Goal: Task Accomplishment & Management: Manage account settings

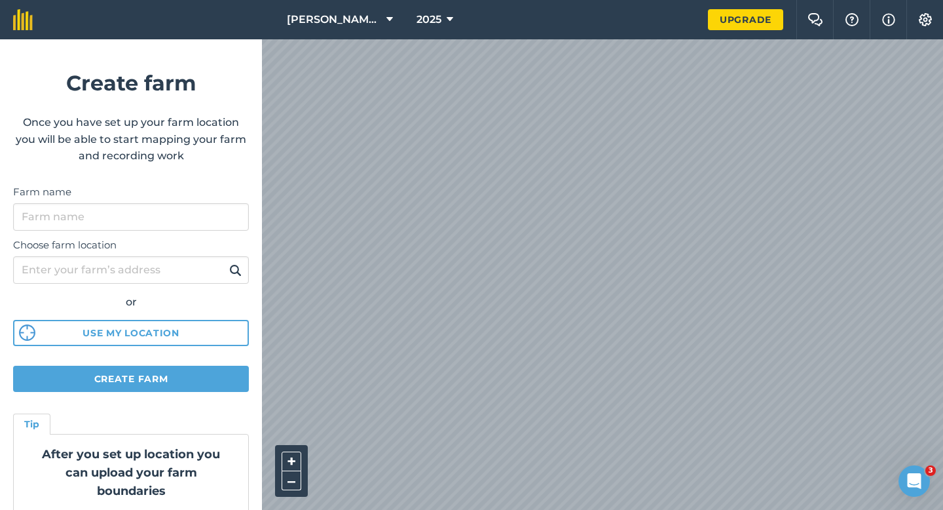
click at [668, 27] on div "[PERSON_NAME] & Sons 2025 Upgrade Farm Chat Help Info Settings Create farm Once…" at bounding box center [471, 19] width 943 height 39
click at [127, 222] on input "Farm name" at bounding box center [131, 217] width 236 height 28
click at [324, 14] on span "[PERSON_NAME] & Sons" at bounding box center [334, 20] width 94 height 16
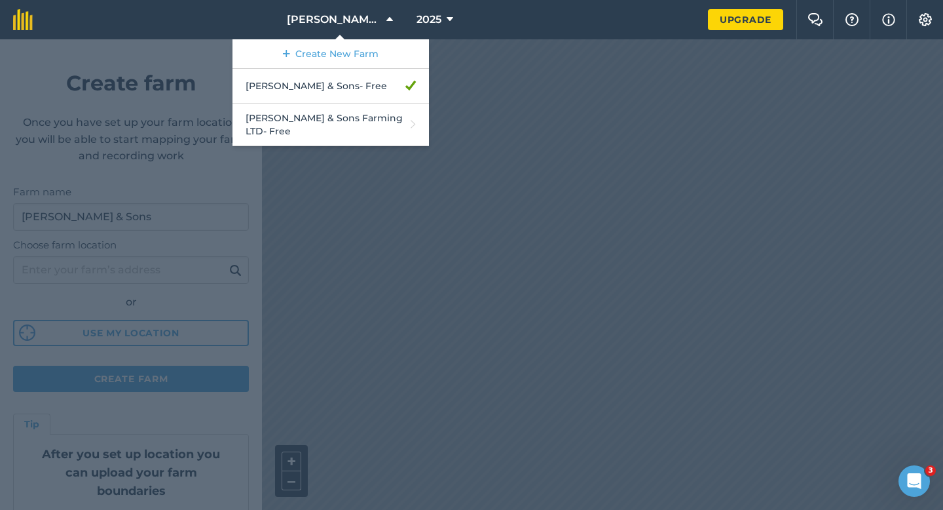
click at [183, 195] on div at bounding box center [471, 274] width 943 height 470
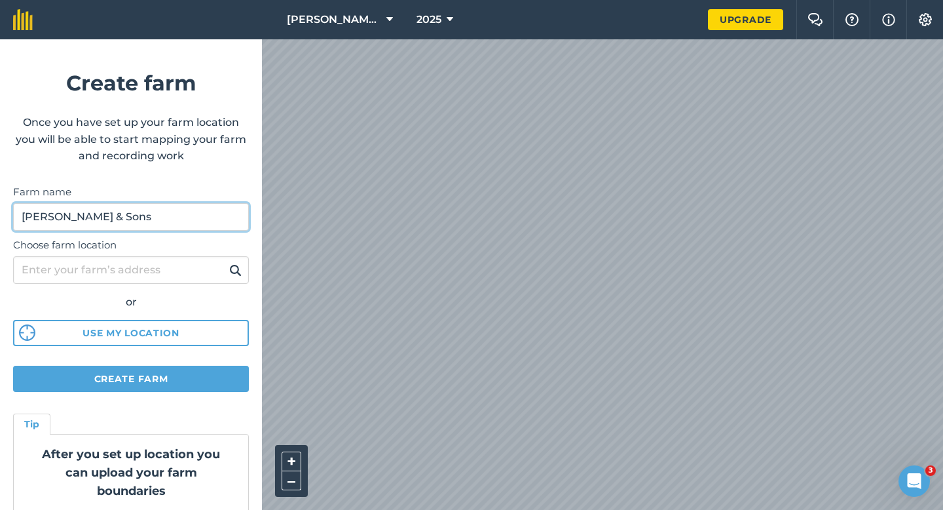
click at [163, 227] on input "[PERSON_NAME] & Sons" at bounding box center [131, 217] width 236 height 28
type input "[PERSON_NAME] Farming Partnership"
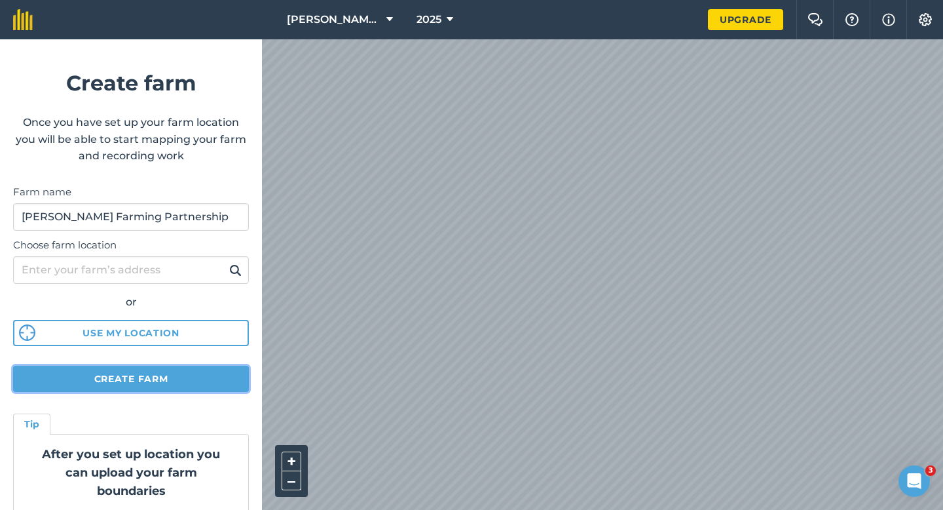
click at [202, 388] on button "Create farm" at bounding box center [131, 378] width 236 height 26
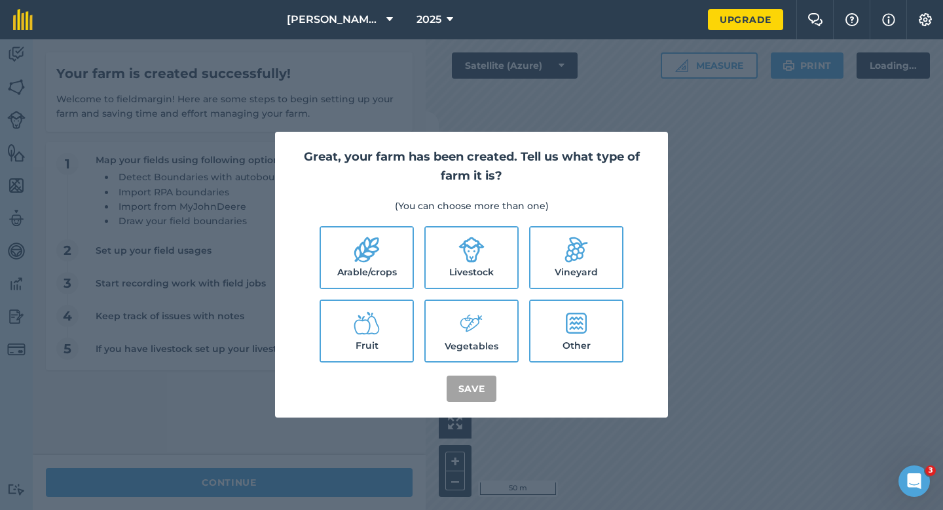
click at [335, 252] on label "Arable/crops" at bounding box center [367, 257] width 92 height 60
checkbox input "true"
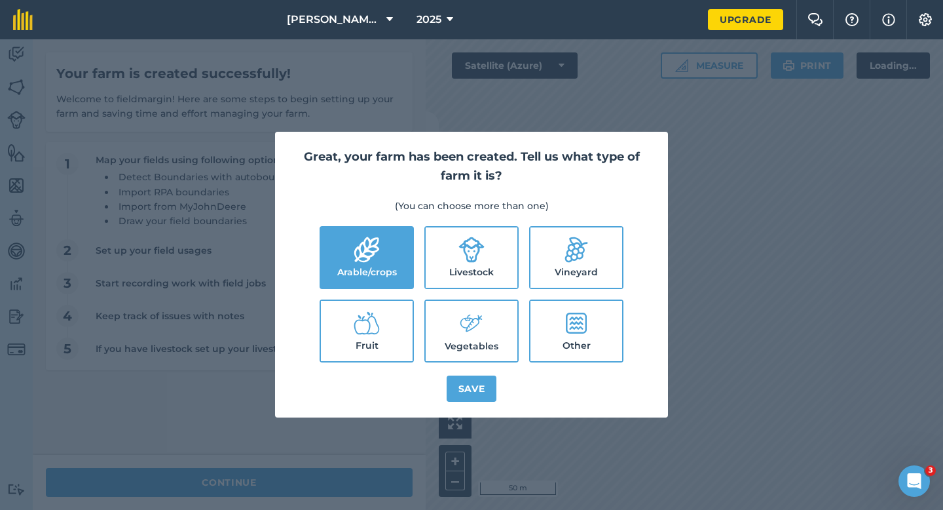
click at [461, 260] on icon at bounding box center [471, 249] width 26 height 26
checkbox input "true"
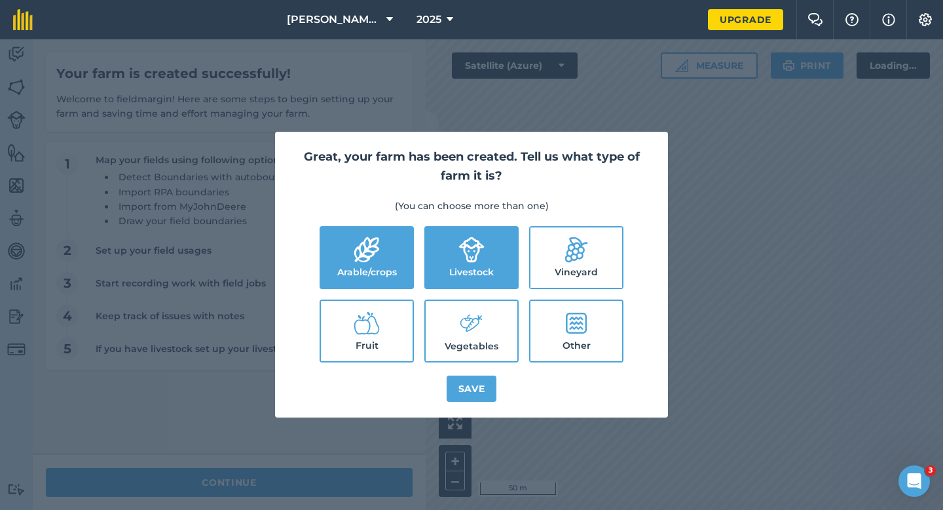
click at [475, 308] on label "Vegetables" at bounding box center [472, 331] width 92 height 60
checkbox input "true"
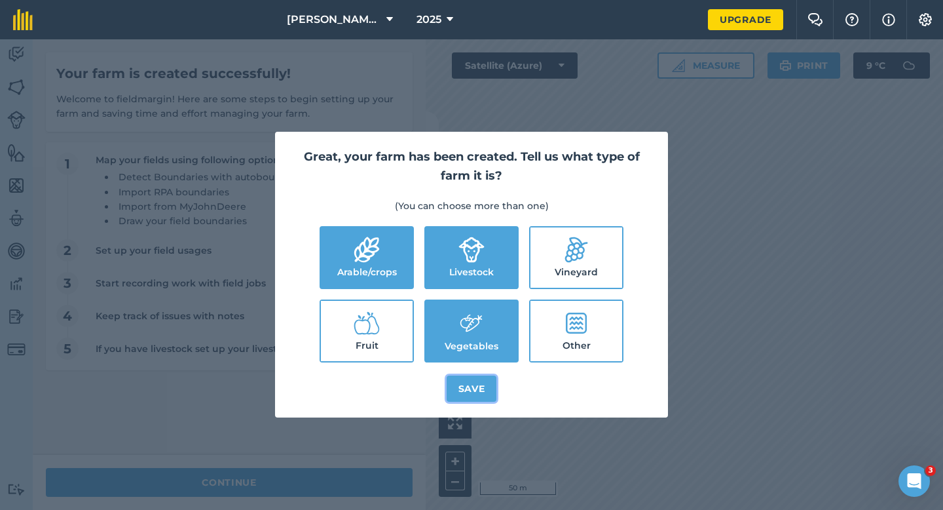
click at [475, 383] on button "Save" at bounding box center [472, 388] width 50 height 26
click at [355, 483] on div "Great, your farm has been created. Tell us what type of farm it is? (You can ch…" at bounding box center [471, 274] width 943 height 470
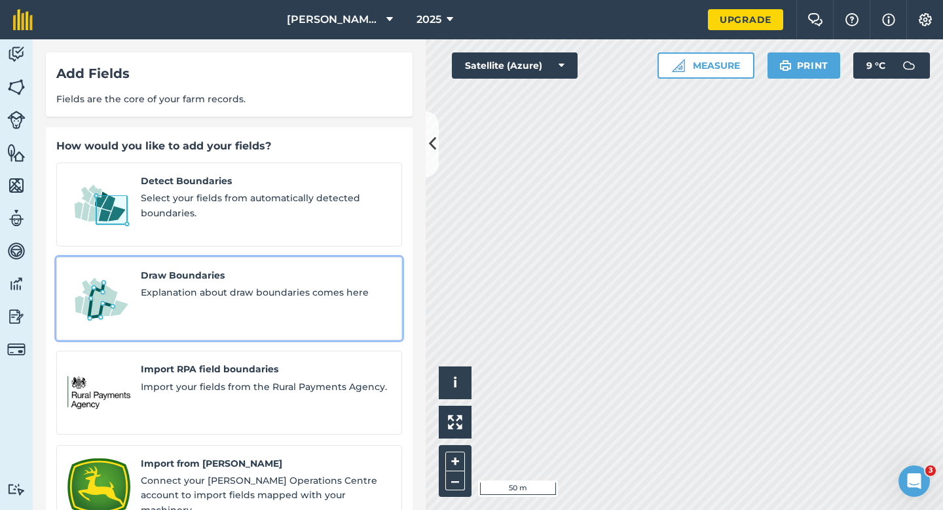
click at [229, 285] on span "Explanation about draw boundaries comes here" at bounding box center [266, 292] width 250 height 14
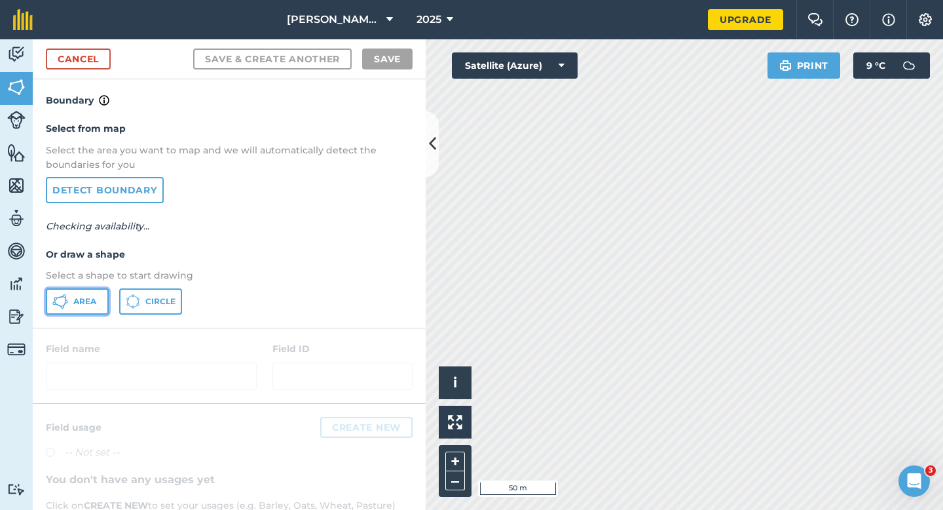
click at [77, 292] on button "Area" at bounding box center [77, 301] width 63 height 26
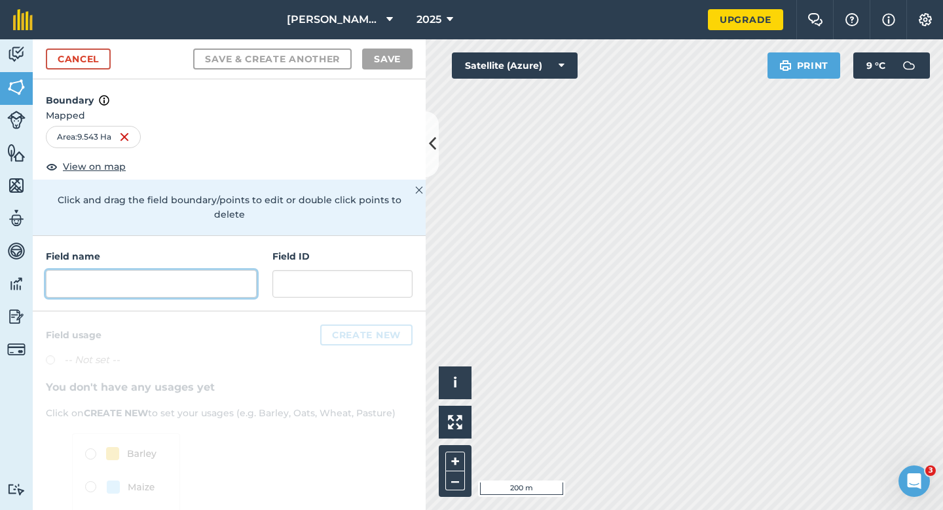
click at [222, 270] on input "text" at bounding box center [151, 284] width 211 height 28
type input "a"
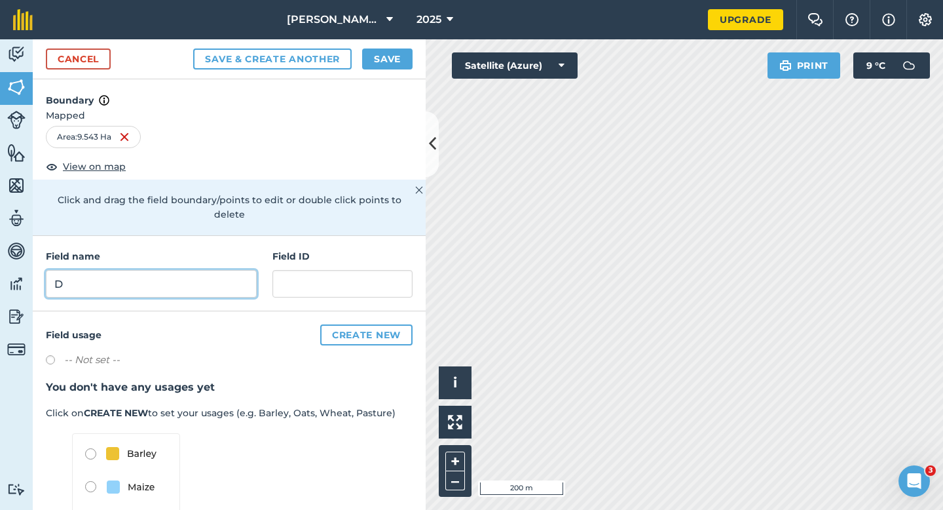
type input "D"
click at [399, 54] on button "Save" at bounding box center [387, 58] width 50 height 21
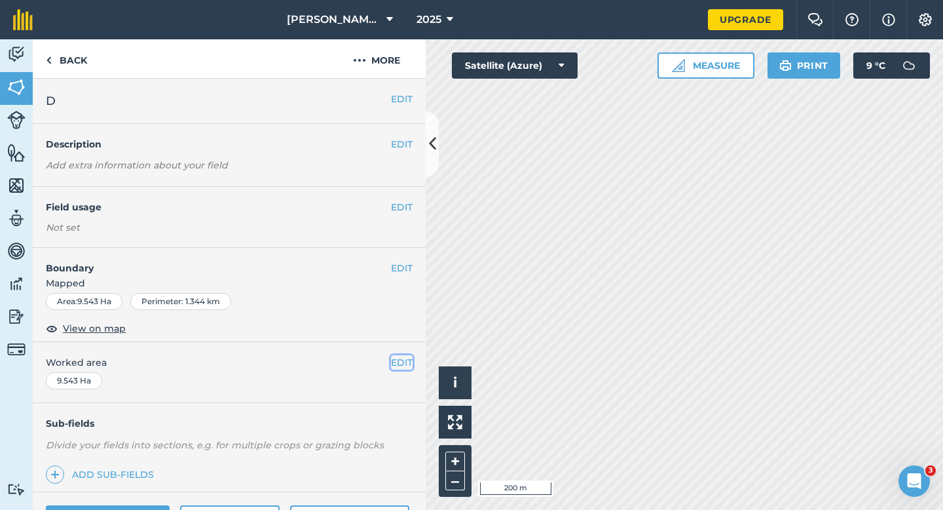
click at [398, 357] on button "EDIT" at bounding box center [402, 362] width 22 height 14
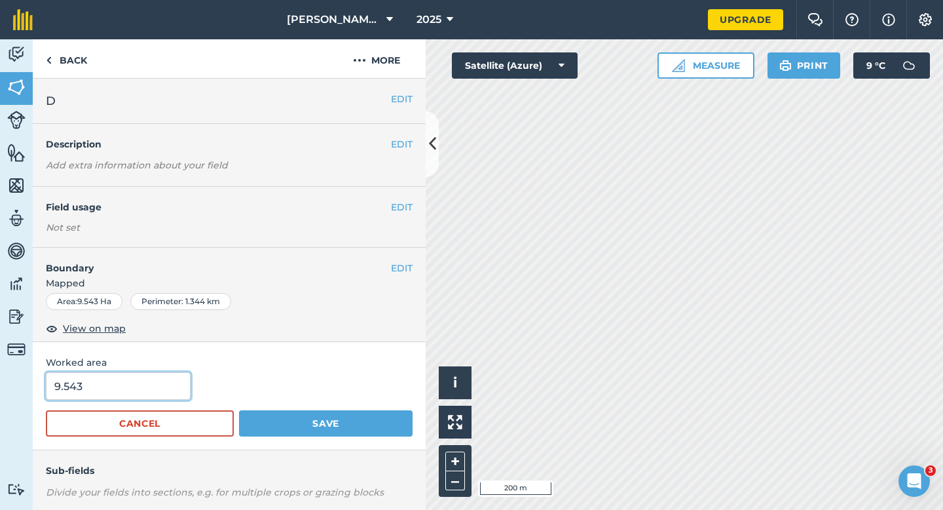
click at [118, 388] on input "9.543" at bounding box center [118, 386] width 145 height 28
type input "9.5"
click at [239, 410] on button "Save" at bounding box center [326, 423] width 174 height 26
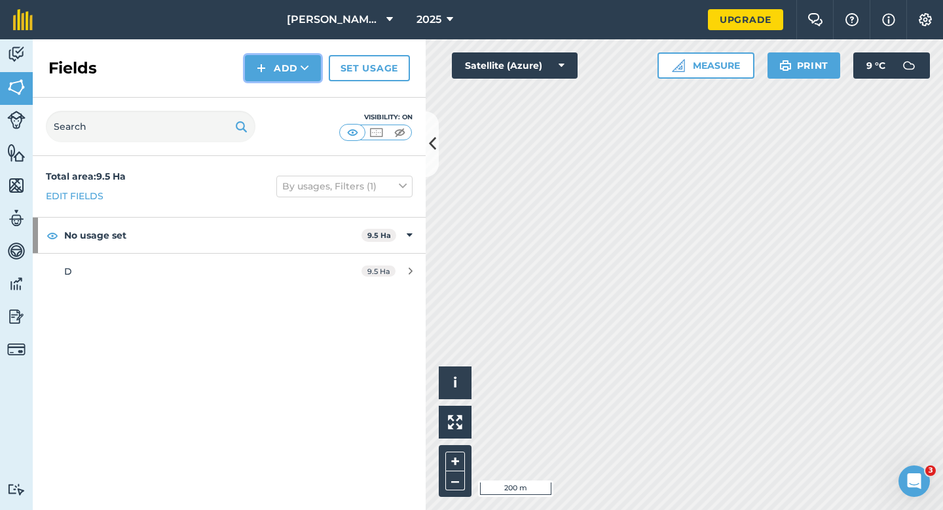
click at [278, 69] on button "Add" at bounding box center [283, 68] width 76 height 26
click at [280, 84] on link "Draw" at bounding box center [283, 97] width 72 height 29
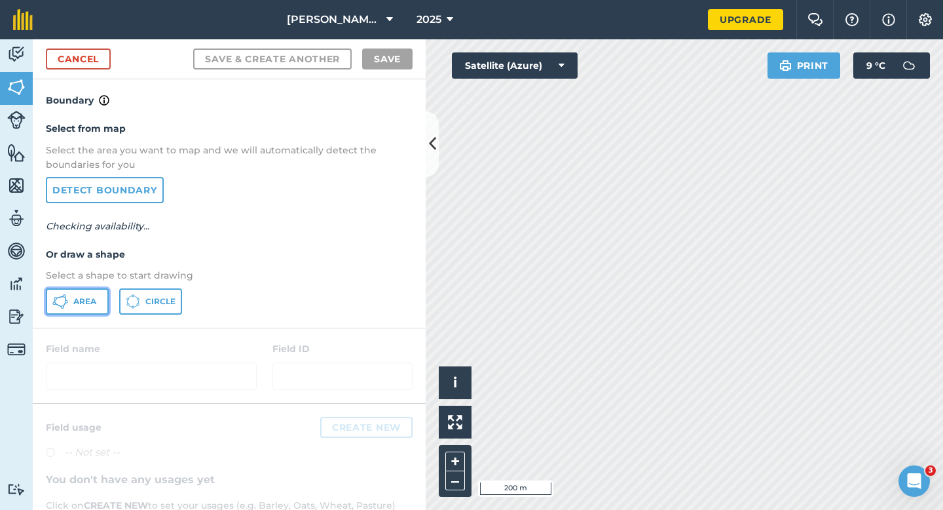
click at [92, 310] on button "Area" at bounding box center [77, 301] width 63 height 26
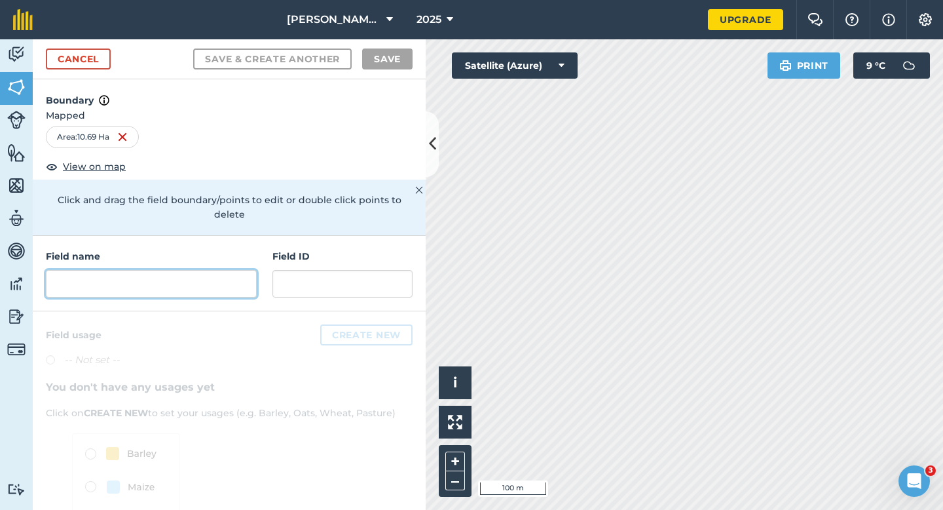
click at [236, 272] on input "text" at bounding box center [151, 284] width 211 height 28
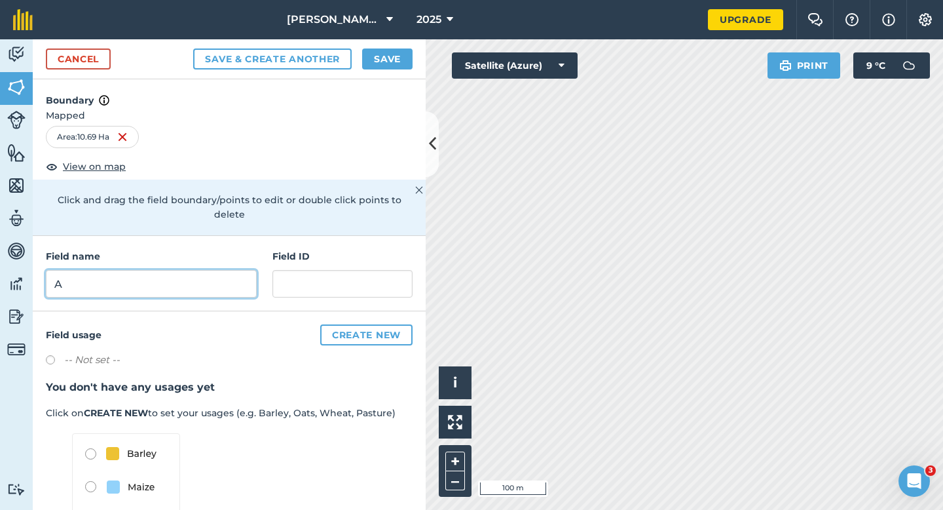
type input "A"
click at [405, 57] on button "Save" at bounding box center [387, 58] width 50 height 21
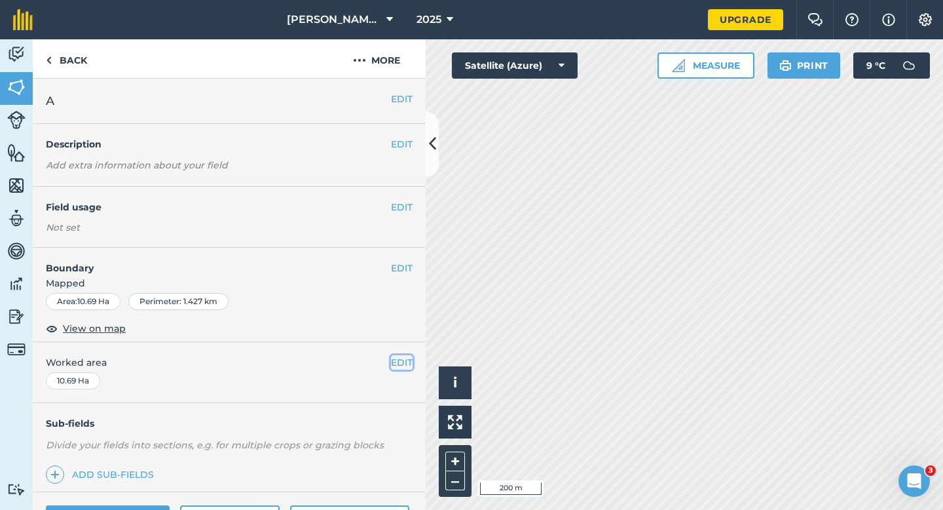
click at [396, 360] on button "EDIT" at bounding box center [402, 362] width 22 height 14
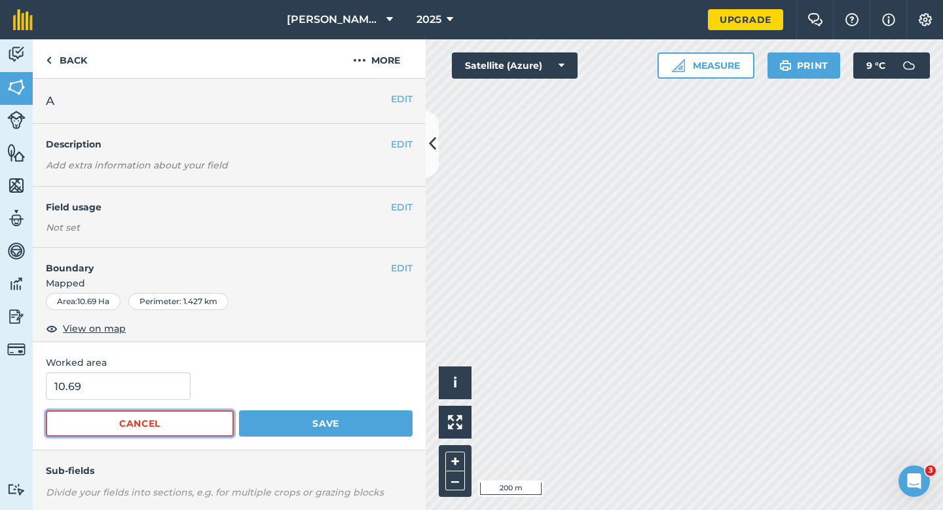
click at [121, 416] on button "Cancel" at bounding box center [140, 423] width 188 height 26
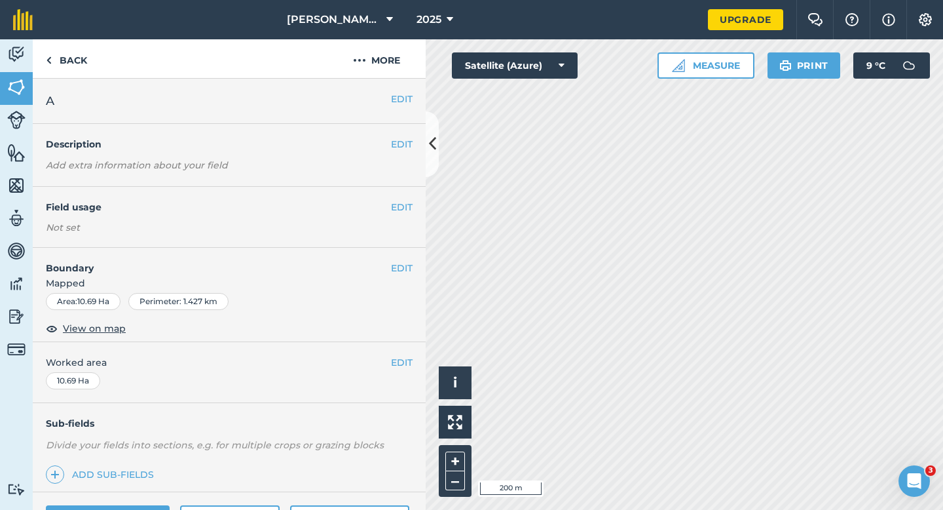
click at [397, 352] on div "EDIT Worked area 10.69 Ha" at bounding box center [229, 372] width 393 height 61
click at [398, 355] on button "EDIT" at bounding box center [402, 362] width 22 height 14
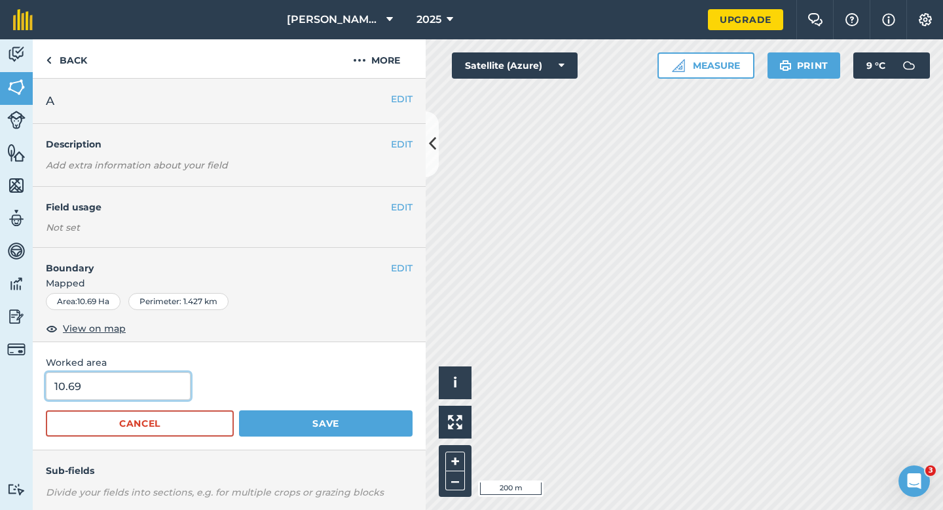
click at [145, 390] on input "10.69" at bounding box center [118, 386] width 145 height 28
type input "10.7"
click at [239, 410] on button "Save" at bounding box center [326, 423] width 174 height 26
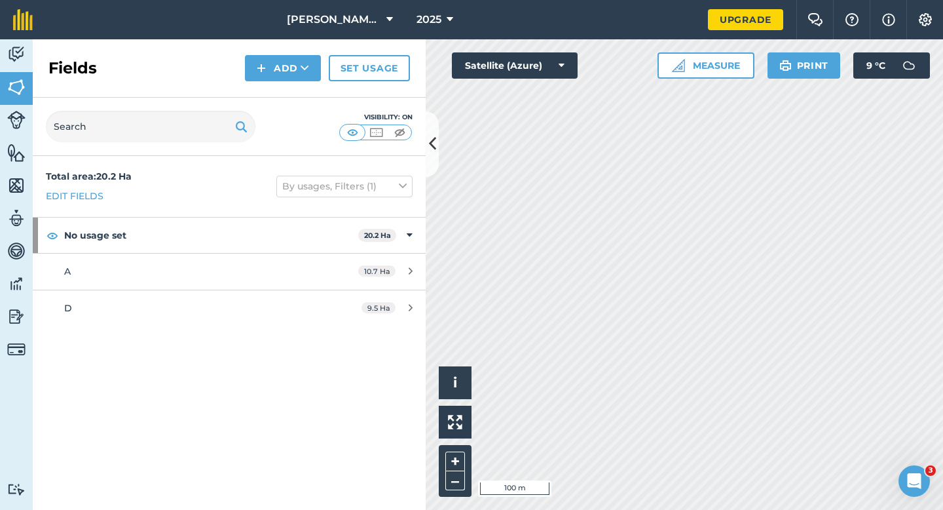
click at [266, 92] on div "Fields Add Set usage" at bounding box center [229, 68] width 393 height 58
click at [266, 77] on button "Add" at bounding box center [283, 68] width 76 height 26
click at [266, 98] on link "Draw" at bounding box center [283, 97] width 72 height 29
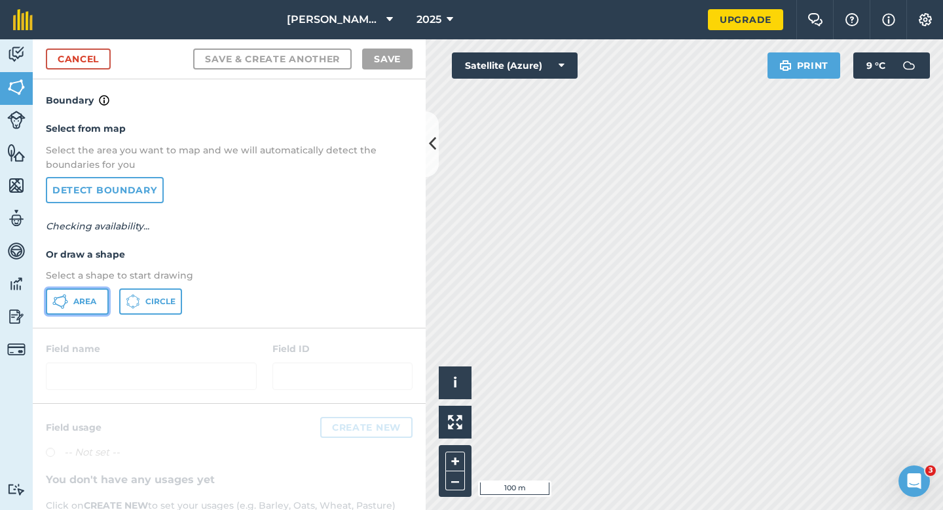
click at [88, 302] on span "Area" at bounding box center [84, 301] width 23 height 10
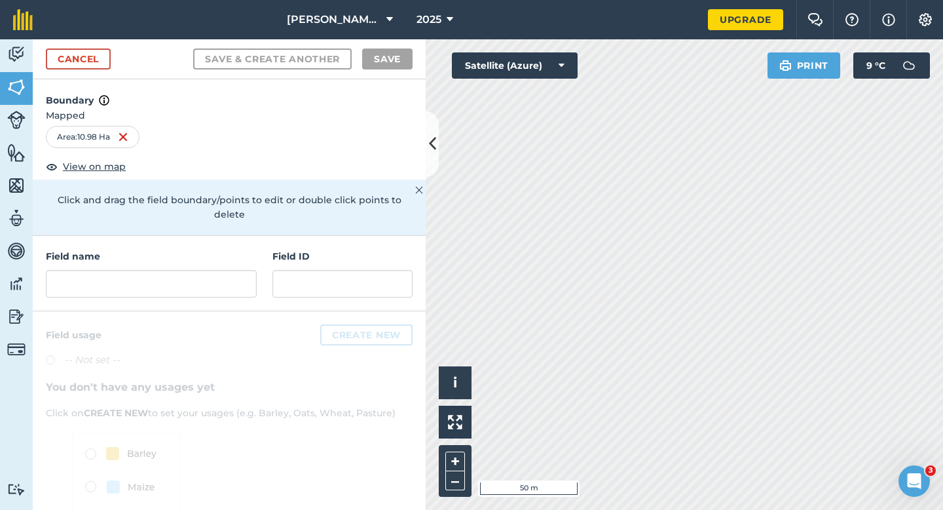
click at [158, 291] on div "Field name Field ID" at bounding box center [229, 273] width 393 height 75
click at [164, 270] on input "text" at bounding box center [151, 284] width 211 height 28
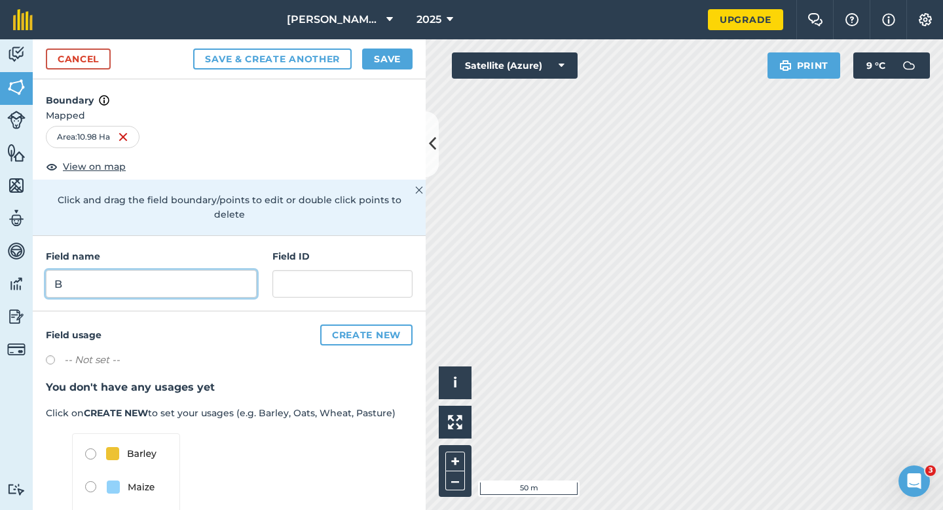
type input "B"
click at [393, 58] on button "Save" at bounding box center [387, 58] width 50 height 21
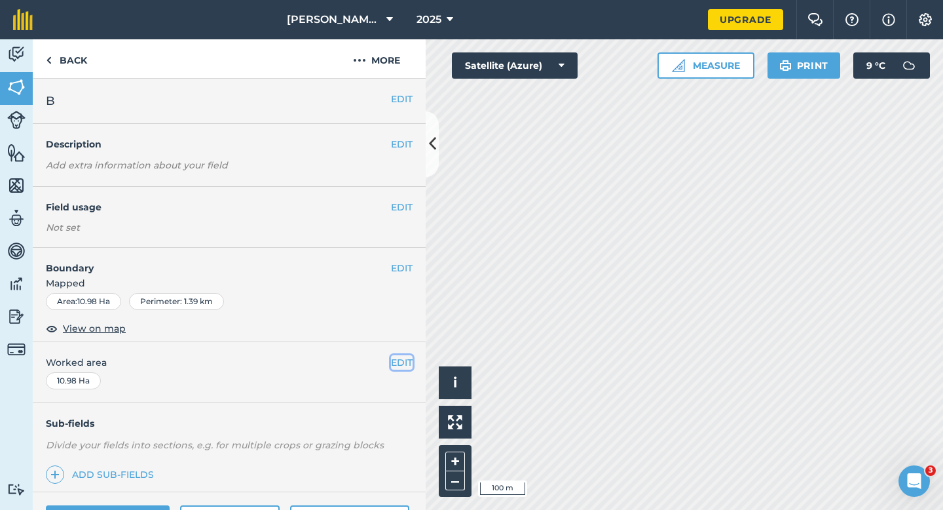
click at [405, 356] on button "EDIT" at bounding box center [402, 362] width 22 height 14
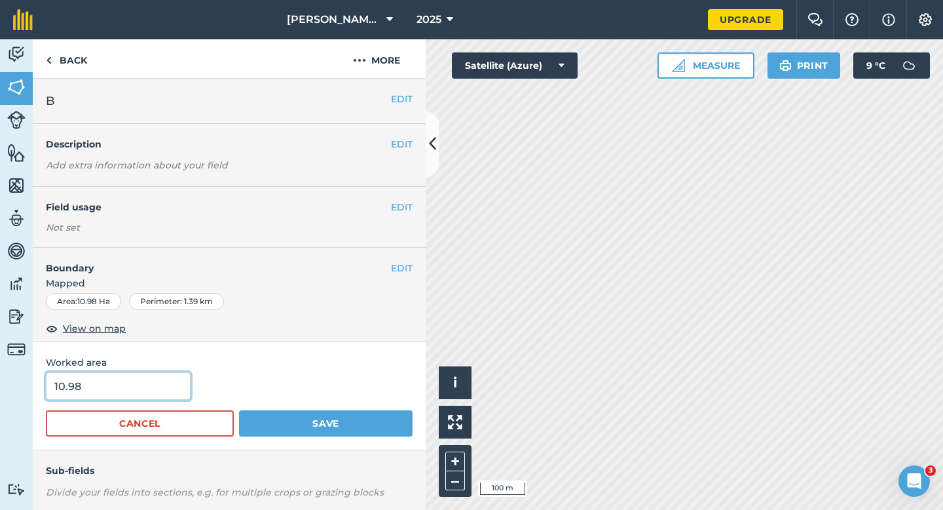
click at [111, 384] on input "10.98" at bounding box center [118, 386] width 145 height 28
type input "11"
click at [239, 410] on button "Save" at bounding box center [326, 423] width 174 height 26
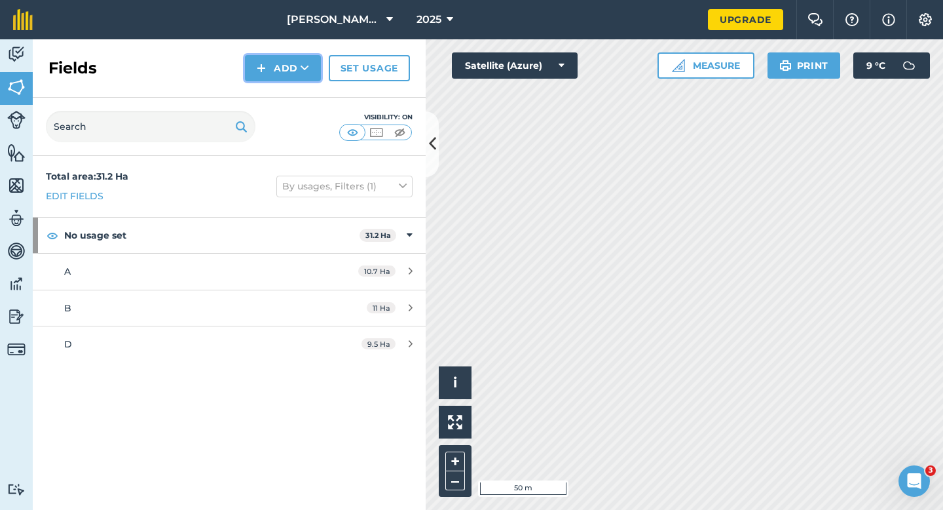
click at [276, 65] on button "Add" at bounding box center [283, 68] width 76 height 26
click at [283, 92] on link "Draw" at bounding box center [283, 97] width 72 height 29
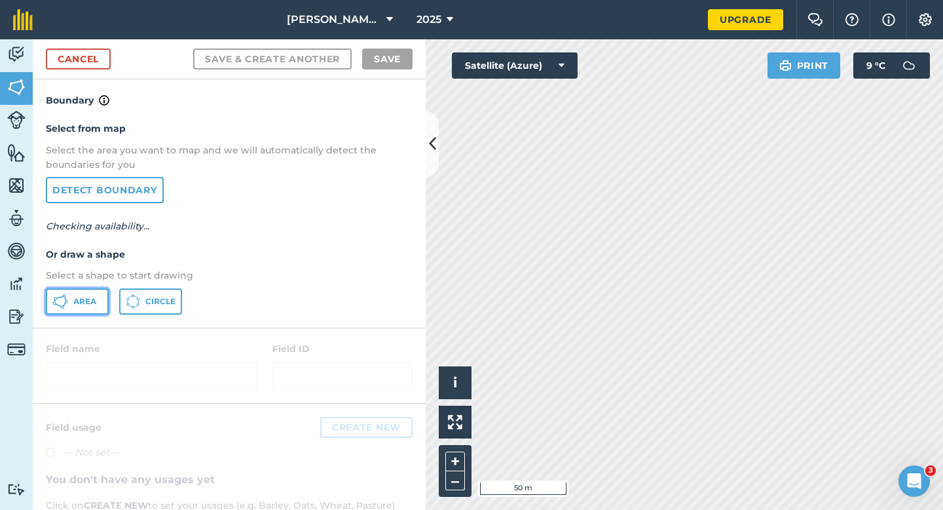
click at [88, 296] on span "Area" at bounding box center [84, 301] width 23 height 10
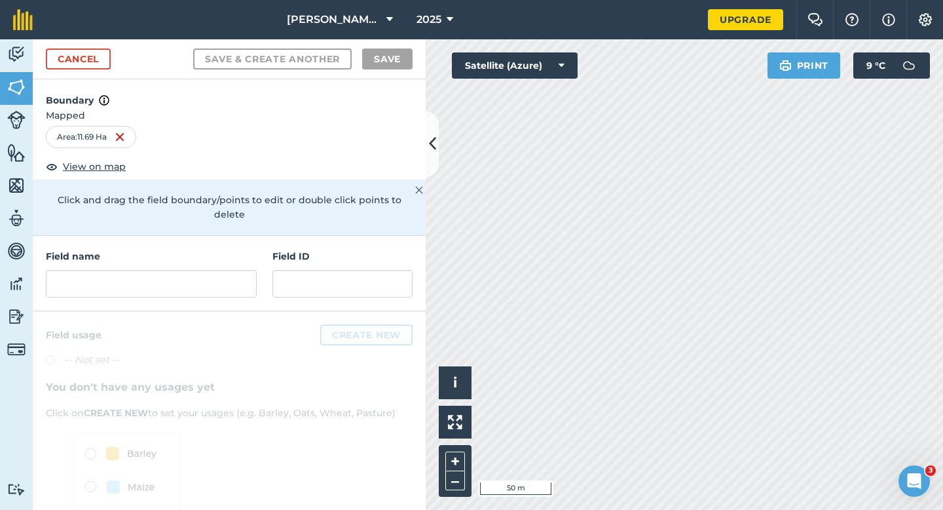
click at [223, 283] on div "Field name Field ID" at bounding box center [229, 273] width 393 height 75
click at [223, 280] on input "text" at bounding box center [151, 284] width 211 height 28
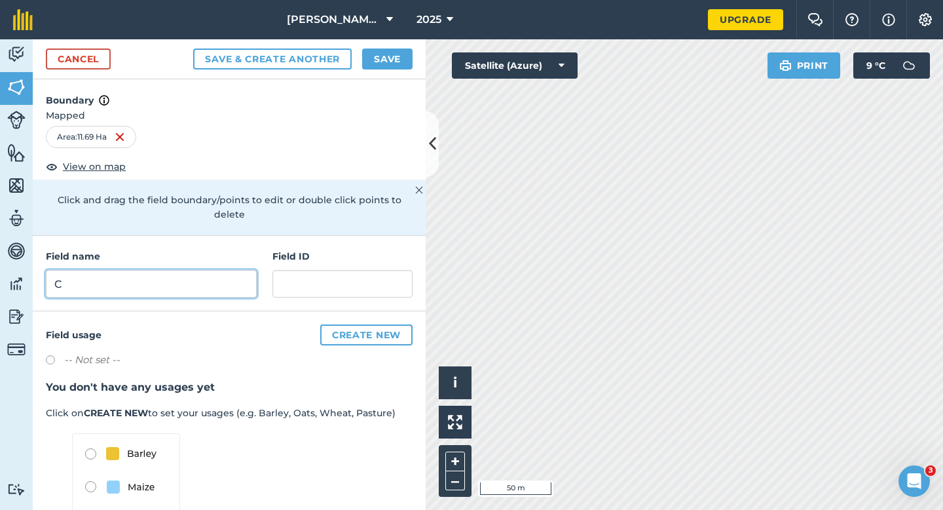
type input "C"
click at [390, 63] on button "Save" at bounding box center [387, 58] width 50 height 21
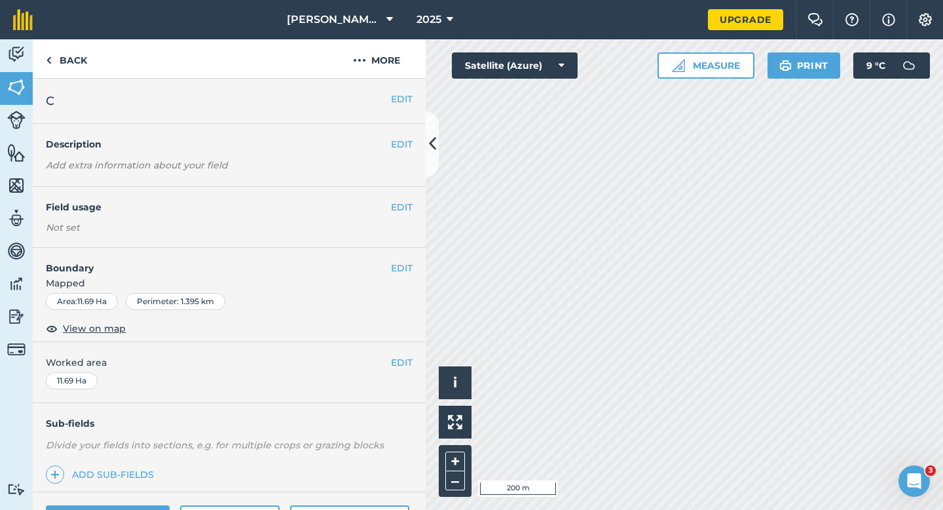
click at [402, 348] on div "EDIT Worked area 11.69 Ha" at bounding box center [229, 372] width 393 height 61
click at [402, 354] on div "EDIT Worked area 11.69 Ha" at bounding box center [229, 372] width 393 height 61
click at [400, 363] on button "EDIT" at bounding box center [402, 362] width 22 height 14
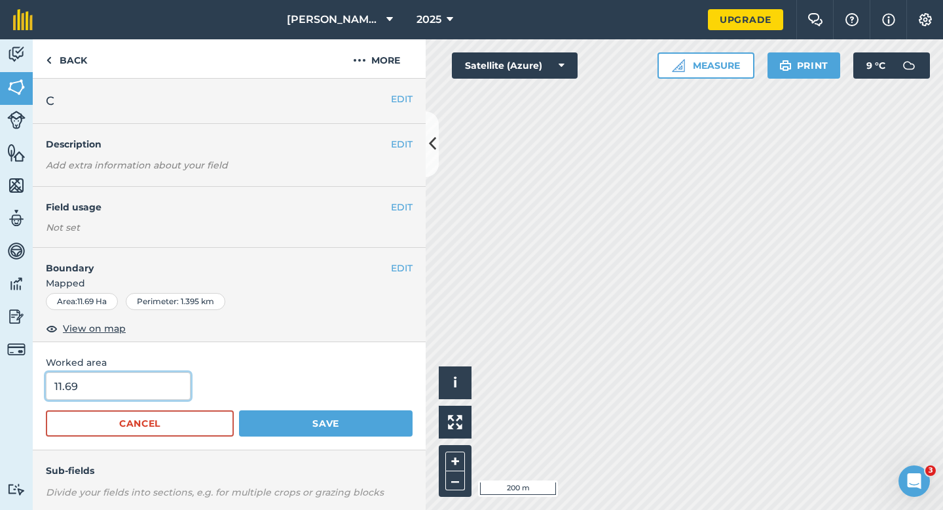
click at [145, 388] on input "11.69" at bounding box center [118, 386] width 145 height 28
type input "11.7"
click at [239, 410] on button "Save" at bounding box center [326, 423] width 174 height 26
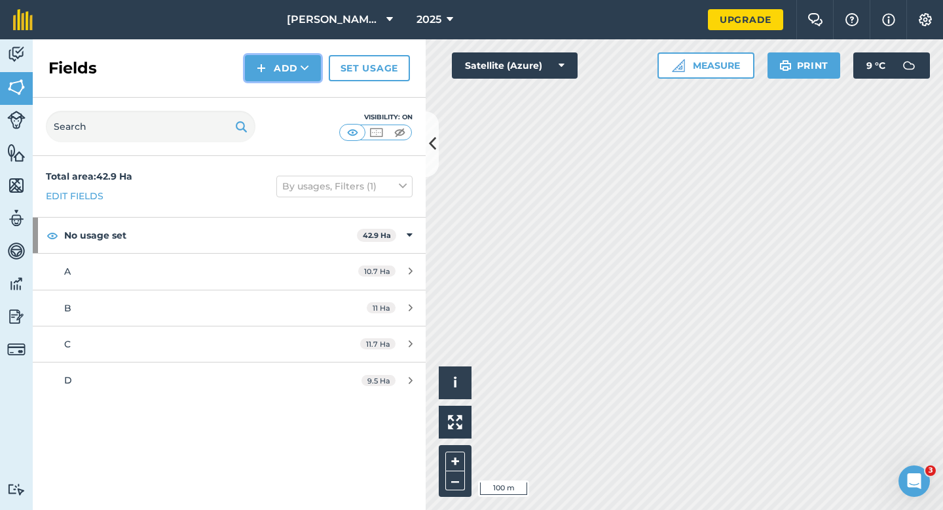
click at [250, 73] on button "Add" at bounding box center [283, 68] width 76 height 26
click at [261, 90] on link "Draw" at bounding box center [283, 97] width 72 height 29
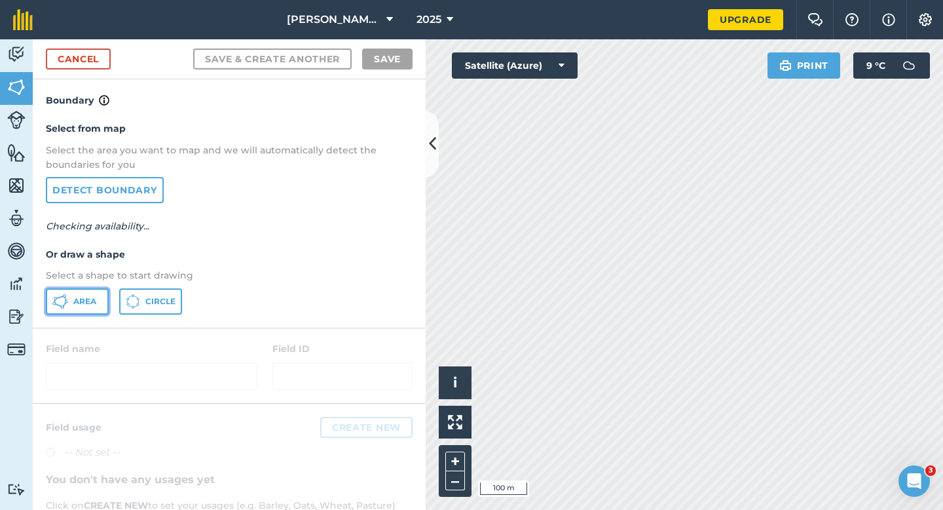
click at [79, 311] on button "Area" at bounding box center [77, 301] width 63 height 26
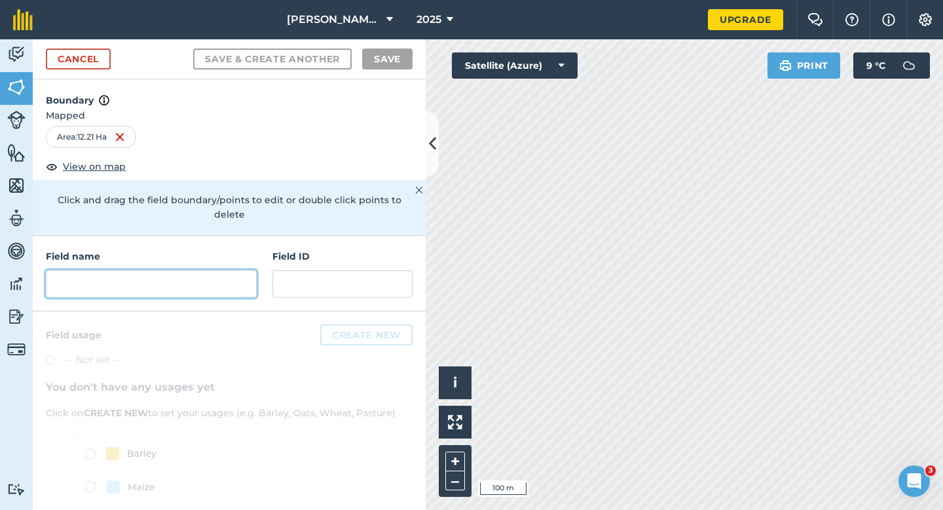
click at [248, 274] on input "text" at bounding box center [151, 284] width 211 height 28
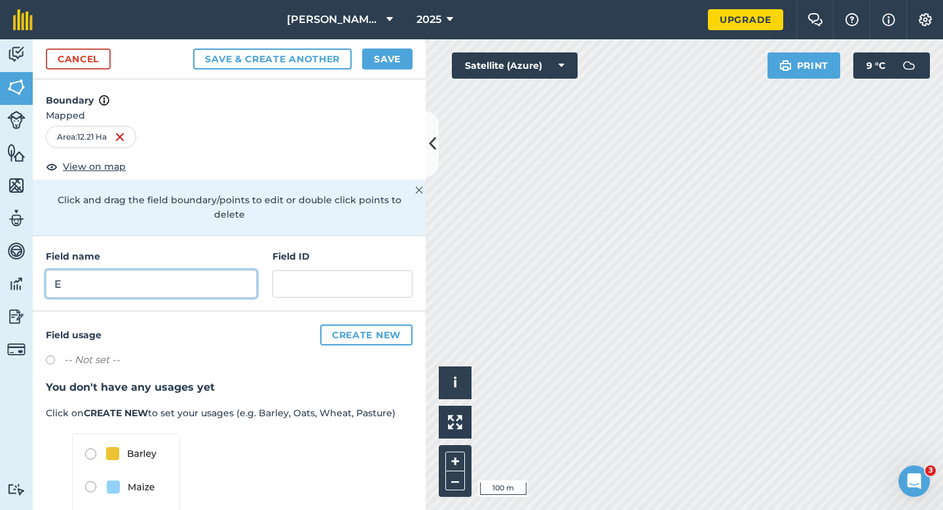
type input "E"
click at [384, 67] on button "Save" at bounding box center [387, 58] width 50 height 21
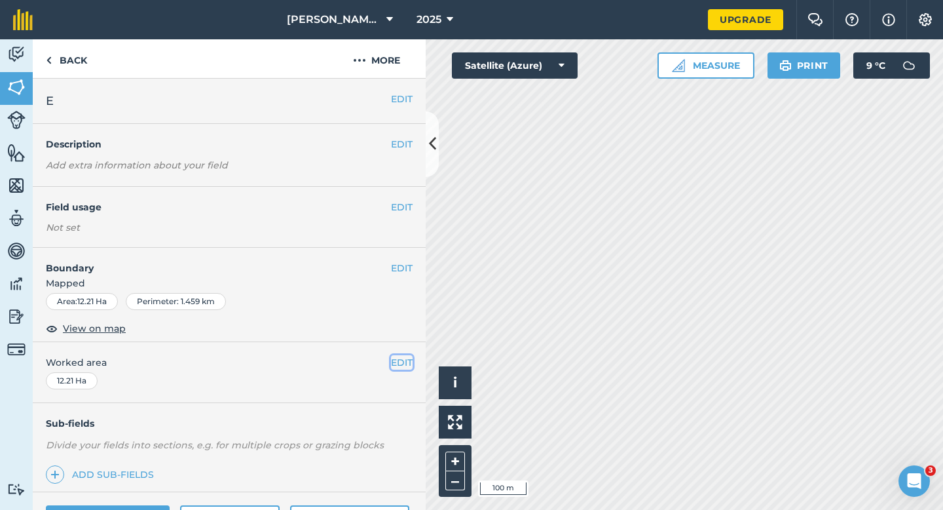
click at [403, 362] on button "EDIT" at bounding box center [402, 362] width 22 height 14
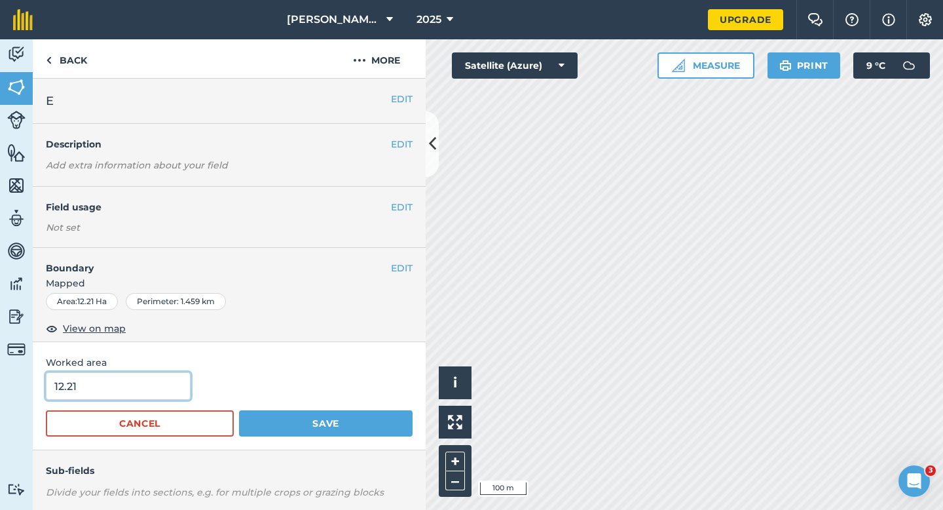
click at [141, 392] on input "12.21" at bounding box center [118, 386] width 145 height 28
type input "12.2"
click at [239, 410] on button "Save" at bounding box center [326, 423] width 174 height 26
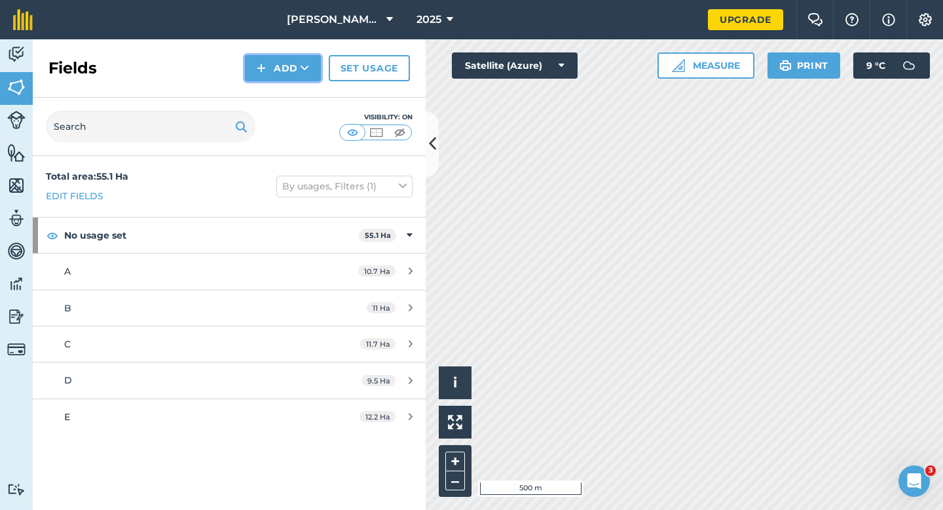
click at [274, 69] on button "Add" at bounding box center [283, 68] width 76 height 26
click at [276, 97] on link "Draw" at bounding box center [283, 97] width 72 height 29
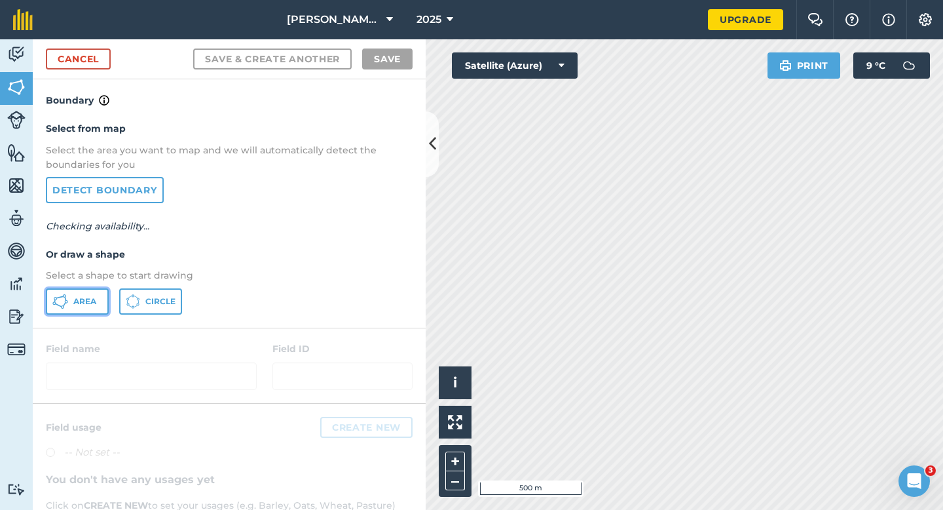
click at [91, 295] on button "Area" at bounding box center [77, 301] width 63 height 26
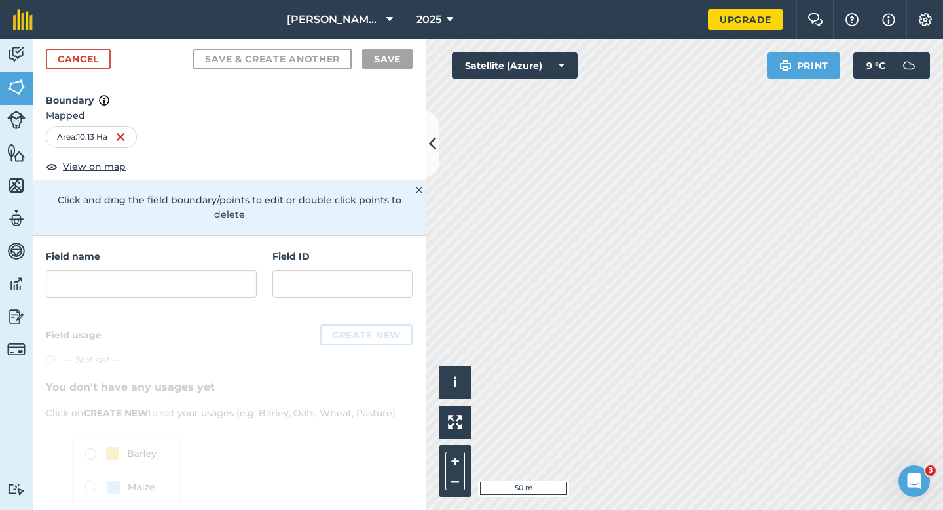
click at [216, 293] on div "Field name Field ID" at bounding box center [229, 273] width 393 height 75
click at [216, 279] on input "text" at bounding box center [151, 284] width 211 height 28
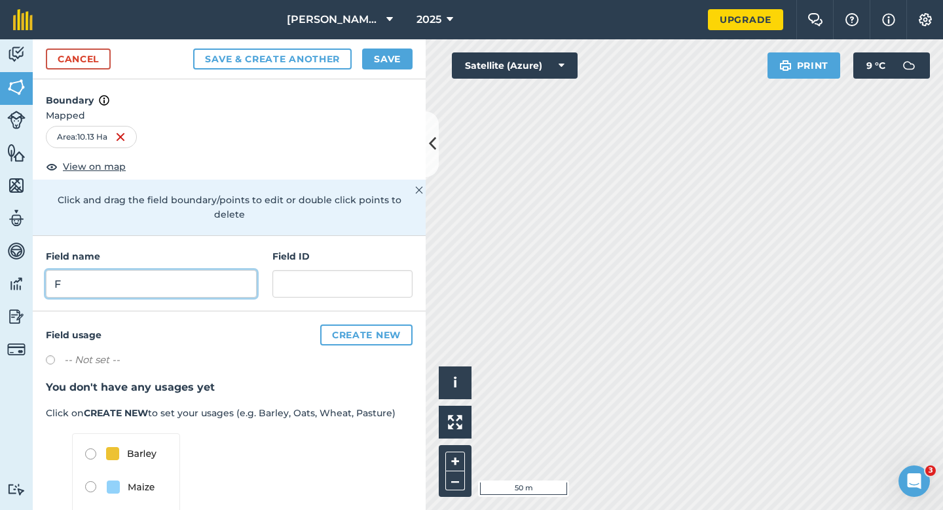
type input "F"
click at [396, 52] on button "Save" at bounding box center [387, 58] width 50 height 21
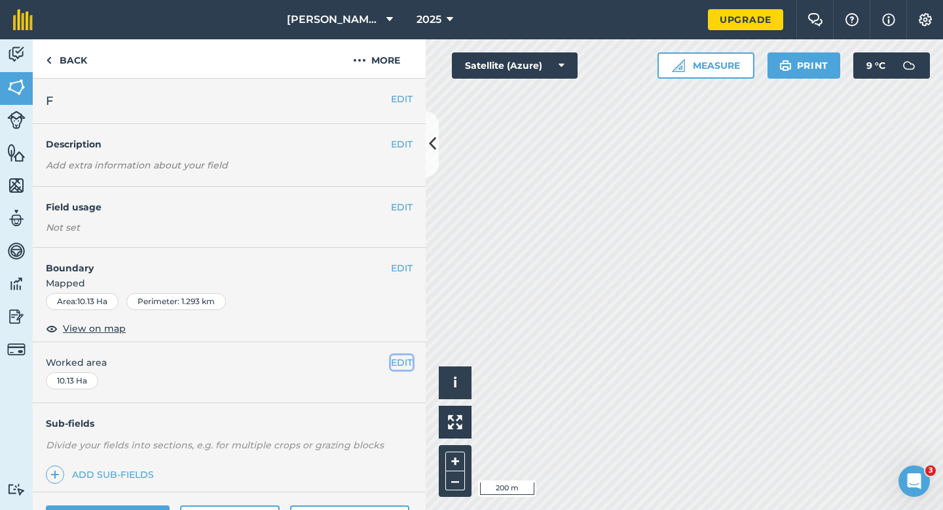
click at [408, 367] on button "EDIT" at bounding box center [402, 362] width 22 height 14
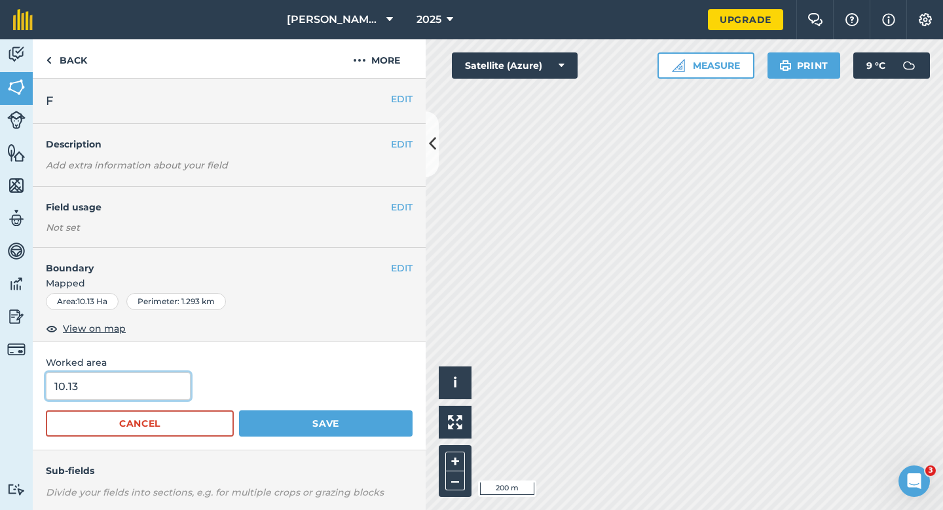
click at [121, 381] on input "10.13" at bounding box center [118, 386] width 145 height 28
type input "10"
click at [239, 410] on button "Save" at bounding box center [326, 423] width 174 height 26
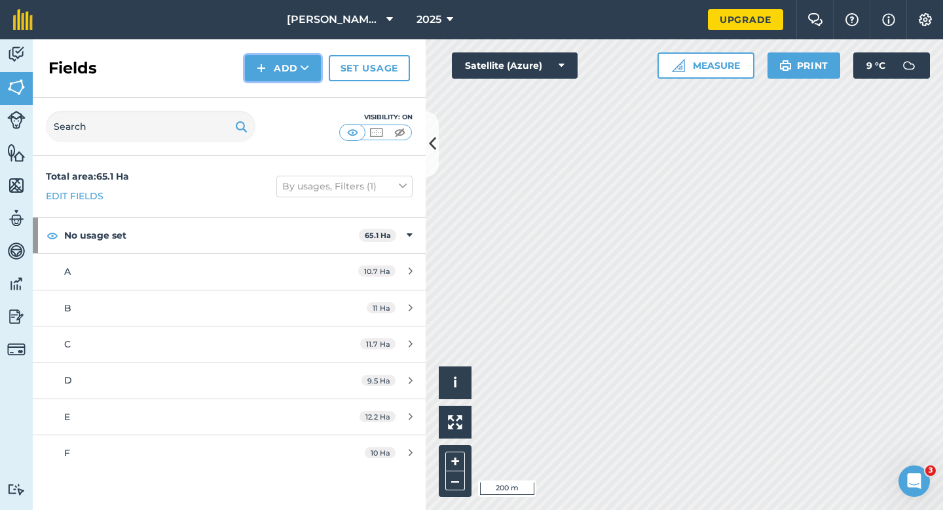
click at [280, 80] on button "Add" at bounding box center [283, 68] width 76 height 26
click at [281, 88] on link "Draw" at bounding box center [283, 97] width 72 height 29
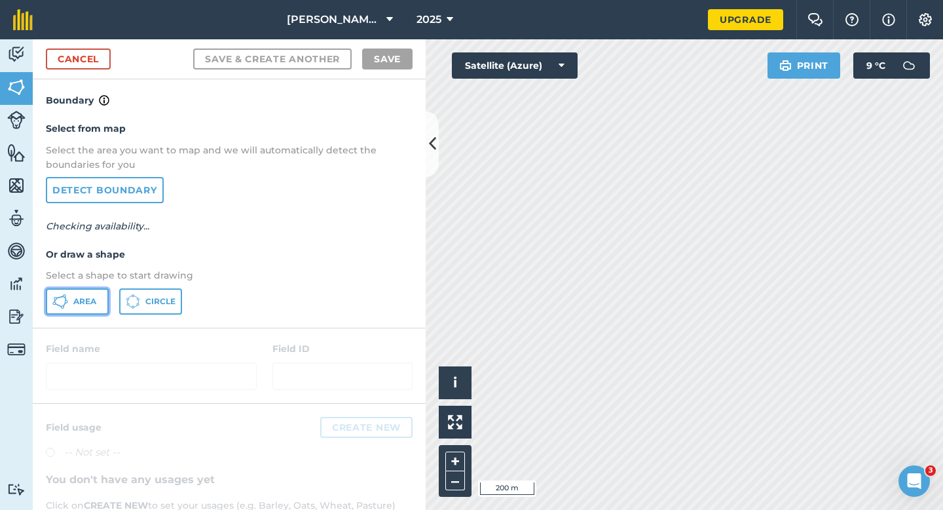
click at [72, 297] on button "Area" at bounding box center [77, 301] width 63 height 26
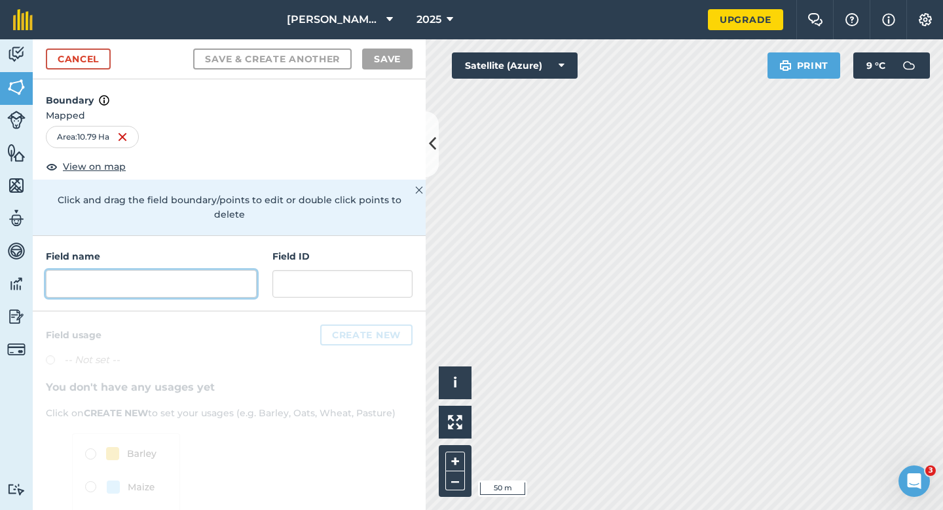
click at [166, 270] on input "text" at bounding box center [151, 284] width 211 height 28
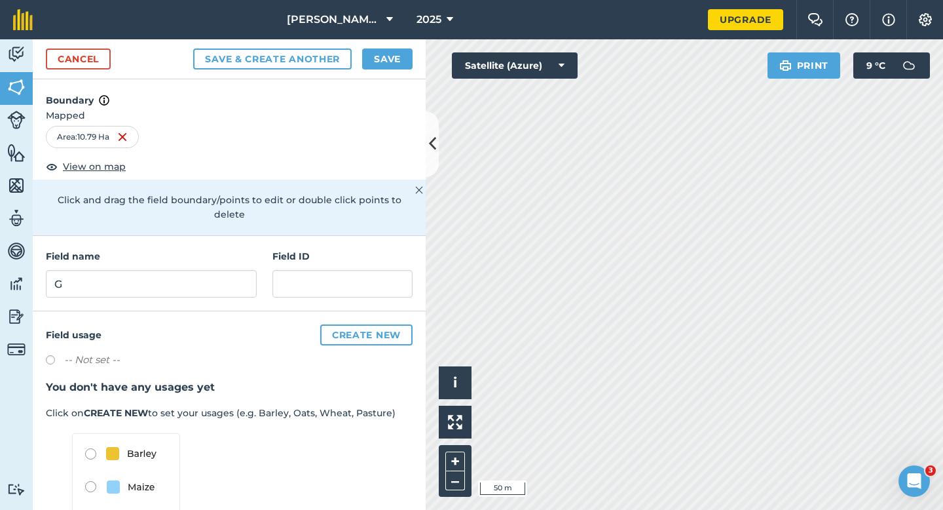
click at [398, 47] on div "Cancel Save & Create Another Save" at bounding box center [229, 59] width 393 height 40
click at [157, 287] on div "Field name G Field ID" at bounding box center [229, 273] width 393 height 75
click at [157, 284] on div "Field name G Field ID" at bounding box center [229, 273] width 393 height 75
click at [162, 279] on input "G" at bounding box center [151, 284] width 211 height 28
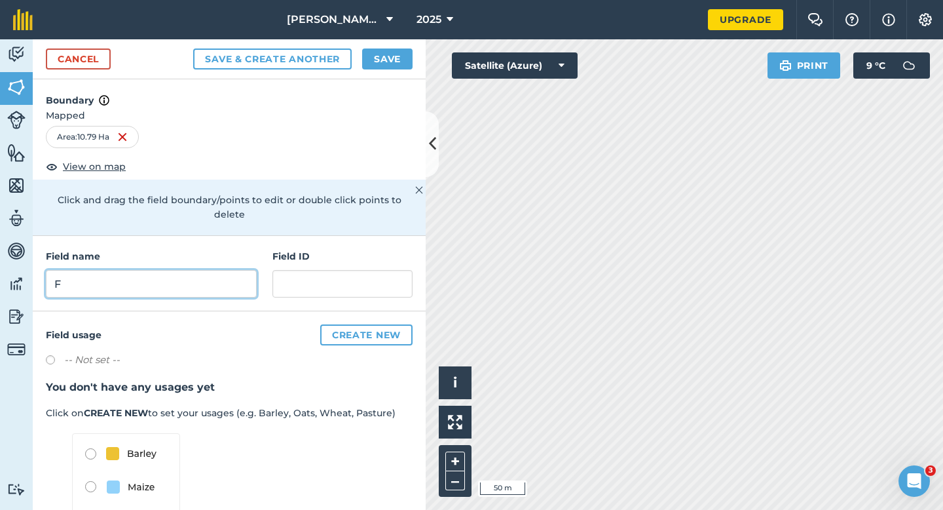
type input "F"
click at [393, 48] on button "Save" at bounding box center [387, 58] width 50 height 21
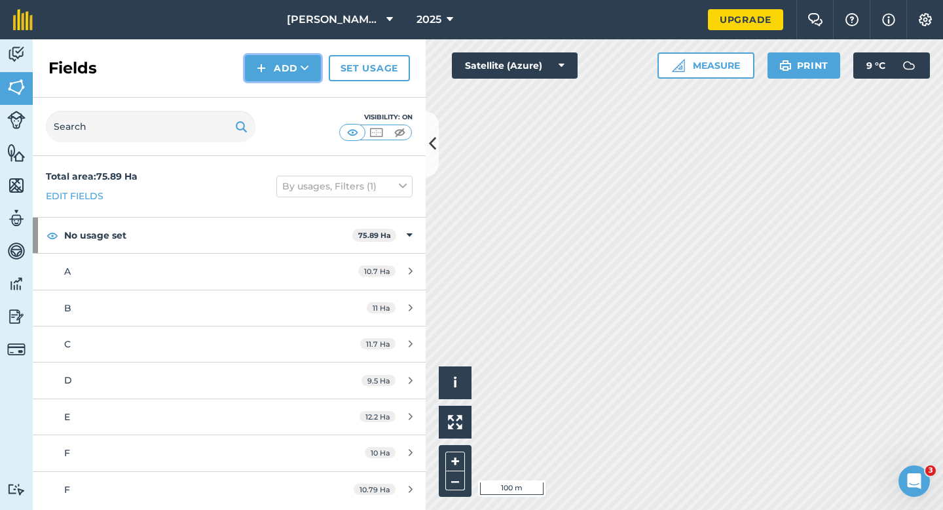
click at [289, 78] on button "Add" at bounding box center [283, 68] width 76 height 26
click at [289, 92] on link "Draw" at bounding box center [283, 97] width 72 height 29
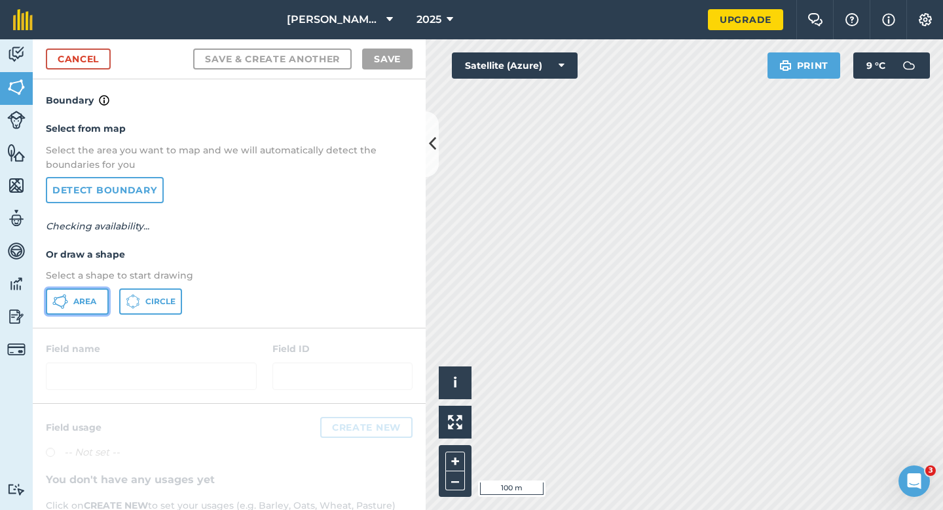
click at [81, 307] on button "Area" at bounding box center [77, 301] width 63 height 26
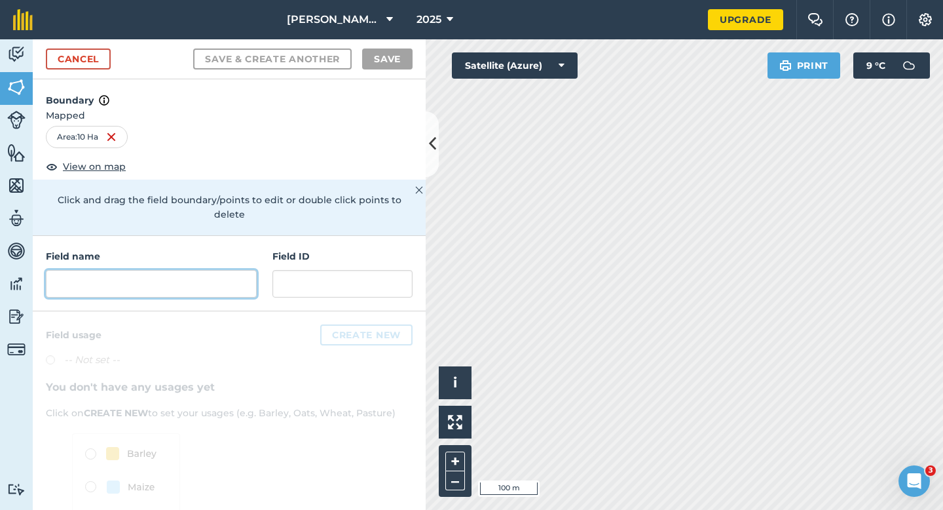
click at [229, 270] on input "text" at bounding box center [151, 284] width 211 height 28
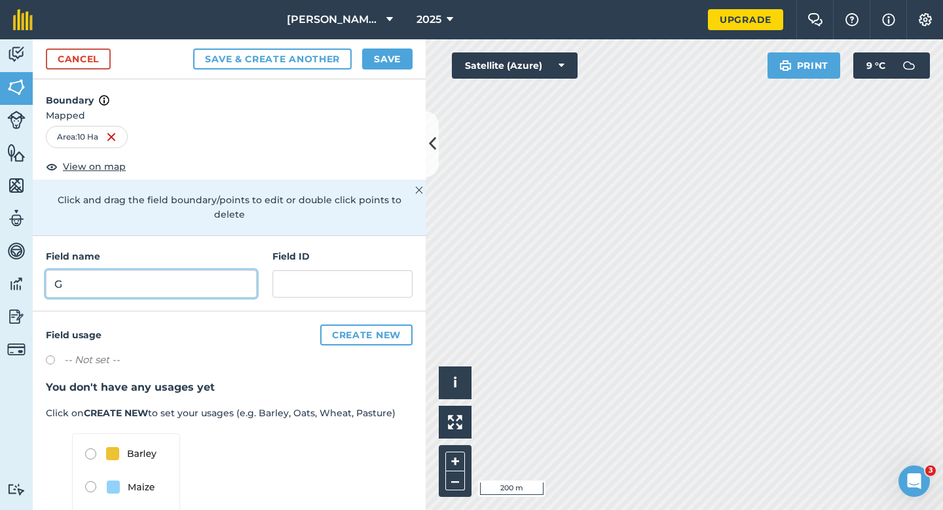
type input "G"
click at [381, 64] on button "Save" at bounding box center [387, 58] width 50 height 21
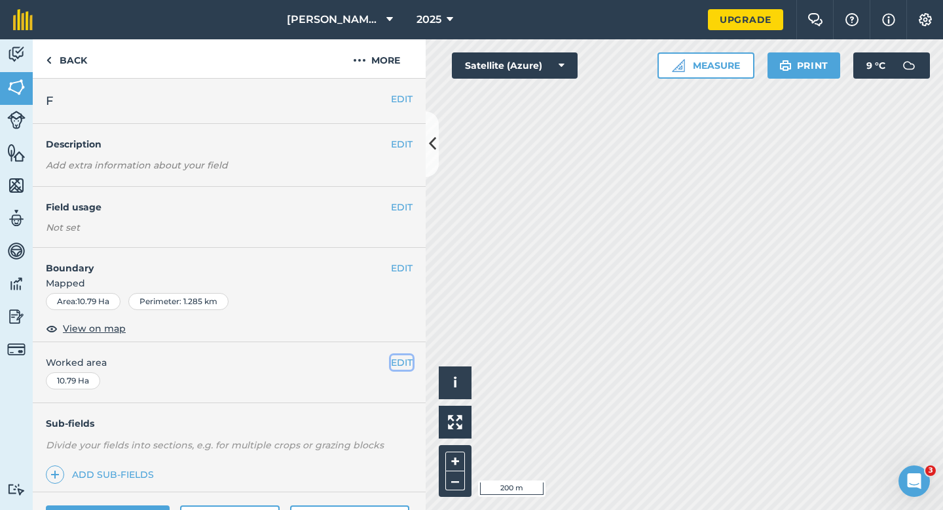
click at [402, 359] on button "EDIT" at bounding box center [402, 362] width 22 height 14
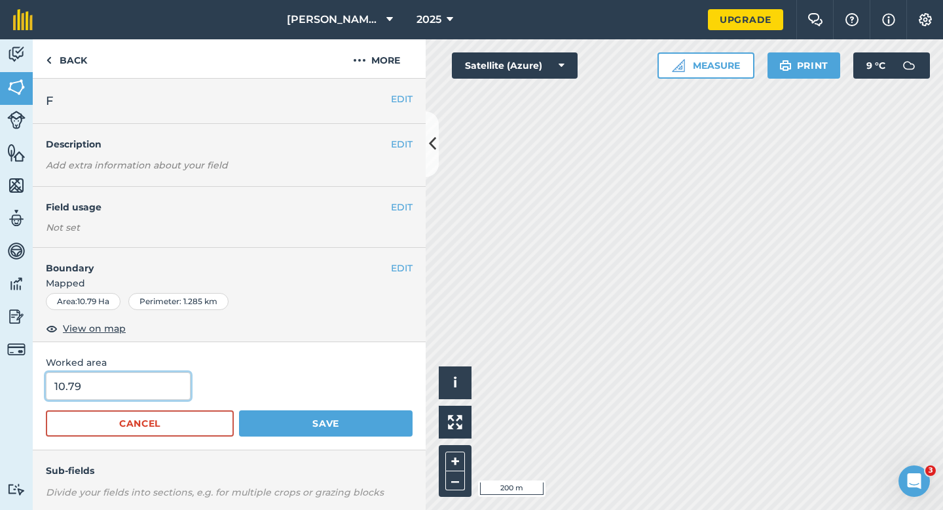
click at [116, 396] on input "10.79" at bounding box center [118, 386] width 145 height 28
type input "11"
click at [239, 410] on button "Save" at bounding box center [326, 423] width 174 height 26
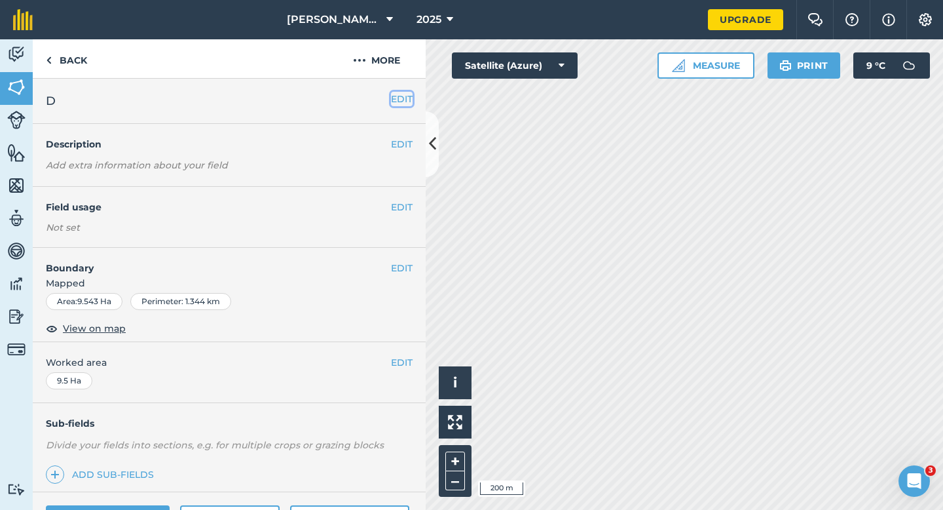
click at [405, 101] on button "EDIT" at bounding box center [402, 99] width 22 height 14
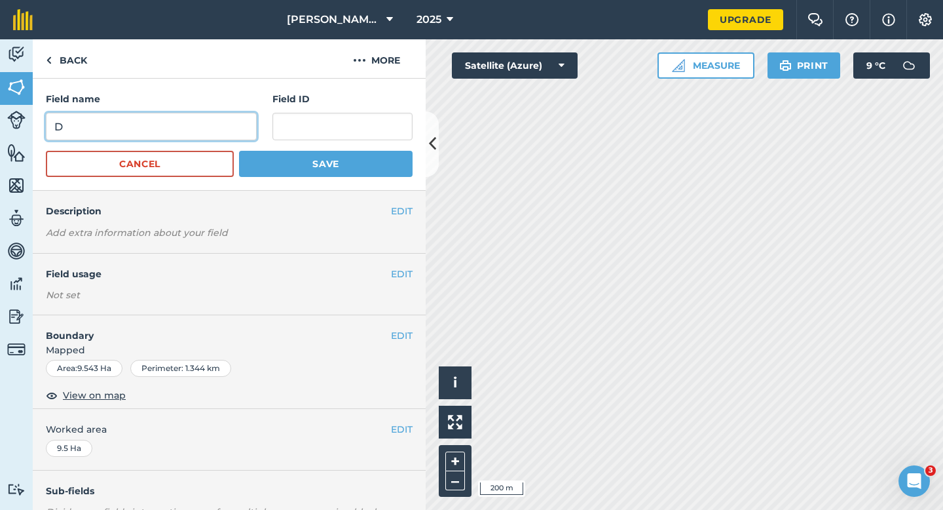
click at [240, 136] on input "D" at bounding box center [151, 127] width 211 height 28
type input "C"
click at [239, 151] on button "Save" at bounding box center [326, 164] width 174 height 26
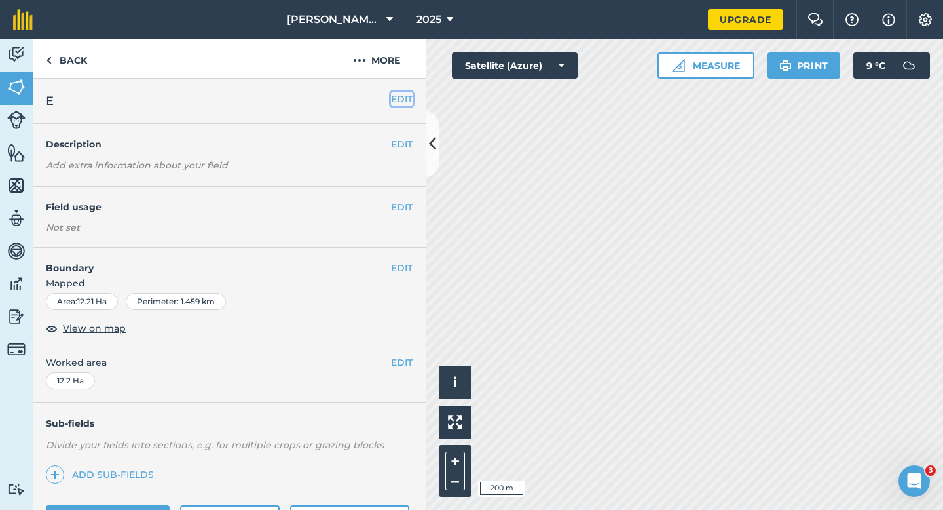
click at [404, 96] on button "EDIT" at bounding box center [402, 99] width 22 height 14
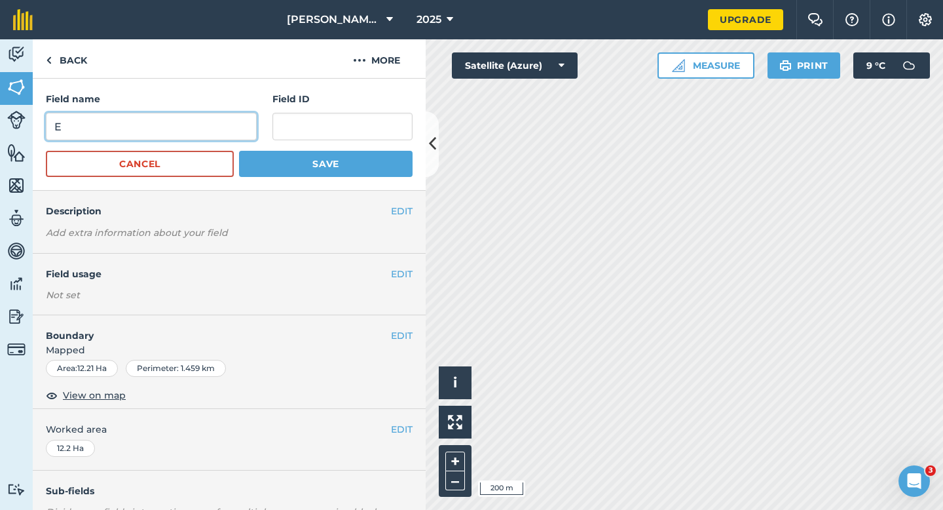
click at [211, 132] on input "E" at bounding box center [151, 127] width 211 height 28
type input "D"
click at [239, 151] on button "Save" at bounding box center [326, 164] width 174 height 26
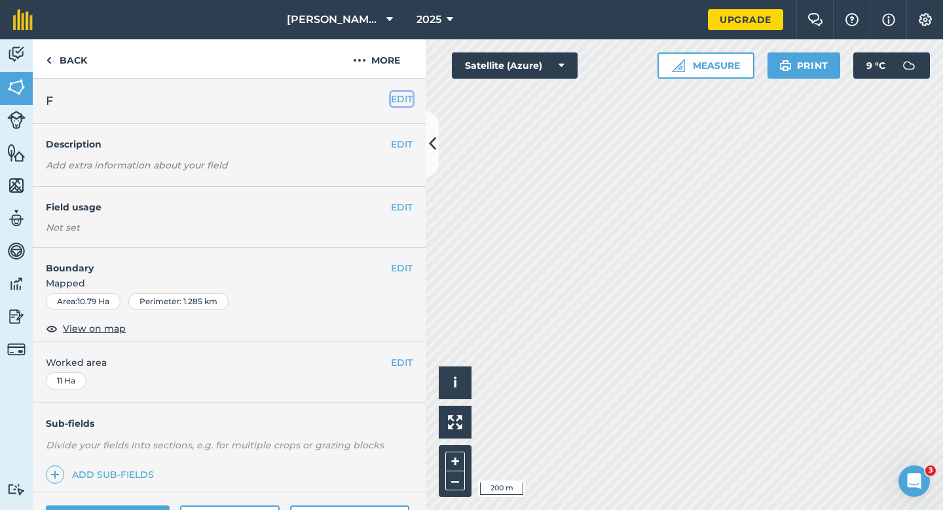
click at [393, 94] on button "EDIT" at bounding box center [402, 99] width 22 height 14
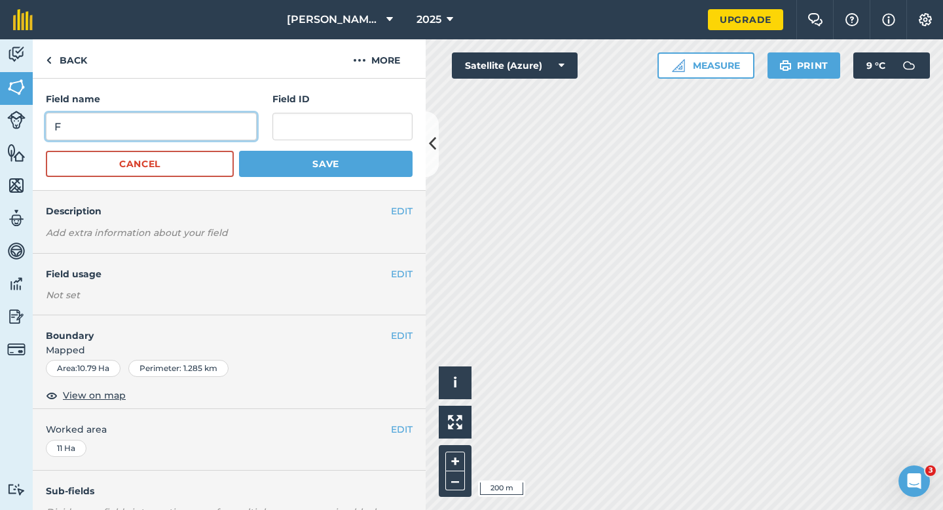
click at [229, 130] on input "F" at bounding box center [151, 127] width 211 height 28
type input "E"
click at [239, 151] on button "Save" at bounding box center [326, 164] width 174 height 26
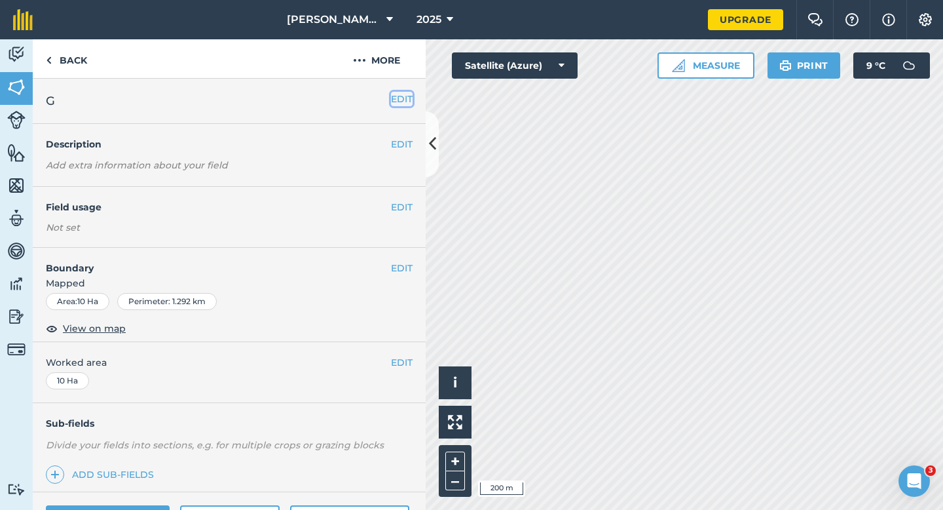
click at [396, 93] on button "EDIT" at bounding box center [402, 99] width 22 height 14
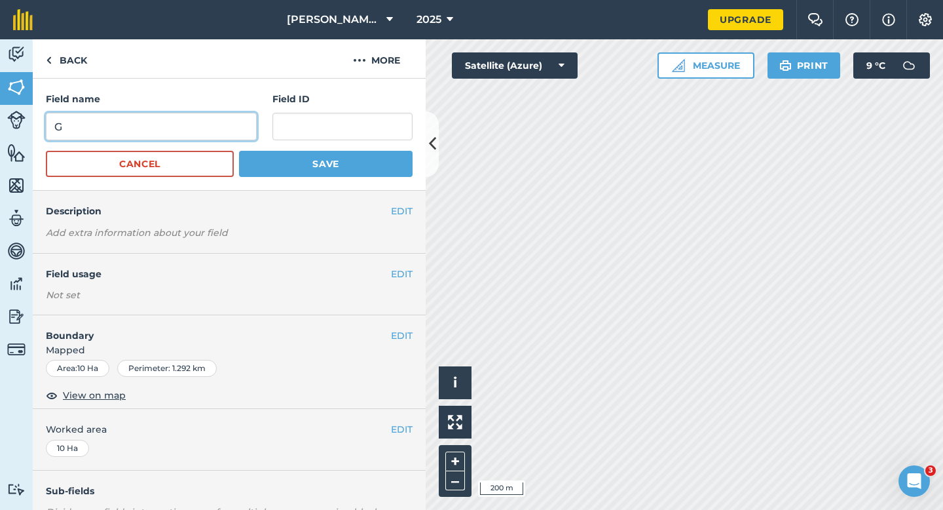
click at [229, 128] on input "G" at bounding box center [151, 127] width 211 height 28
type input "F"
click at [239, 151] on button "Save" at bounding box center [326, 164] width 174 height 26
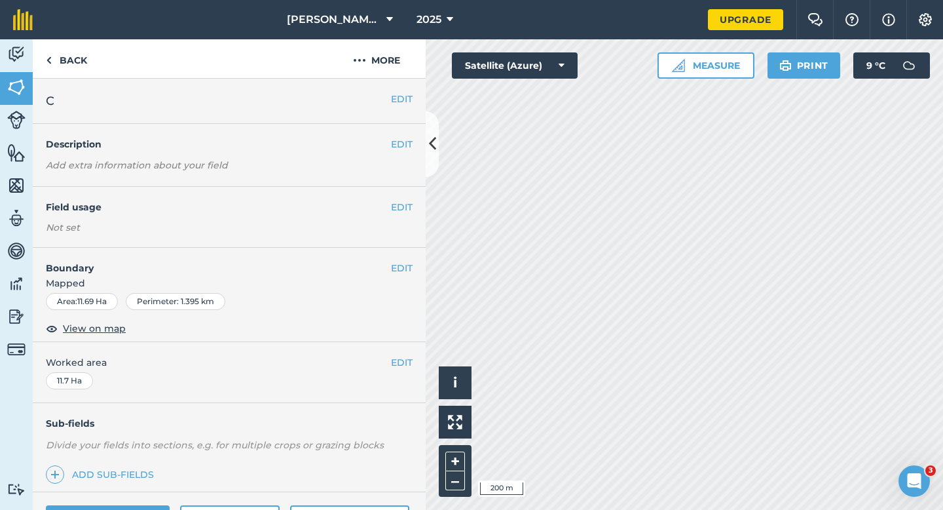
click at [407, 90] on div "EDIT C" at bounding box center [229, 101] width 393 height 45
click at [396, 97] on button "EDIT" at bounding box center [402, 99] width 22 height 14
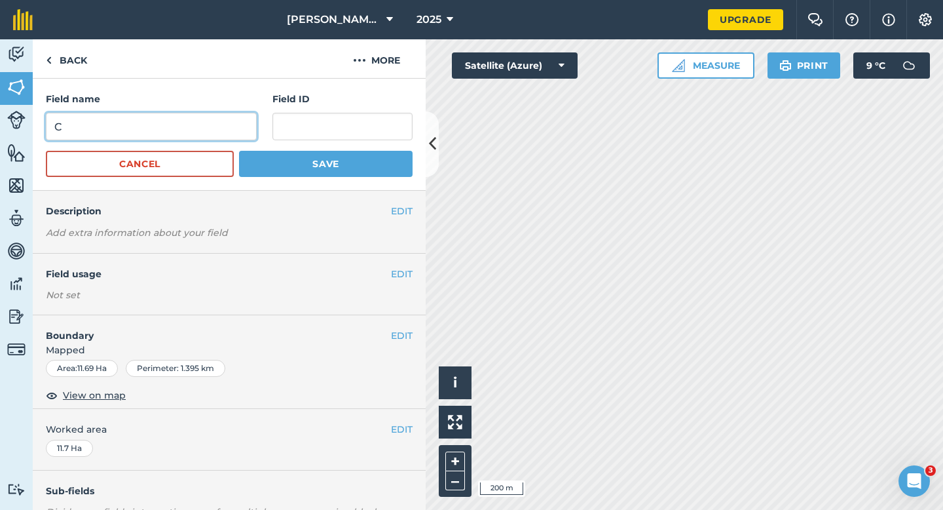
click at [227, 120] on input "C" at bounding box center [151, 127] width 211 height 28
type input "G"
click at [239, 151] on button "Save" at bounding box center [326, 164] width 174 height 26
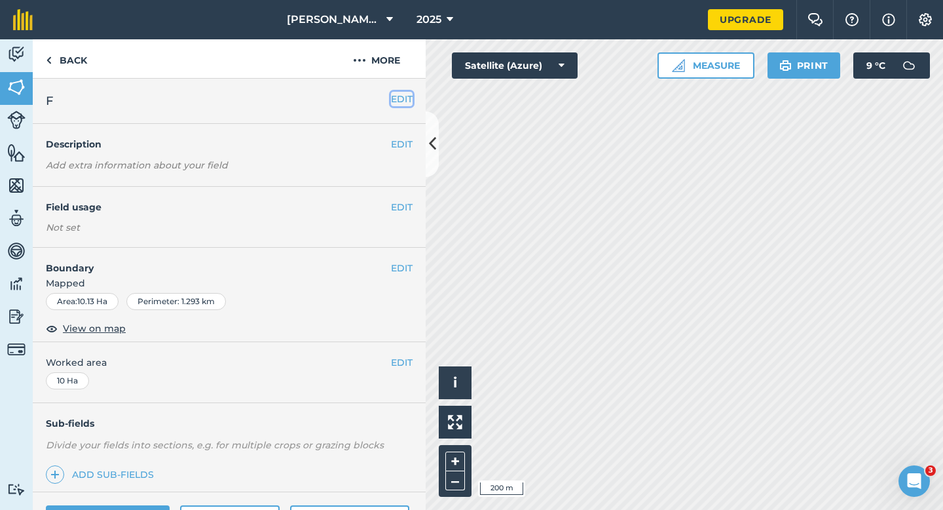
click at [410, 103] on button "EDIT" at bounding box center [402, 99] width 22 height 14
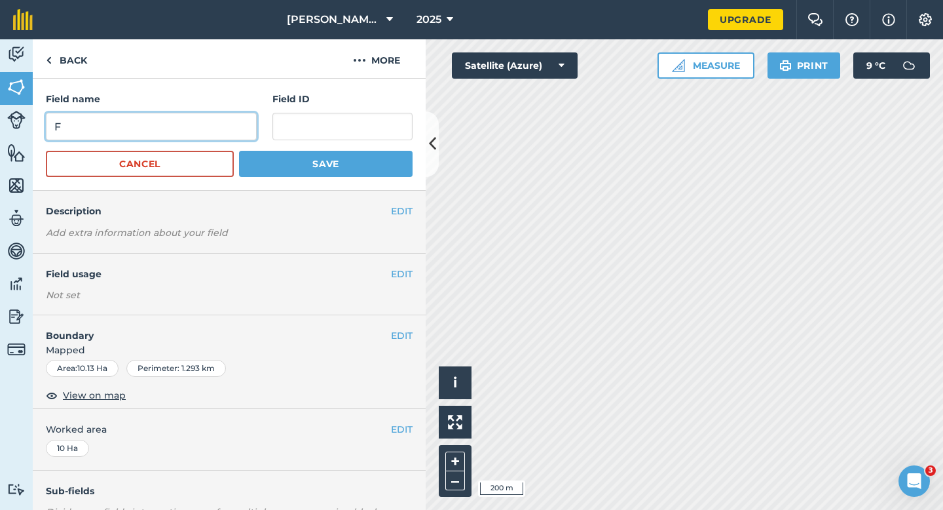
click at [174, 123] on input "F" at bounding box center [151, 127] width 211 height 28
type input "G"
click at [239, 151] on button "Save" at bounding box center [326, 164] width 174 height 26
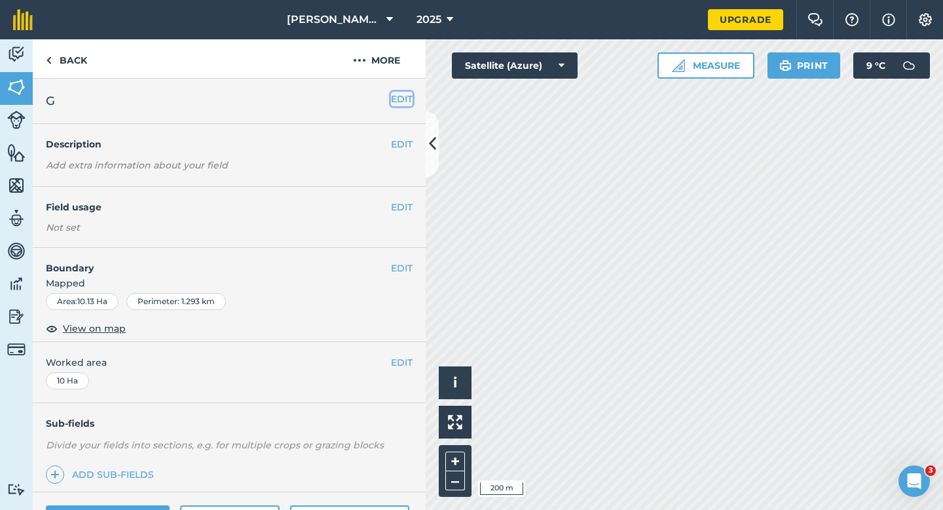
click at [400, 94] on button "EDIT" at bounding box center [402, 99] width 22 height 14
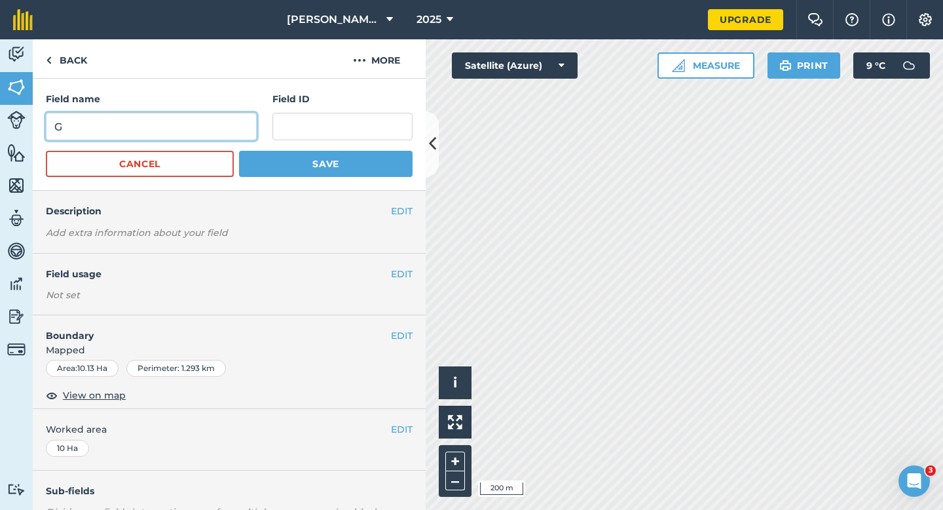
click at [177, 122] on input "G" at bounding box center [151, 127] width 211 height 28
type input "H"
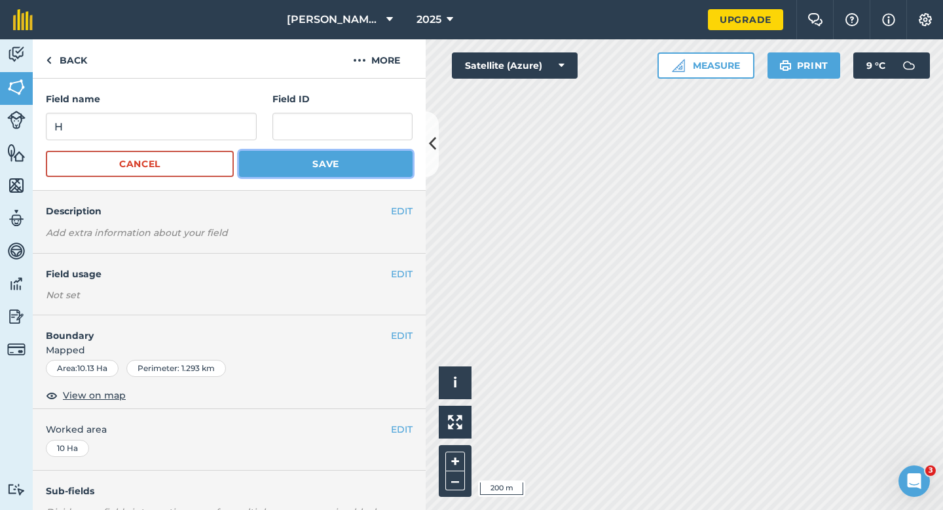
click at [301, 168] on button "Save" at bounding box center [326, 164] width 174 height 26
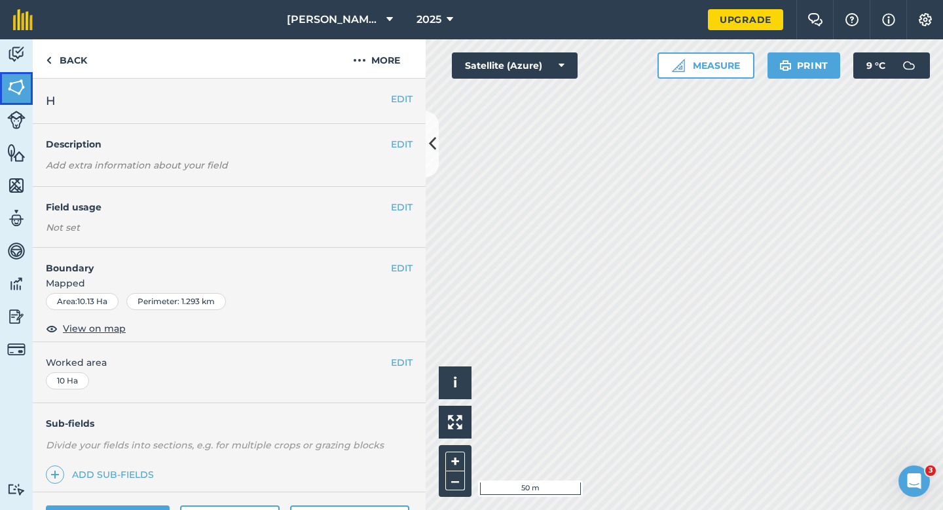
click at [0, 93] on link "Fields" at bounding box center [16, 88] width 33 height 33
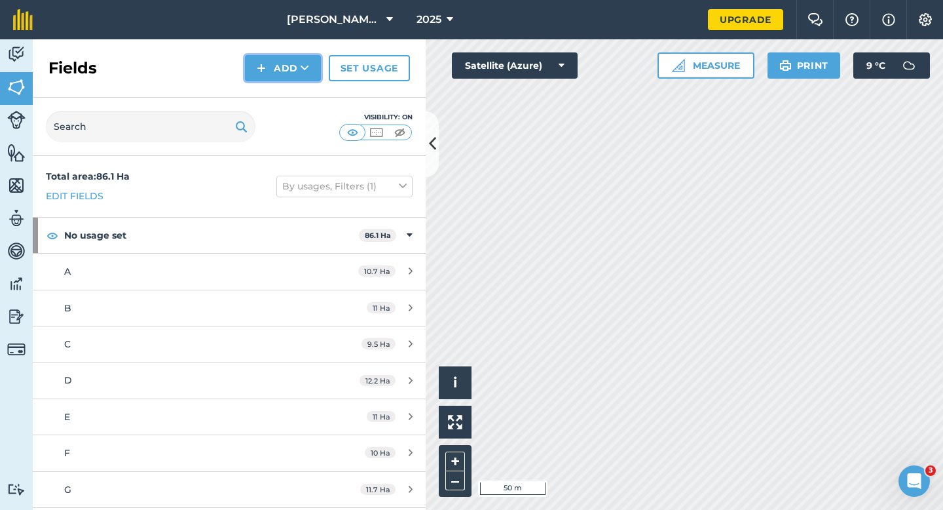
click at [271, 62] on button "Add" at bounding box center [283, 68] width 76 height 26
click at [273, 92] on link "Draw" at bounding box center [283, 97] width 72 height 29
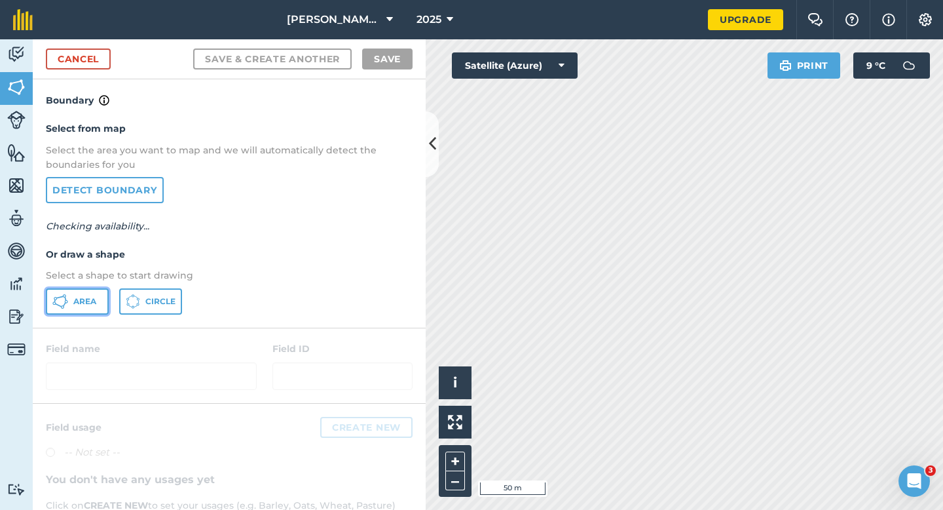
click at [86, 308] on button "Area" at bounding box center [77, 301] width 63 height 26
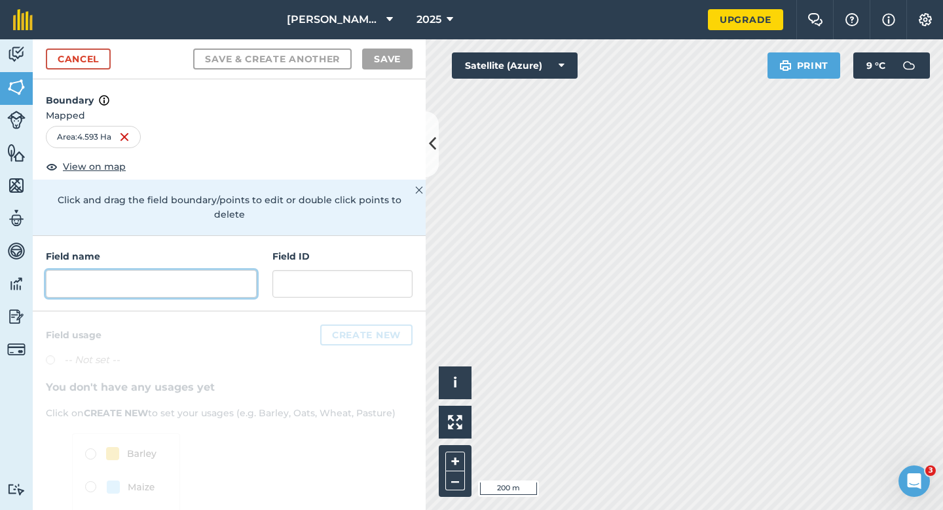
click at [204, 273] on input "text" at bounding box center [151, 284] width 211 height 28
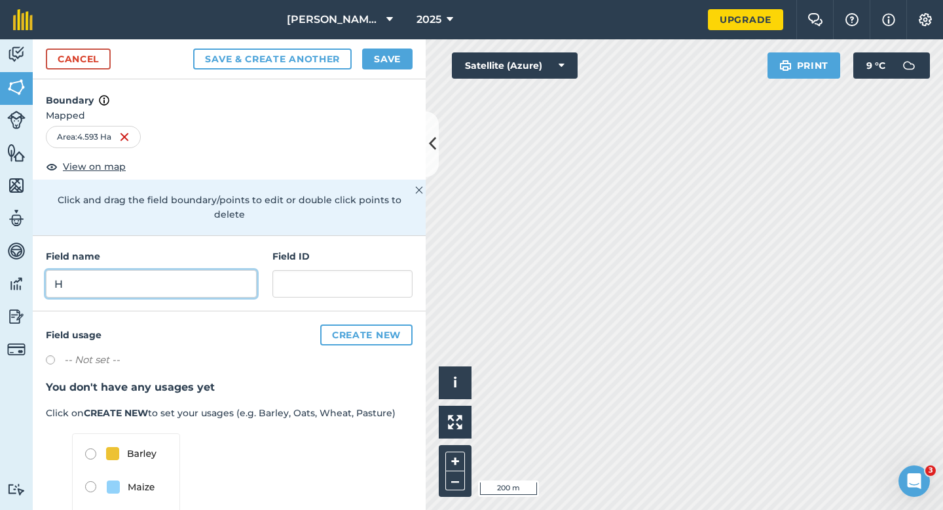
type input "H"
click at [414, 42] on div "Cancel Save & Create Another Save" at bounding box center [229, 59] width 393 height 40
click at [394, 45] on div "Cancel Save & Create Another Save" at bounding box center [229, 59] width 393 height 40
click at [394, 53] on button "Save" at bounding box center [387, 58] width 50 height 21
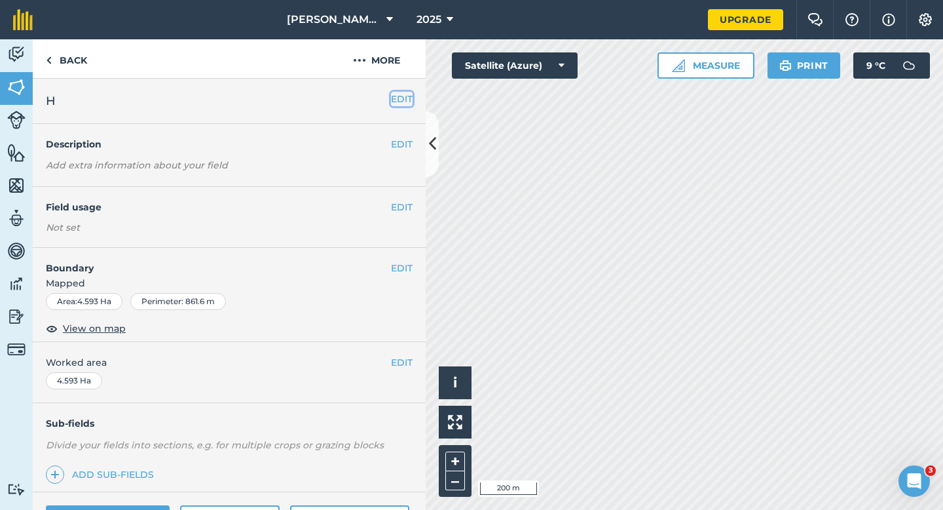
click at [405, 93] on button "EDIT" at bounding box center [402, 99] width 22 height 14
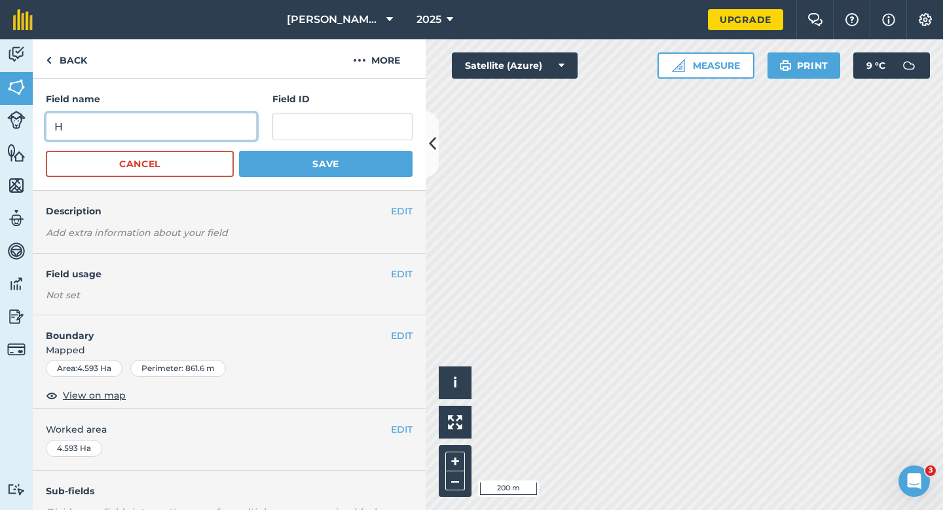
click at [206, 125] on input "H" at bounding box center [151, 127] width 211 height 28
type input "I"
click at [239, 151] on button "Save" at bounding box center [326, 164] width 174 height 26
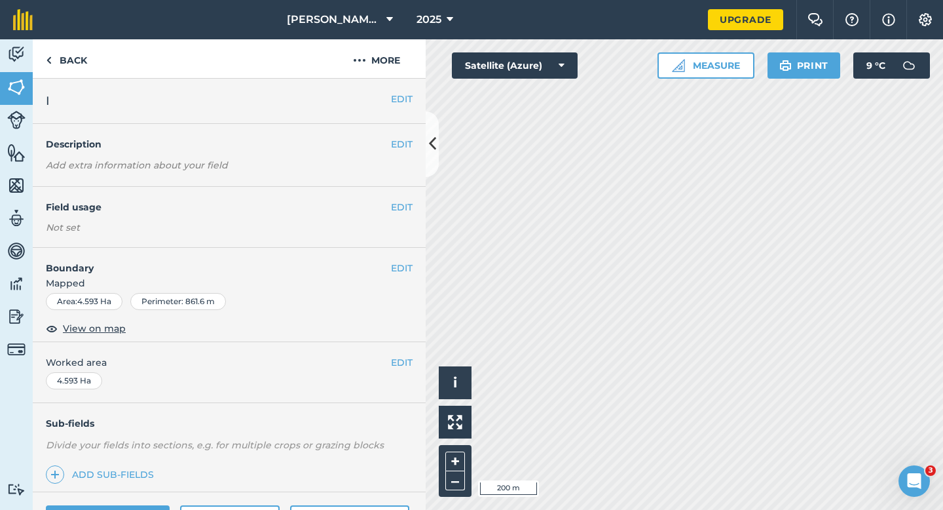
click at [398, 350] on div "EDIT Worked area 4.593 Ha" at bounding box center [229, 372] width 393 height 61
click at [399, 358] on button "EDIT" at bounding box center [402, 362] width 22 height 14
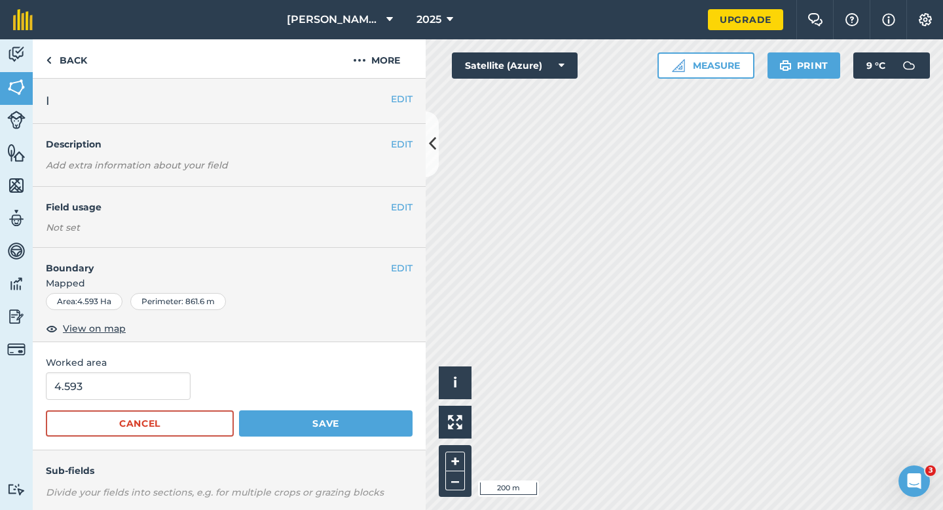
click at [118, 366] on span "Worked area" at bounding box center [229, 362] width 367 height 14
click at [123, 377] on input "4.593" at bounding box center [118, 386] width 145 height 28
type input "5"
click at [239, 410] on button "Save" at bounding box center [326, 423] width 174 height 26
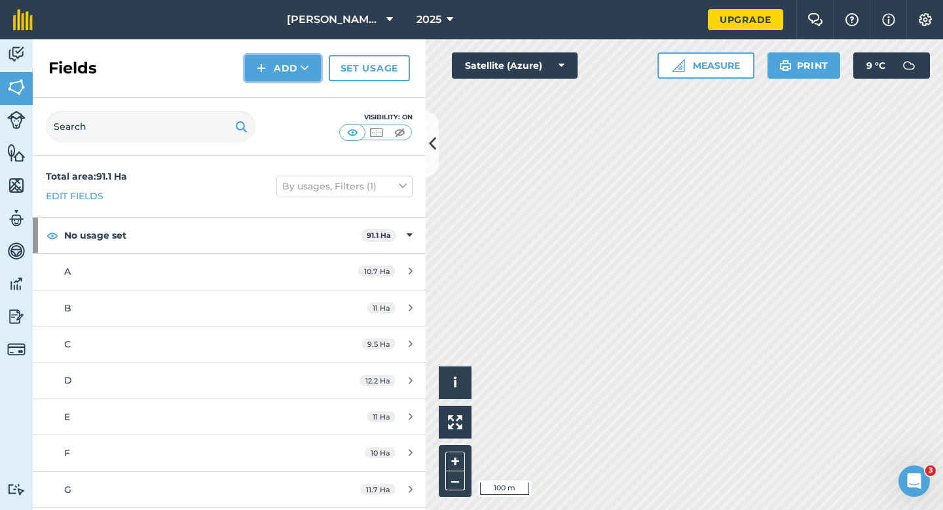
click at [278, 58] on button "Add" at bounding box center [283, 68] width 76 height 26
click at [279, 78] on button "Add Draw Import" at bounding box center [283, 68] width 76 height 26
click at [279, 65] on button "Add" at bounding box center [283, 68] width 76 height 26
click at [279, 103] on link "Draw" at bounding box center [283, 97] width 72 height 29
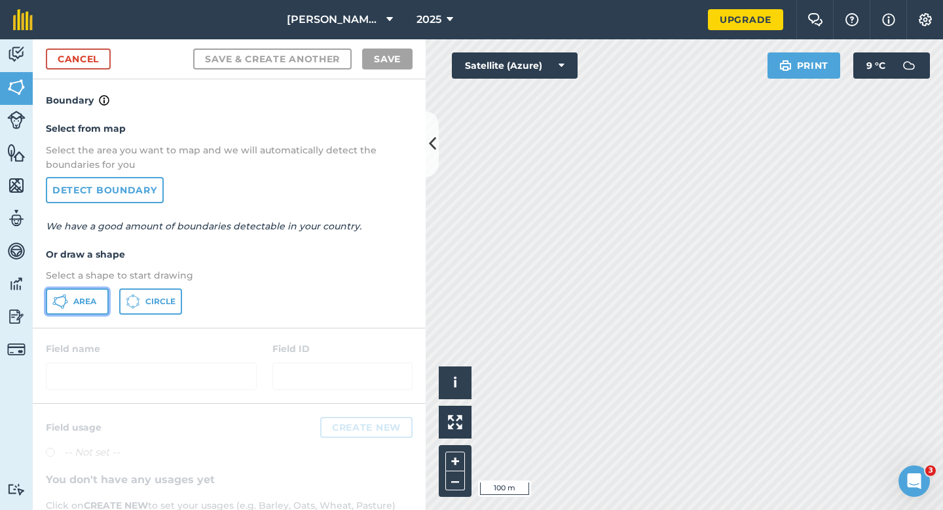
click at [78, 303] on span "Area" at bounding box center [84, 301] width 23 height 10
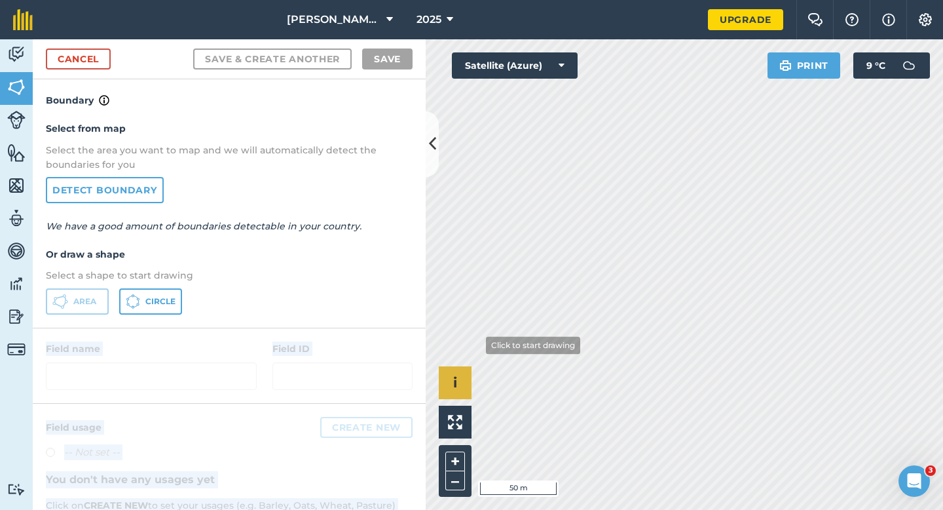
click at [506, 322] on div "Activity Fields Livestock Features Maps Team Vehicles Data Reporting Billing Tu…" at bounding box center [471, 274] width 943 height 470
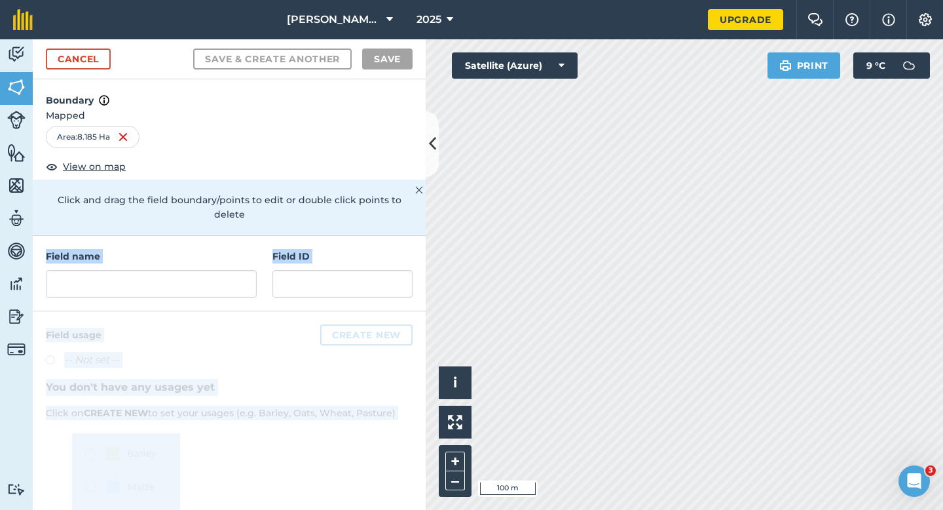
click at [331, 394] on div at bounding box center [229, 453] width 393 height 284
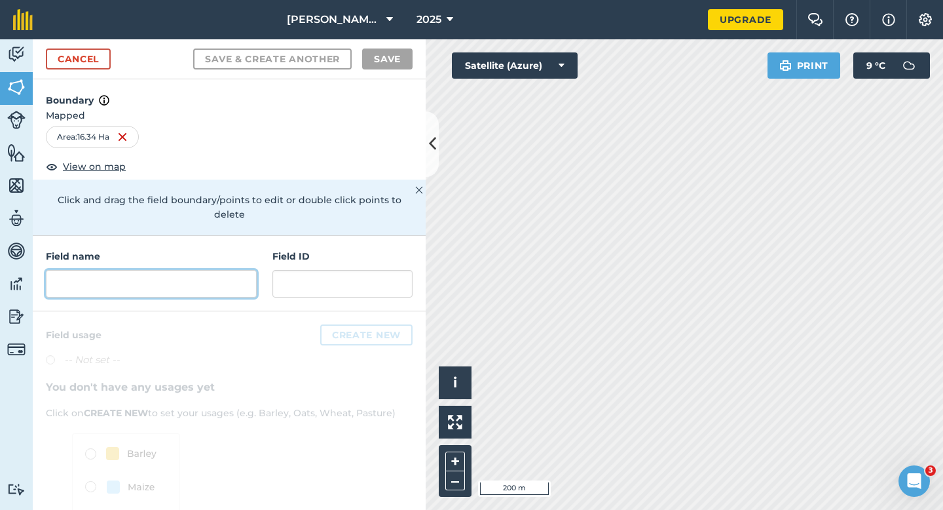
click at [227, 270] on input "text" at bounding box center [151, 284] width 211 height 28
click at [221, 274] on input "text" at bounding box center [151, 284] width 211 height 28
type input "I"
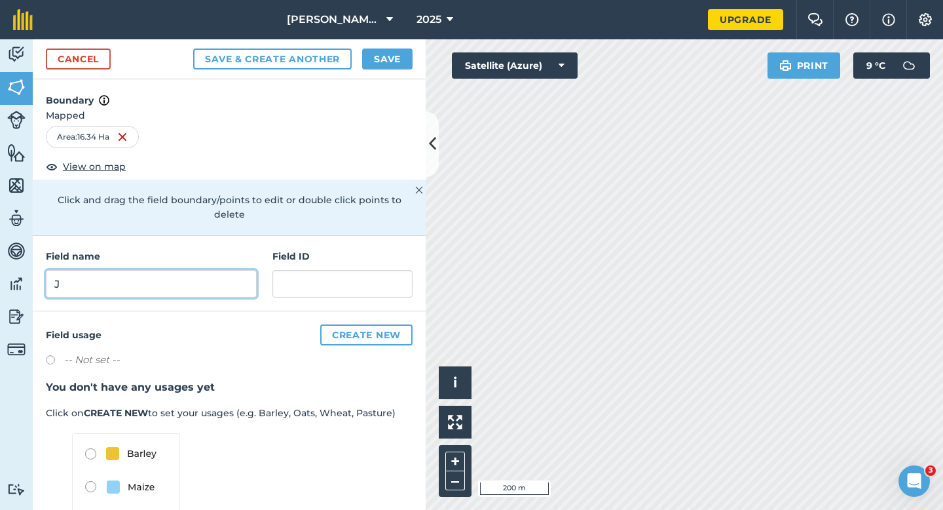
type input "J"
click at [396, 54] on button "Save" at bounding box center [387, 58] width 50 height 21
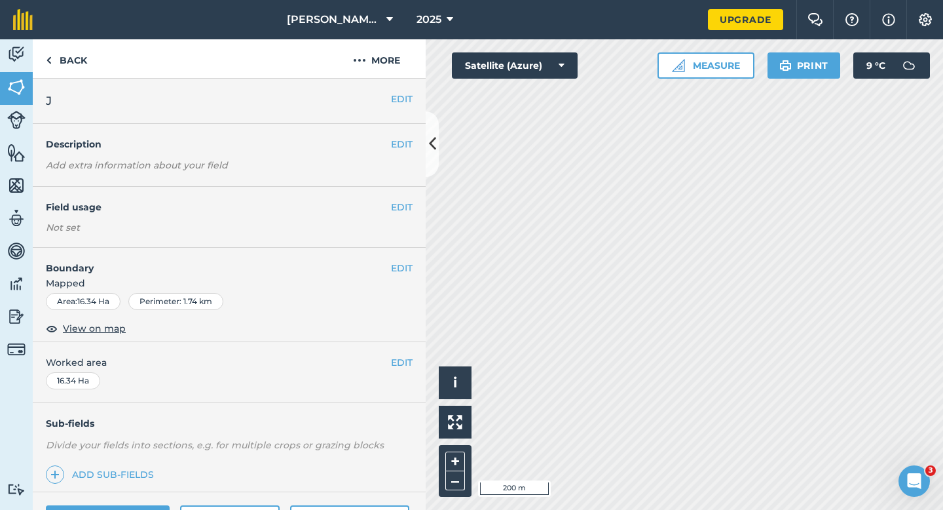
click at [415, 357] on div "EDIT Worked area 16.34 Ha" at bounding box center [229, 372] width 393 height 61
click at [390, 357] on span "Worked area" at bounding box center [229, 362] width 367 height 14
click at [401, 360] on button "EDIT" at bounding box center [402, 362] width 22 height 14
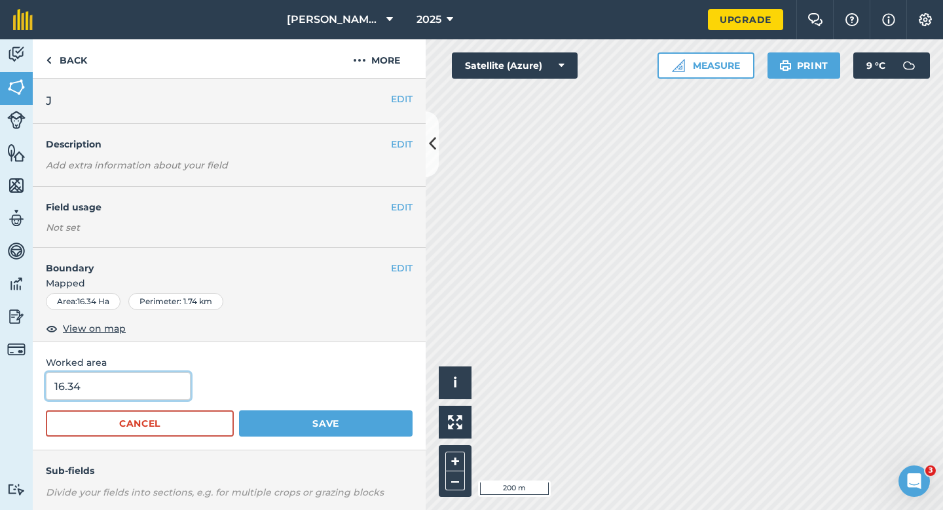
click at [162, 372] on input "16.34" at bounding box center [118, 386] width 145 height 28
type input "16"
click at [239, 410] on button "Save" at bounding box center [326, 423] width 174 height 26
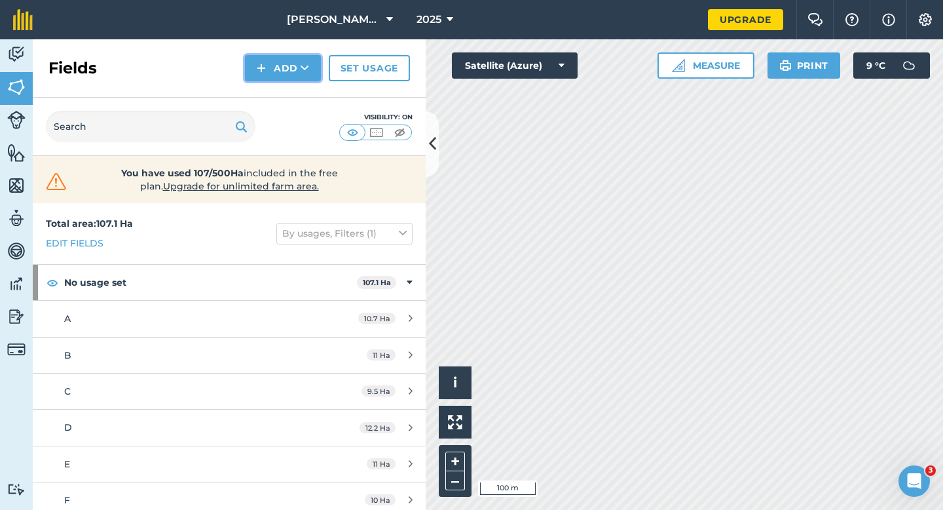
click at [278, 69] on button "Add" at bounding box center [283, 68] width 76 height 26
click at [278, 103] on link "Draw" at bounding box center [283, 97] width 72 height 29
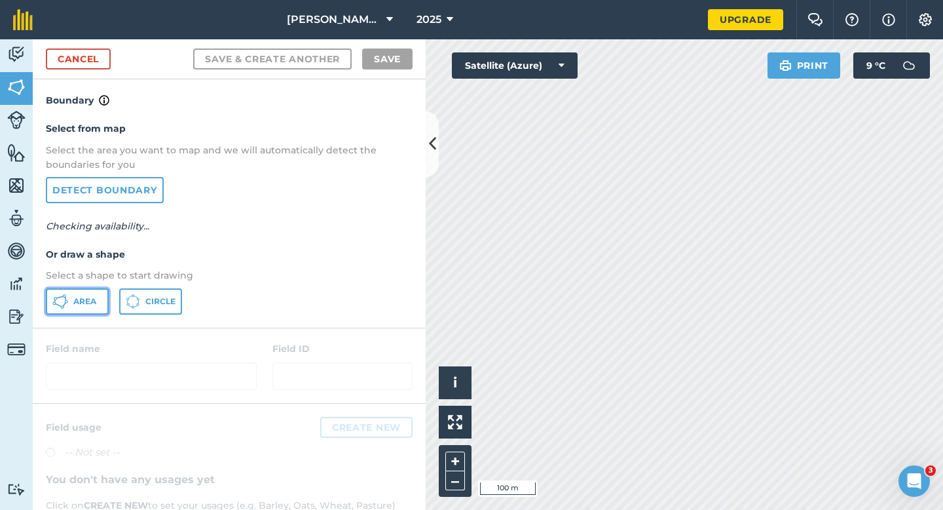
click at [86, 310] on button "Area" at bounding box center [77, 301] width 63 height 26
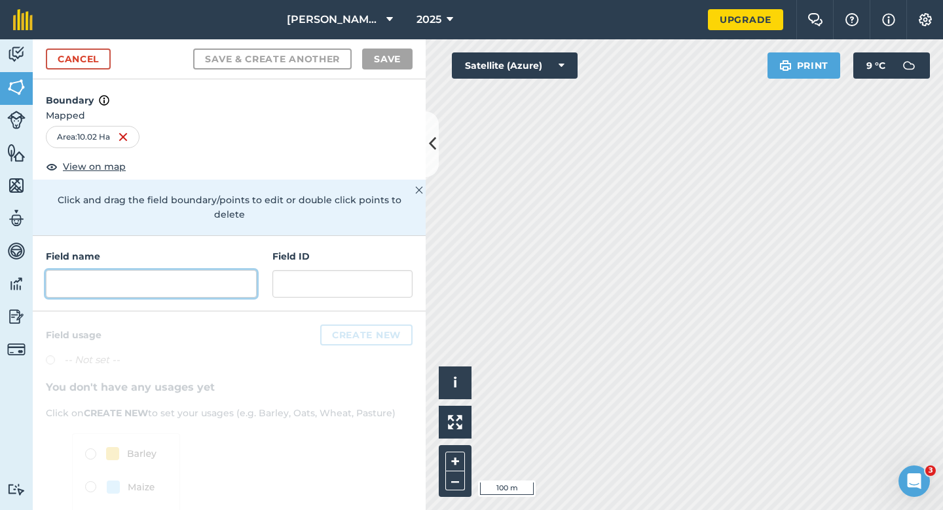
click at [135, 270] on input "text" at bounding box center [151, 284] width 211 height 28
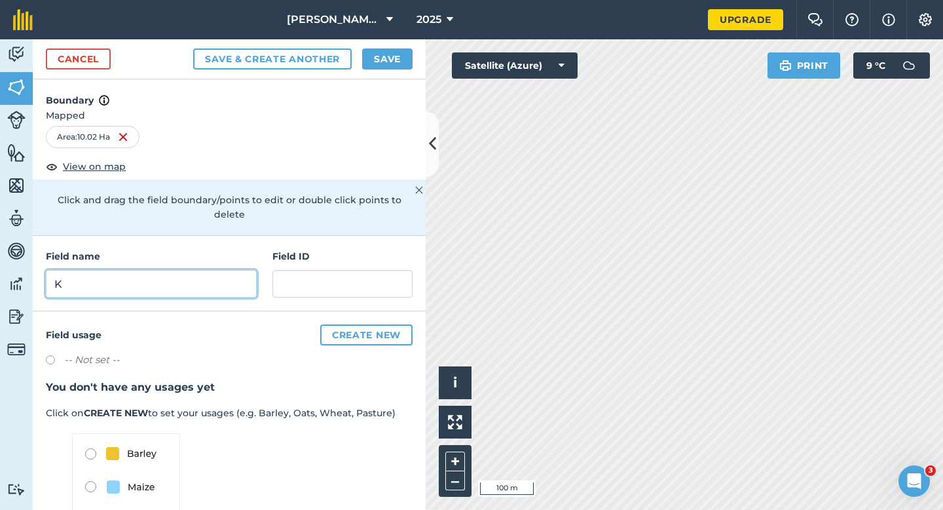
type input "K"
click at [365, 57] on button "Save" at bounding box center [387, 58] width 50 height 21
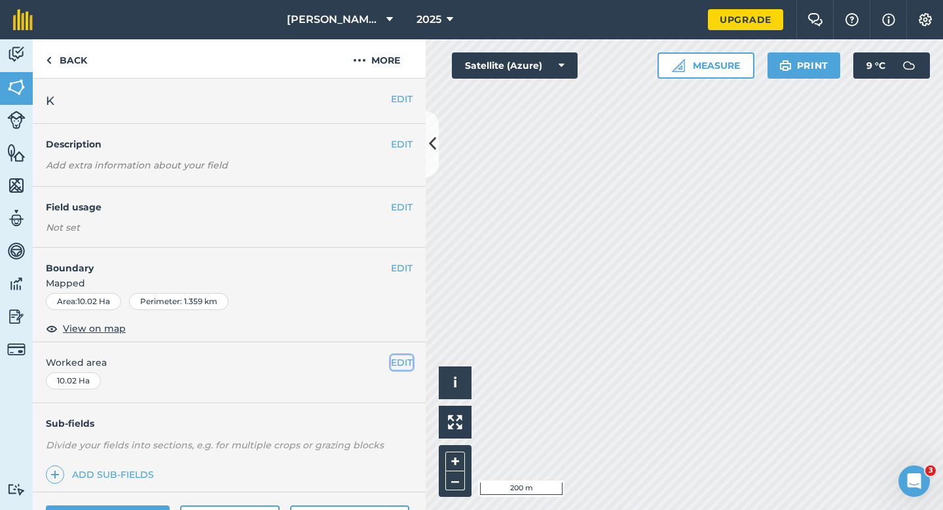
click at [397, 360] on button "EDIT" at bounding box center [402, 362] width 22 height 14
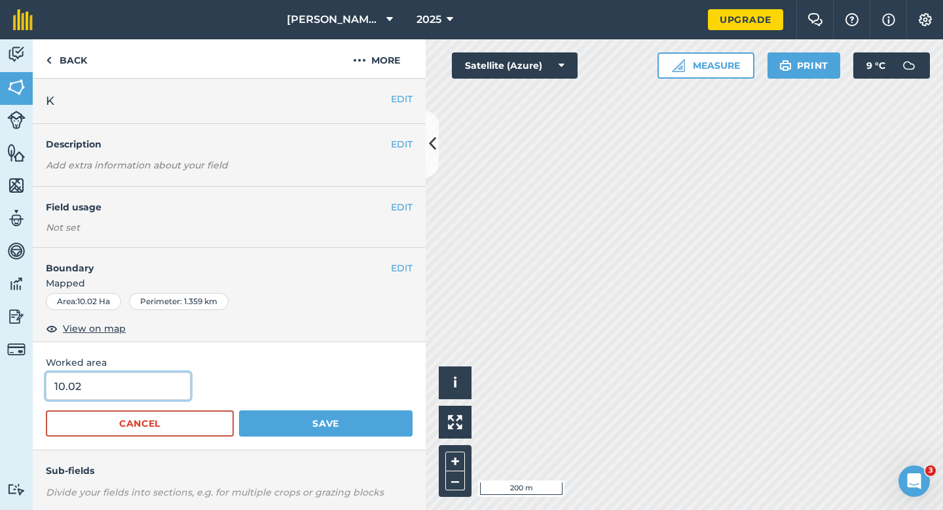
click at [157, 381] on input "10.02" at bounding box center [118, 386] width 145 height 28
type input "10"
click at [239, 410] on button "Save" at bounding box center [326, 423] width 174 height 26
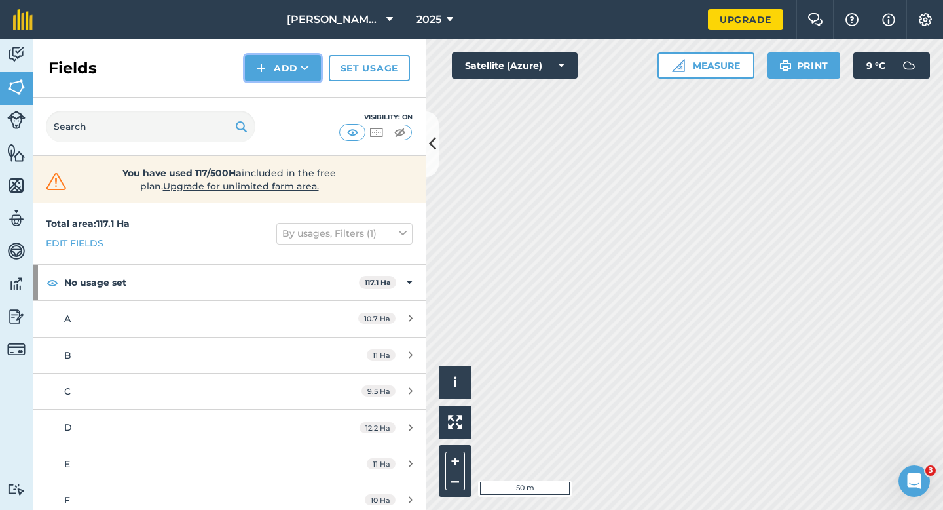
click at [276, 62] on button "Add" at bounding box center [283, 68] width 76 height 26
click at [278, 82] on div "Fields Add Draw Import Set usage" at bounding box center [229, 68] width 393 height 58
click at [279, 72] on button "Add" at bounding box center [283, 68] width 76 height 26
click at [279, 89] on link "Draw" at bounding box center [283, 97] width 72 height 29
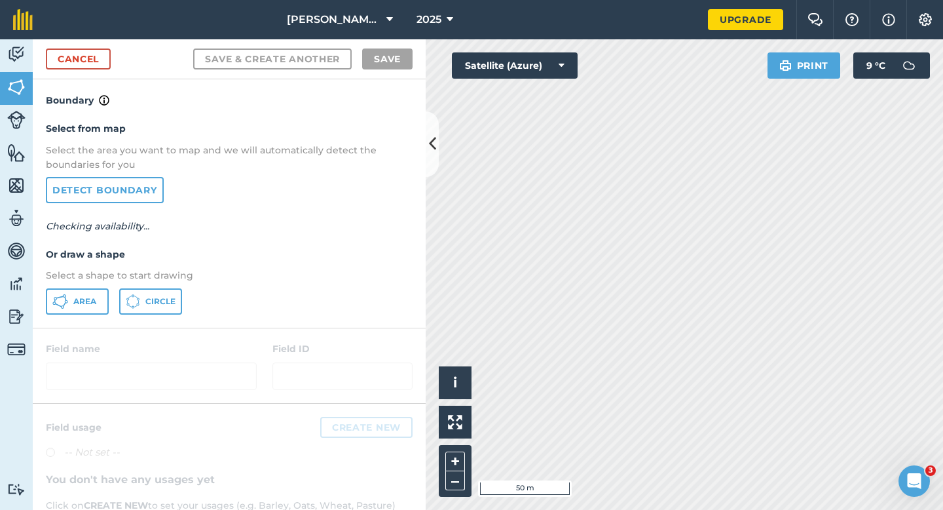
click at [67, 284] on div "Select from map Select the area you want to map and we will automatically detec…" at bounding box center [229, 217] width 393 height 219
click at [69, 288] on button "Area" at bounding box center [77, 301] width 63 height 26
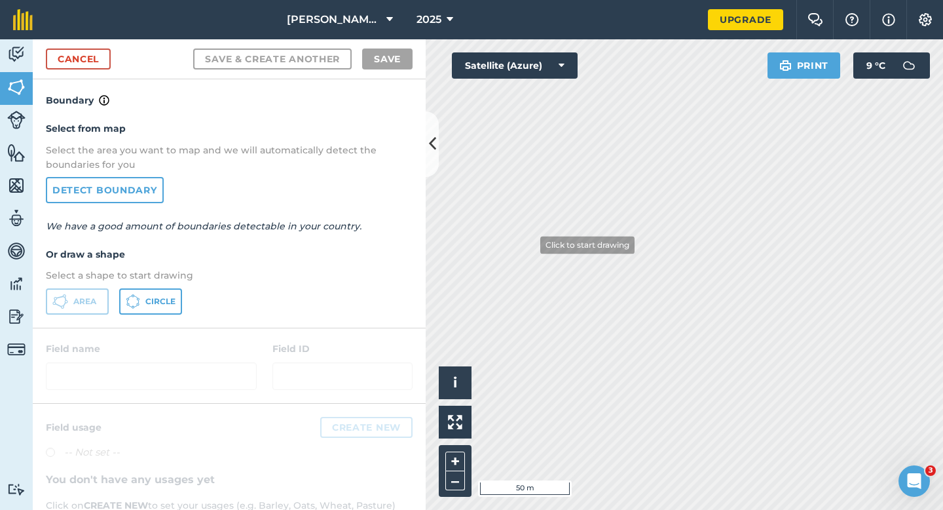
click at [443, 29] on div "[PERSON_NAME] Farming Partnership 2025 Upgrade Farm Chat Help Info Settings Map…" at bounding box center [471, 255] width 943 height 510
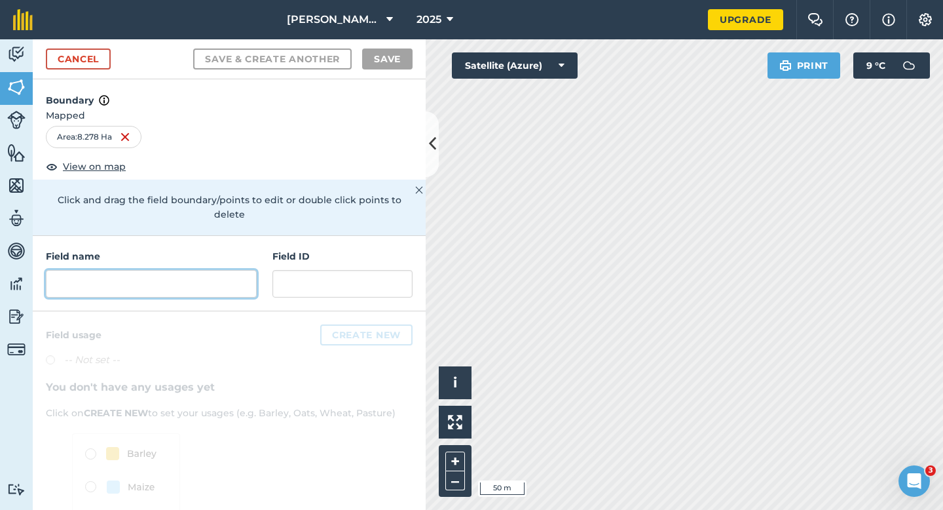
click at [217, 270] on input "text" at bounding box center [151, 284] width 211 height 28
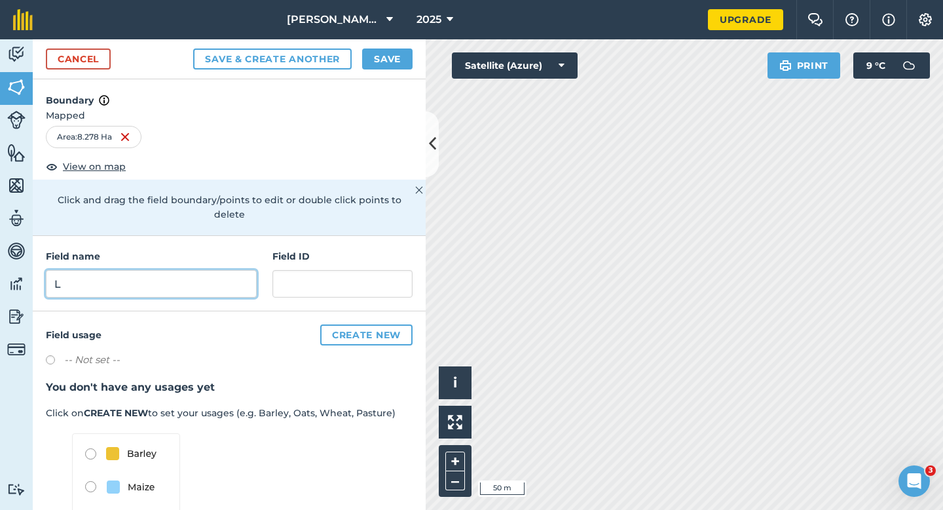
type input "L"
click at [392, 60] on button "Save" at bounding box center [387, 58] width 50 height 21
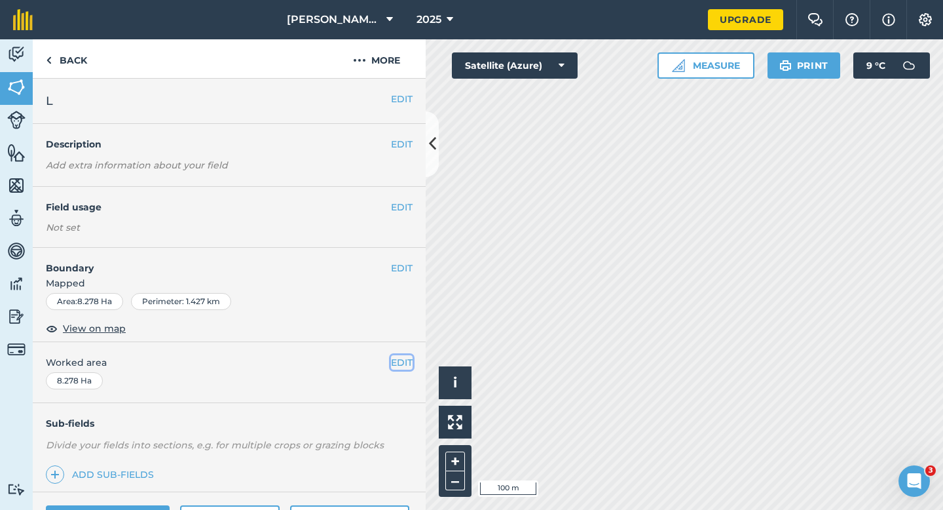
click at [402, 362] on button "EDIT" at bounding box center [402, 362] width 22 height 14
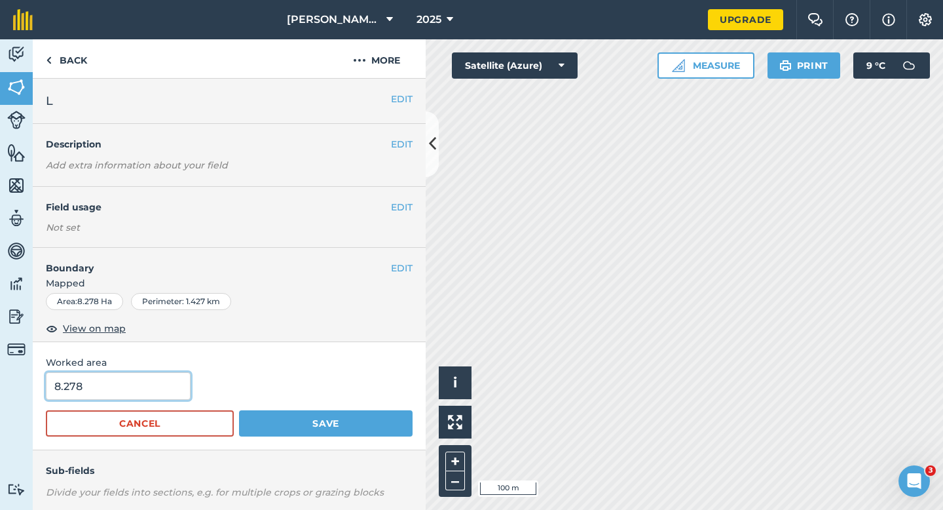
click at [163, 394] on input "8.278" at bounding box center [118, 386] width 145 height 28
type input "8.3"
click at [239, 410] on button "Save" at bounding box center [326, 423] width 174 height 26
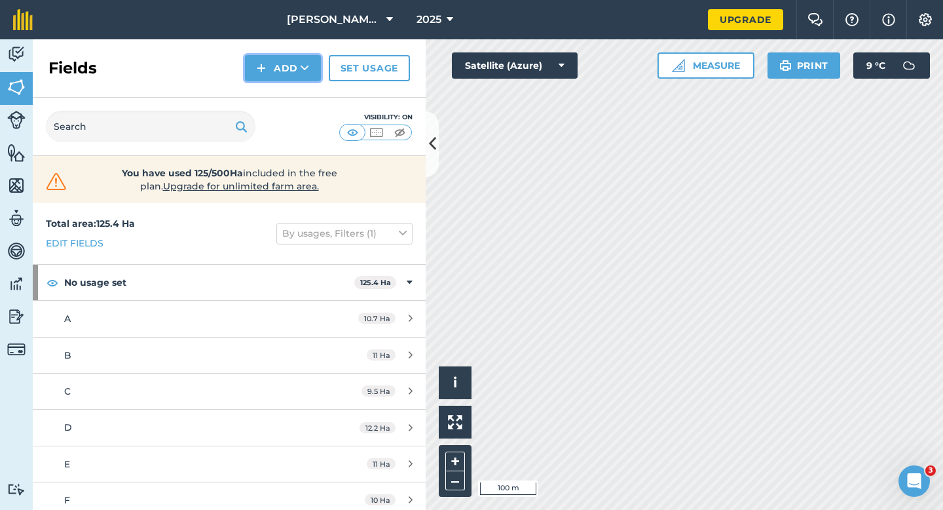
click at [291, 67] on button "Add" at bounding box center [283, 68] width 76 height 26
click at [291, 81] on div "Fields Add Draw Import Set usage" at bounding box center [229, 68] width 393 height 58
click at [293, 71] on button "Add" at bounding box center [283, 68] width 76 height 26
click at [293, 97] on link "Draw" at bounding box center [283, 97] width 72 height 29
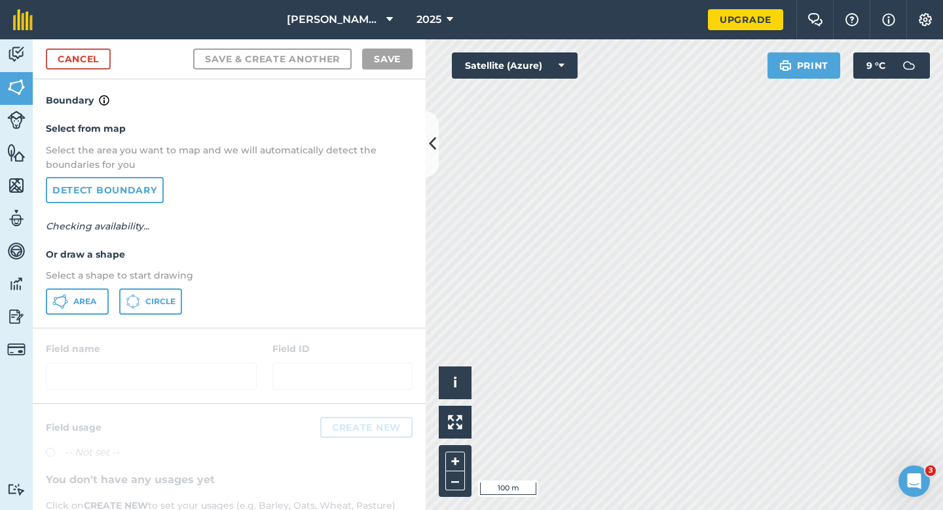
click at [81, 283] on div "Select from map Select the area you want to map and we will automatically detec…" at bounding box center [229, 217] width 393 height 219
click at [77, 284] on div "Select from map Select the area you want to map and we will automatically detec…" at bounding box center [229, 217] width 393 height 219
click at [77, 288] on button "Area" at bounding box center [77, 301] width 63 height 26
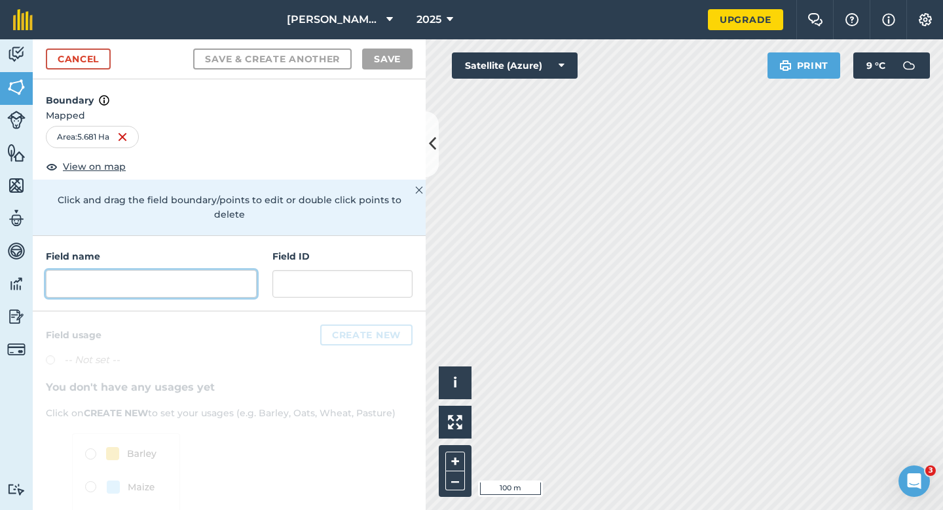
click at [185, 270] on input "text" at bounding box center [151, 284] width 211 height 28
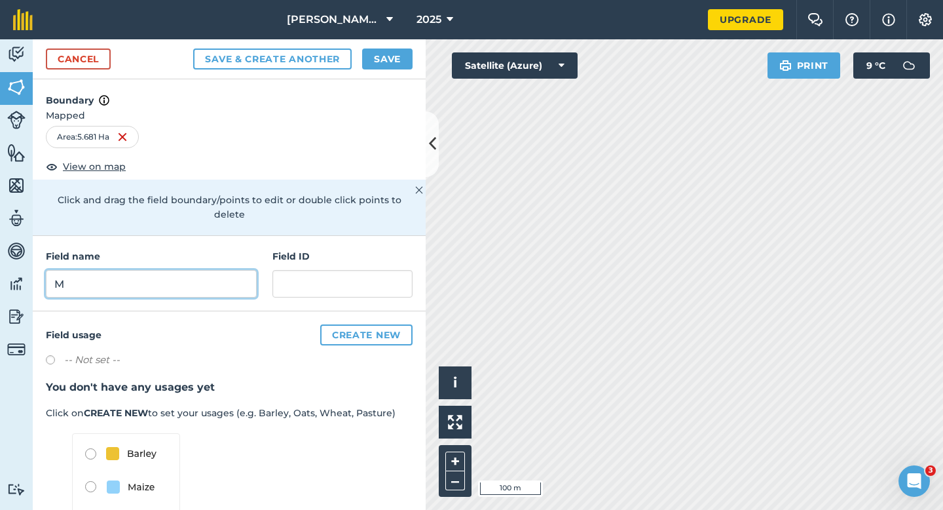
type input "M"
click at [376, 48] on button "Save" at bounding box center [387, 58] width 50 height 21
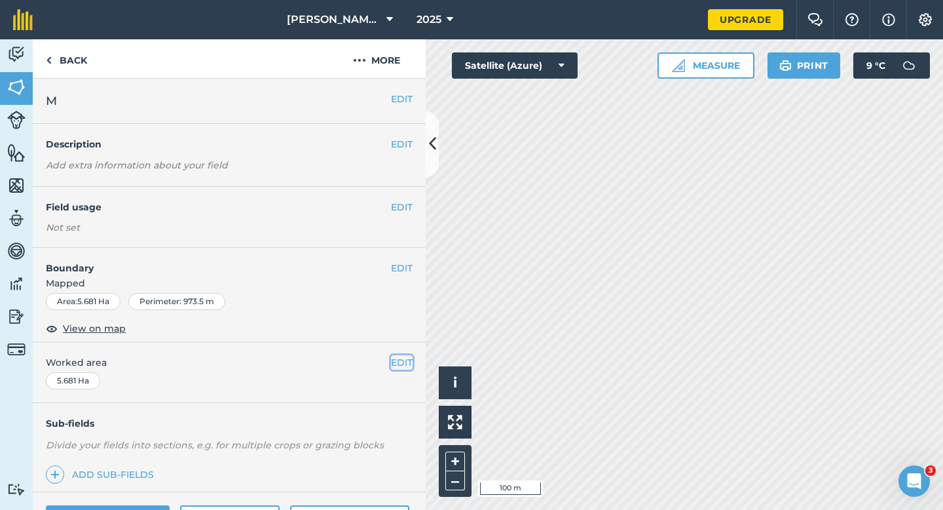
click at [403, 367] on button "EDIT" at bounding box center [402, 362] width 22 height 14
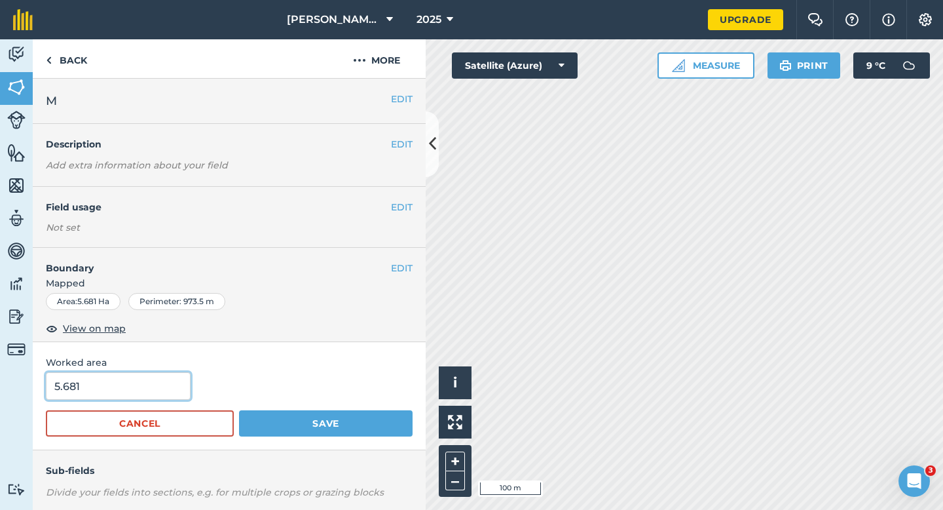
click at [126, 390] on input "5.681" at bounding box center [118, 386] width 145 height 28
type input "6"
click at [239, 410] on button "Save" at bounding box center [326, 423] width 174 height 26
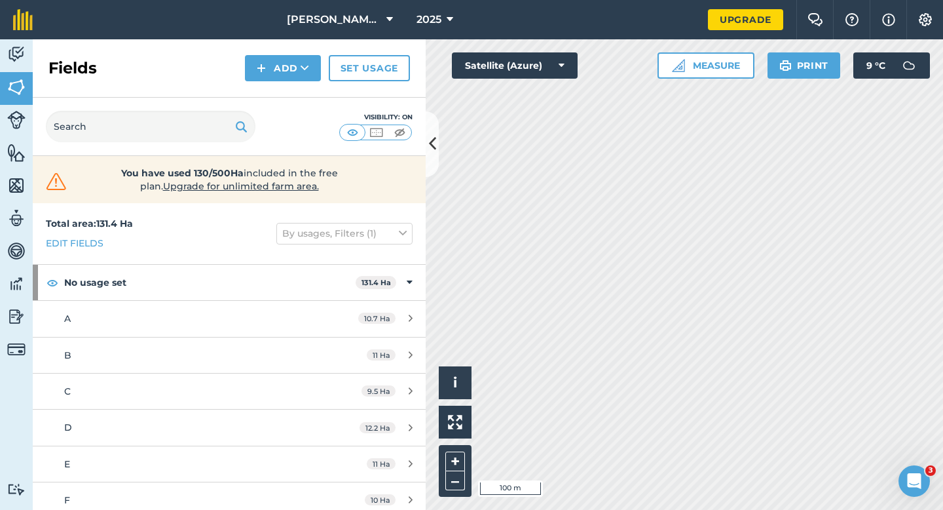
click at [290, 87] on div "Fields Add Set usage" at bounding box center [229, 68] width 393 height 58
click at [290, 83] on div "Fields Add Set usage" at bounding box center [229, 68] width 393 height 58
click at [290, 90] on div "Fields Add Set usage" at bounding box center [229, 68] width 393 height 58
click at [290, 70] on button "Add" at bounding box center [283, 68] width 76 height 26
click at [290, 92] on link "Draw" at bounding box center [283, 97] width 72 height 29
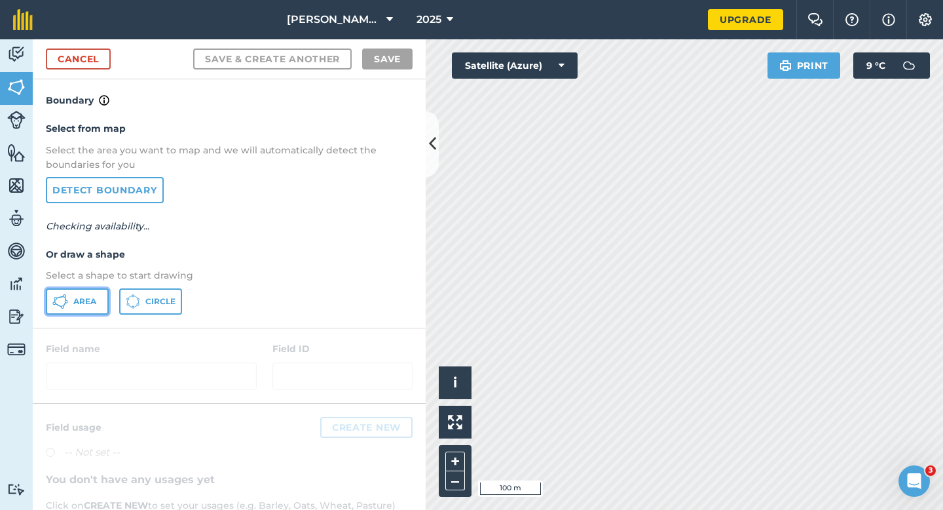
click at [92, 312] on button "Area" at bounding box center [77, 301] width 63 height 26
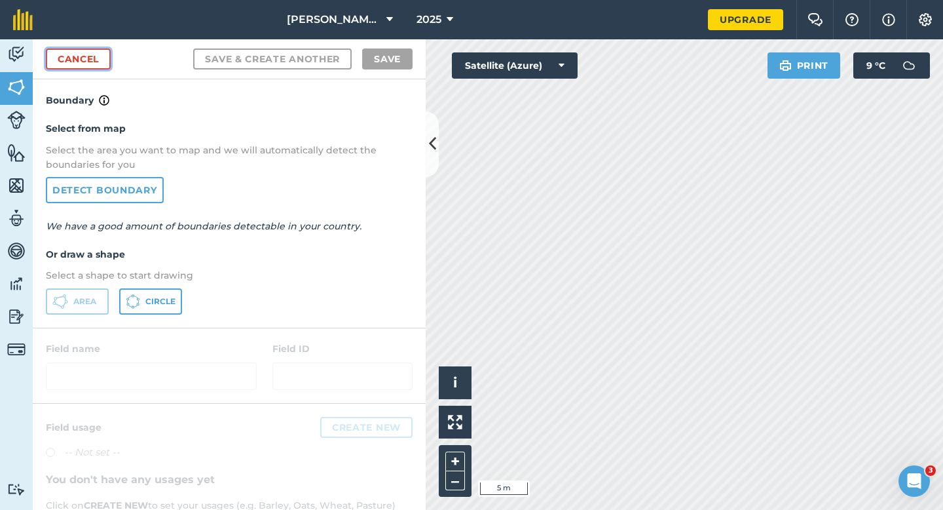
click at [100, 58] on link "Cancel" at bounding box center [78, 58] width 65 height 21
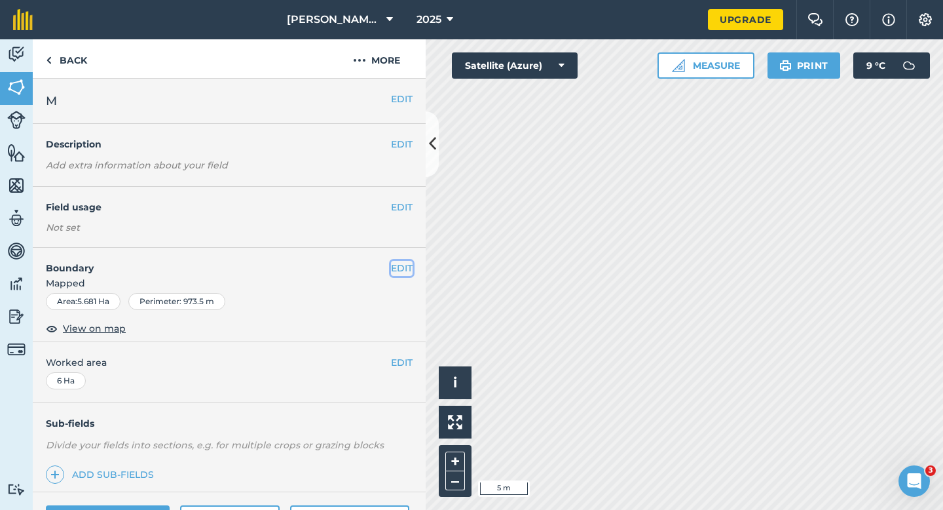
click at [401, 269] on button "EDIT" at bounding box center [402, 268] width 22 height 14
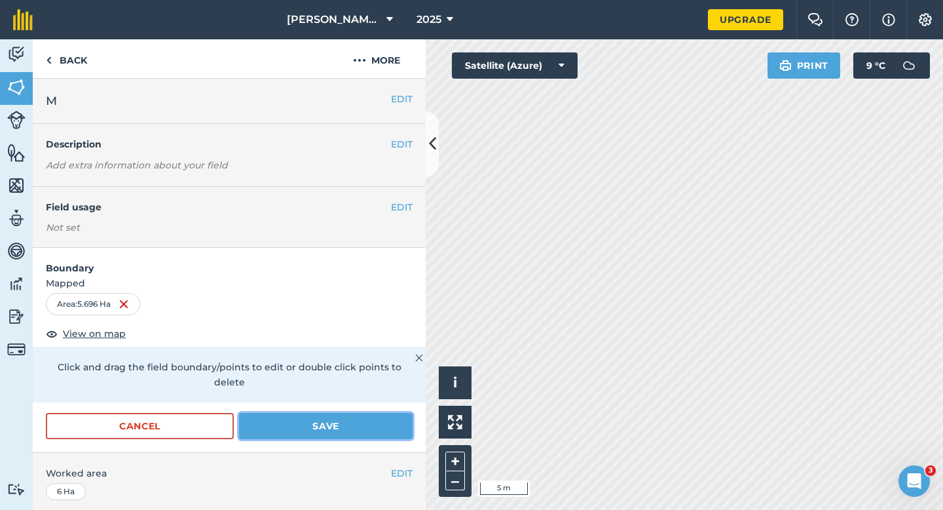
click at [339, 413] on button "Save" at bounding box center [326, 426] width 174 height 26
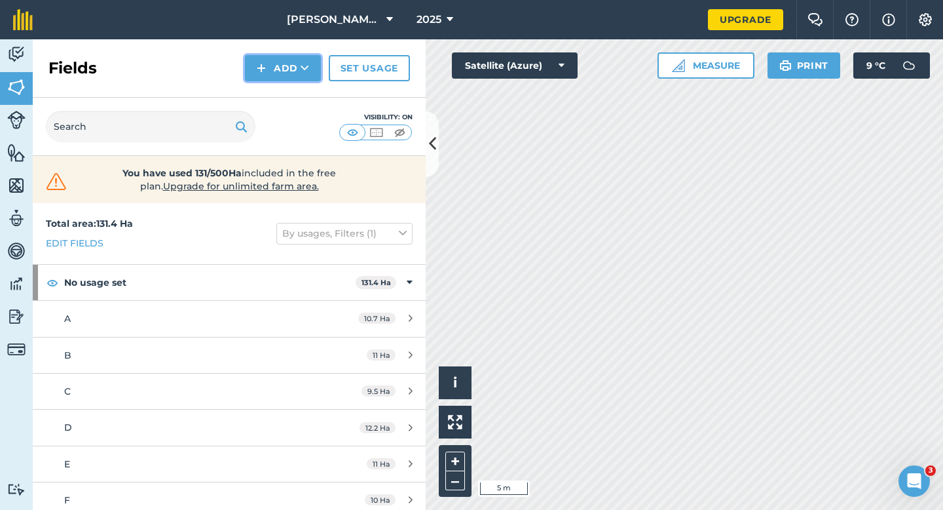
click at [278, 64] on button "Add" at bounding box center [283, 68] width 76 height 26
click at [278, 81] on div "Fields Add Draw Import Set usage" at bounding box center [229, 68] width 393 height 58
click at [281, 76] on button "Add" at bounding box center [283, 68] width 76 height 26
click at [281, 88] on link "Draw" at bounding box center [283, 97] width 72 height 29
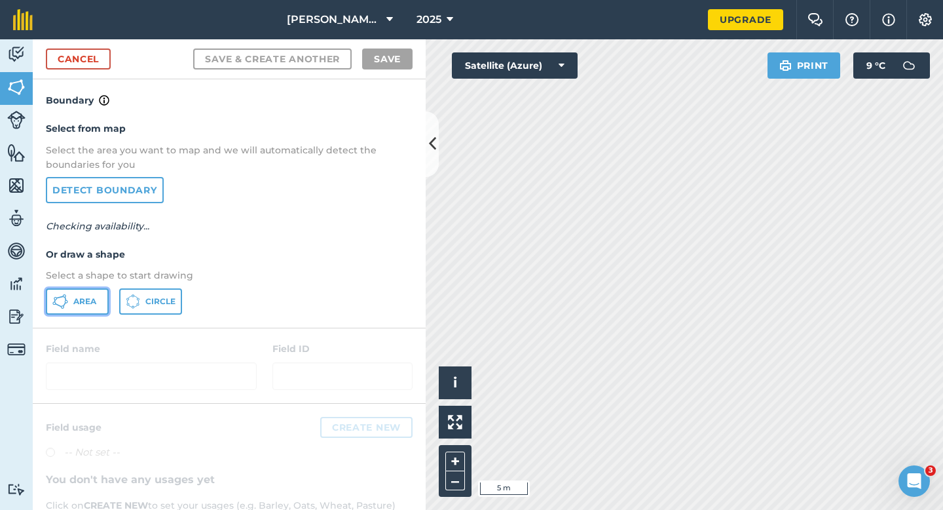
click at [75, 293] on button "Area" at bounding box center [77, 301] width 63 height 26
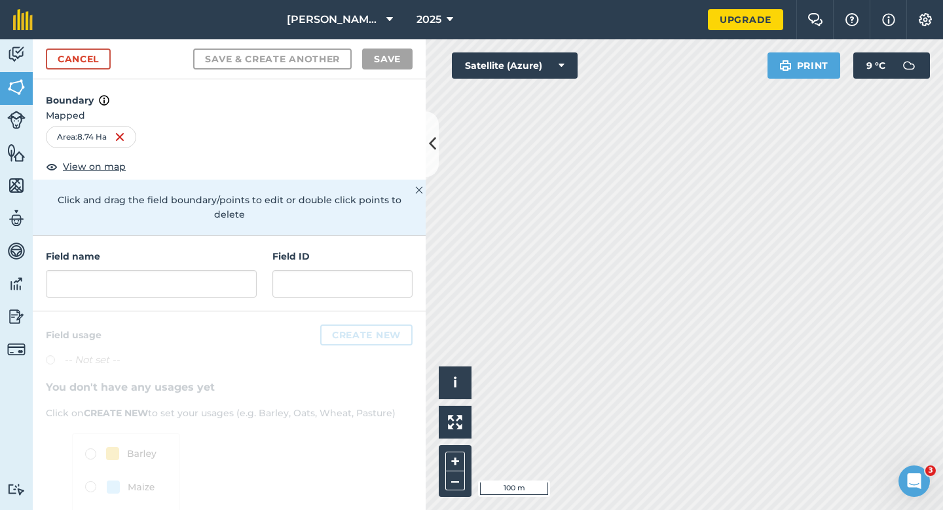
click at [153, 311] on div at bounding box center [229, 453] width 393 height 284
click at [159, 287] on div "Field name Field ID" at bounding box center [229, 273] width 393 height 75
click at [166, 274] on input "text" at bounding box center [151, 284] width 211 height 28
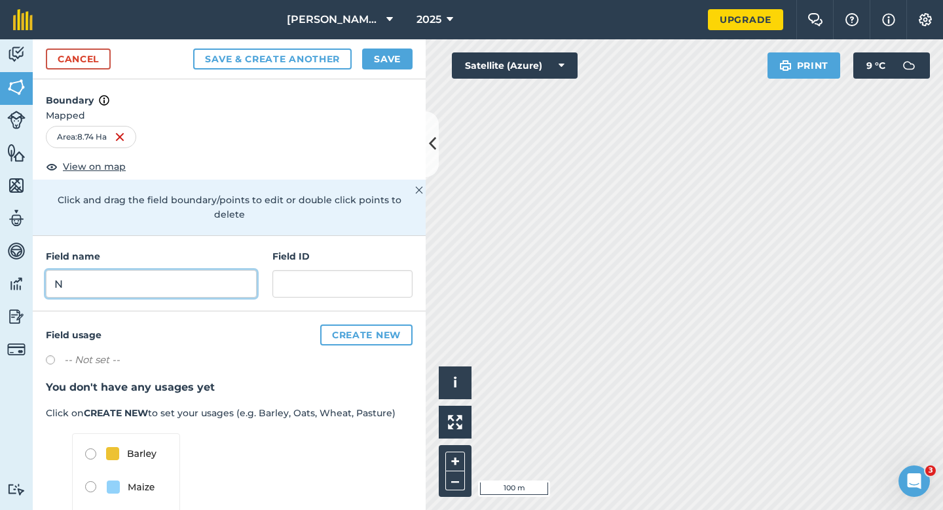
type input "N"
click at [387, 52] on button "Save" at bounding box center [387, 58] width 50 height 21
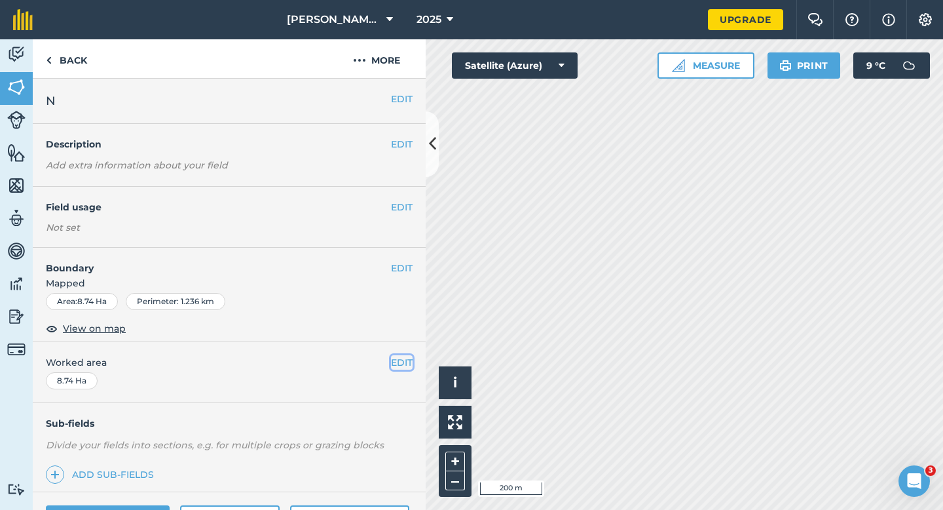
click at [400, 358] on button "EDIT" at bounding box center [402, 362] width 22 height 14
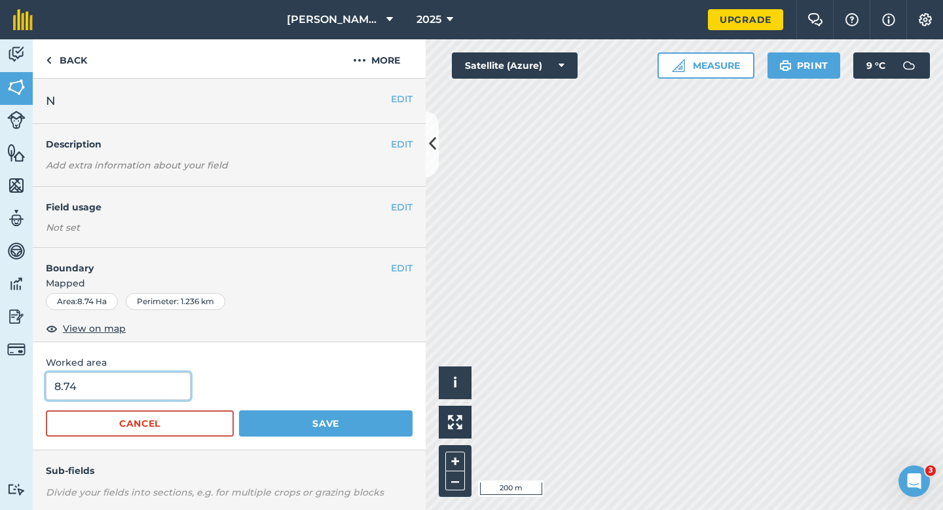
click at [151, 389] on input "8.74" at bounding box center [118, 386] width 145 height 28
type input "8.8"
click at [239, 410] on button "Save" at bounding box center [326, 423] width 174 height 26
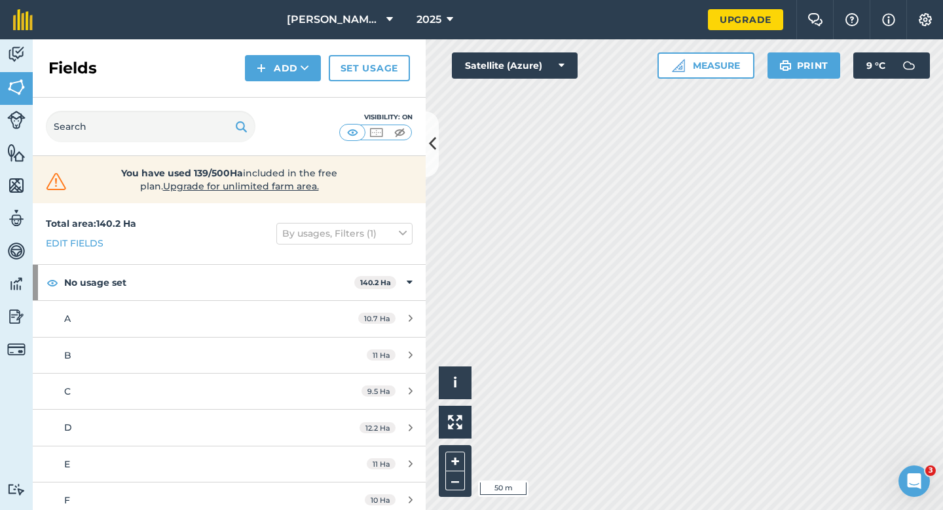
click at [280, 81] on div "Fields Add Set usage" at bounding box center [229, 68] width 393 height 58
click at [280, 68] on button "Add" at bounding box center [283, 68] width 76 height 26
click at [280, 90] on link "Draw" at bounding box center [283, 97] width 72 height 29
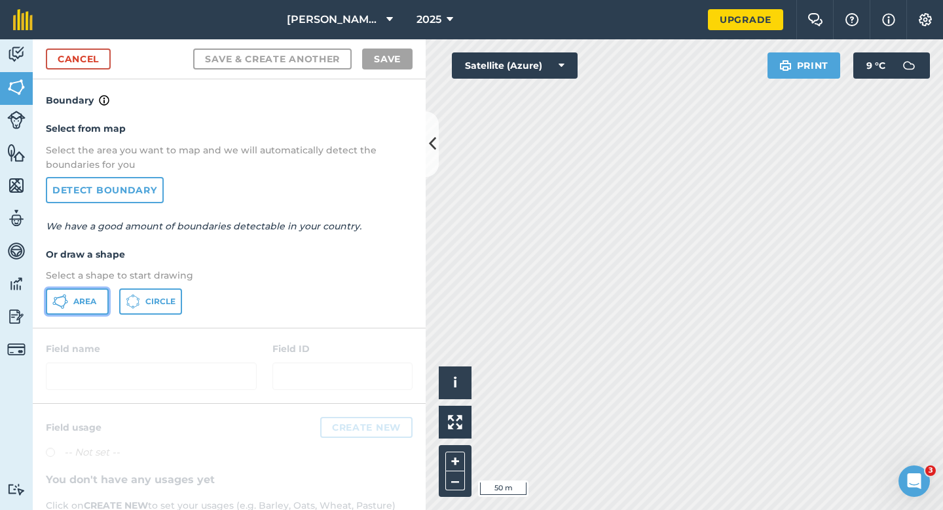
click at [96, 293] on button "Area" at bounding box center [77, 301] width 63 height 26
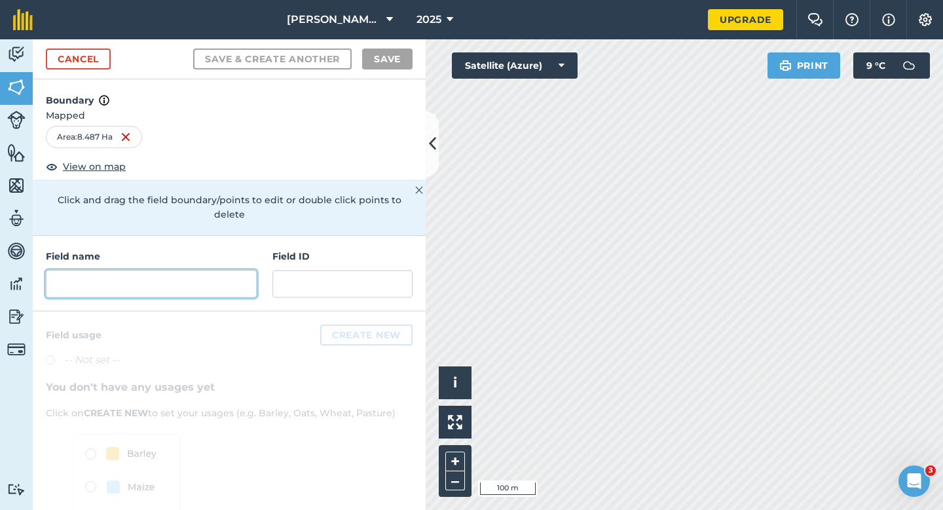
click at [239, 274] on input "text" at bounding box center [151, 284] width 211 height 28
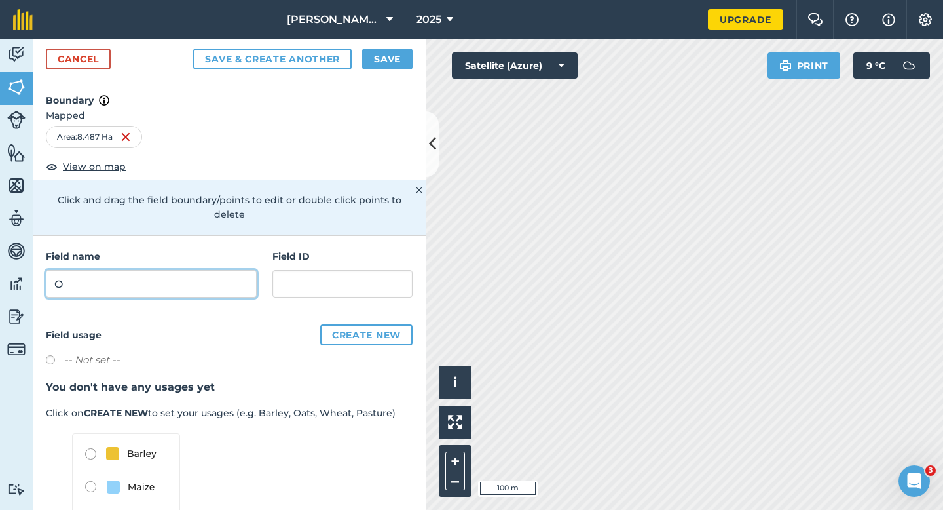
type input "O"
click at [398, 56] on button "Save" at bounding box center [387, 58] width 50 height 21
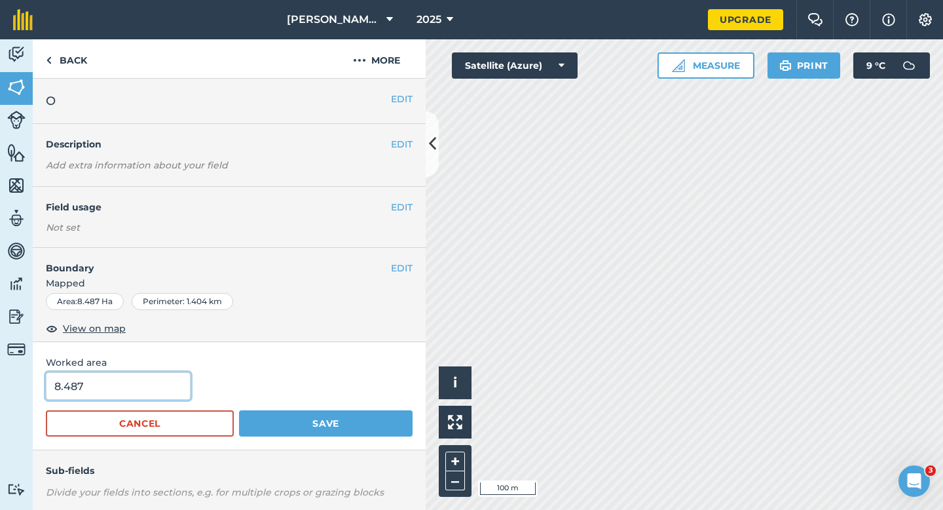
click at [98, 392] on input "8.487" at bounding box center [118, 386] width 145 height 28
type input "8.5"
click at [239, 410] on button "Save" at bounding box center [326, 423] width 174 height 26
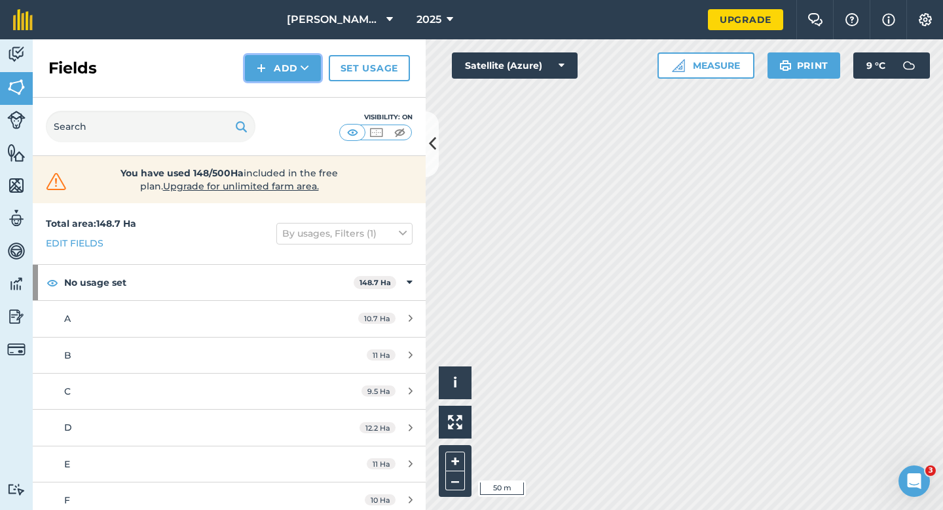
click at [289, 71] on button "Add" at bounding box center [283, 68] width 76 height 26
click at [289, 86] on link "Draw" at bounding box center [283, 97] width 72 height 29
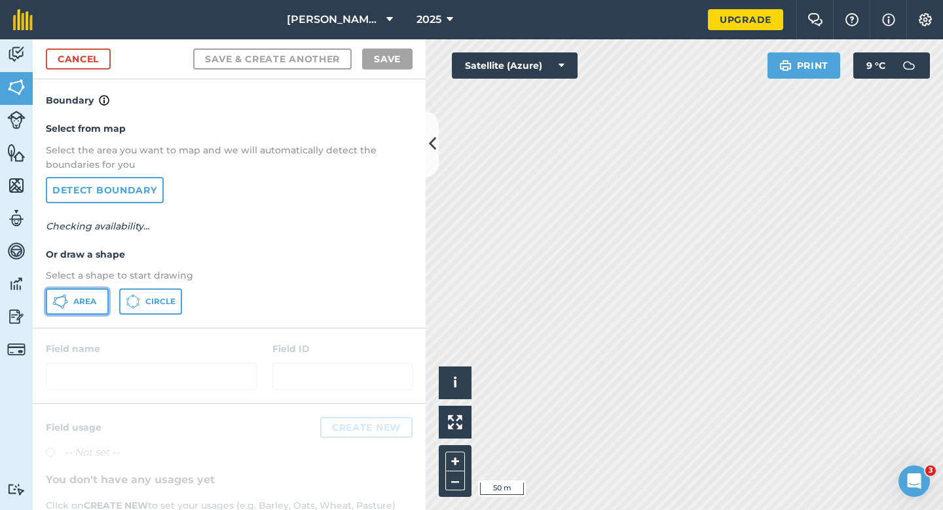
click at [75, 306] on button "Area" at bounding box center [77, 301] width 63 height 26
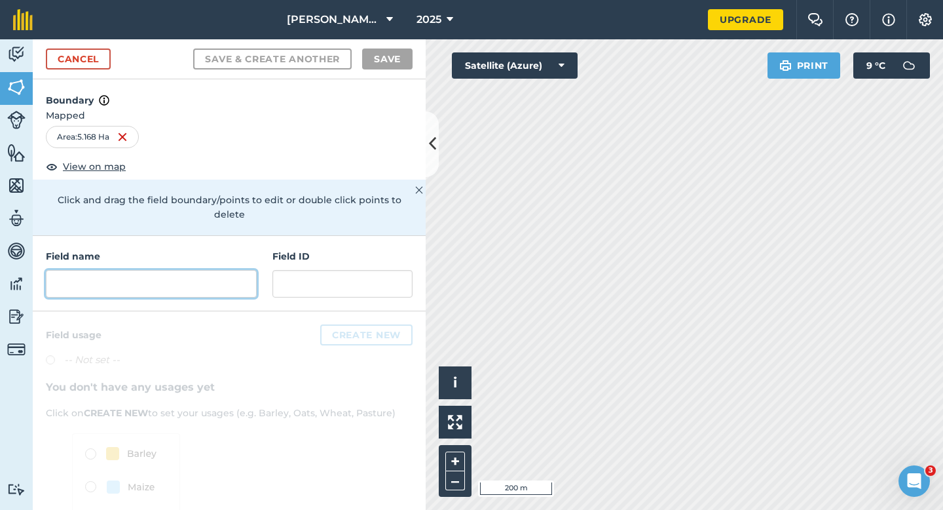
click at [225, 270] on input "text" at bounding box center [151, 284] width 211 height 28
type input "O"
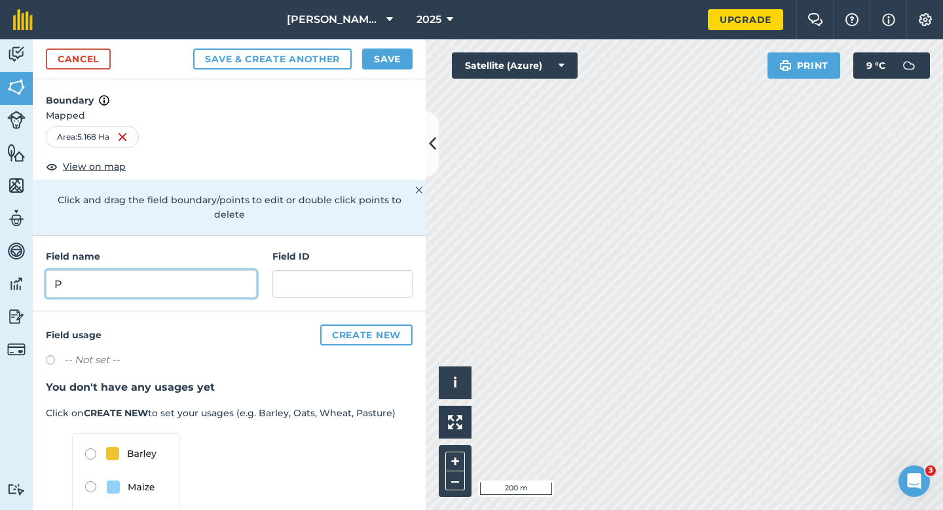
type input "P"
click at [382, 56] on button "Save" at bounding box center [387, 58] width 50 height 21
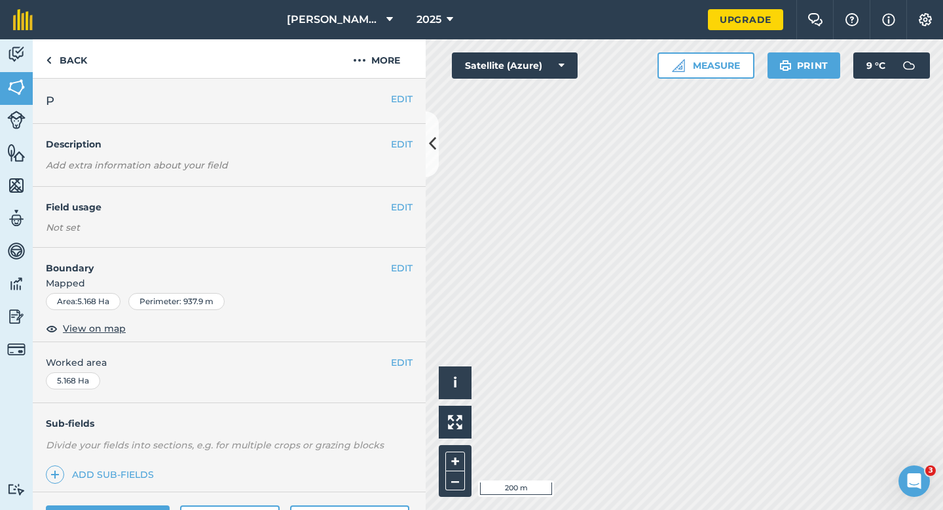
click at [413, 359] on div "EDIT Worked area 5.168 Ha" at bounding box center [229, 372] width 393 height 61
click at [405, 359] on button "EDIT" at bounding box center [402, 362] width 22 height 14
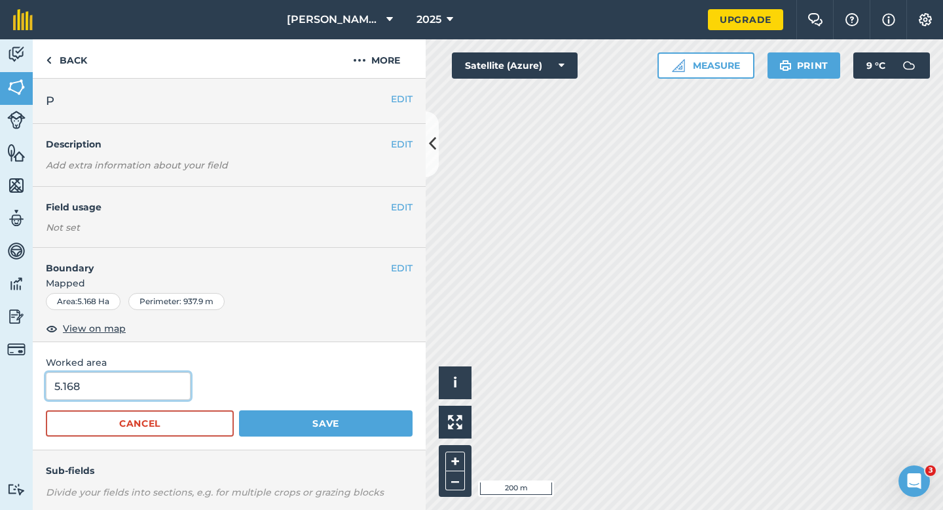
click at [153, 389] on input "5.168" at bounding box center [118, 386] width 145 height 28
type input "5.2"
click at [239, 410] on button "Save" at bounding box center [326, 423] width 174 height 26
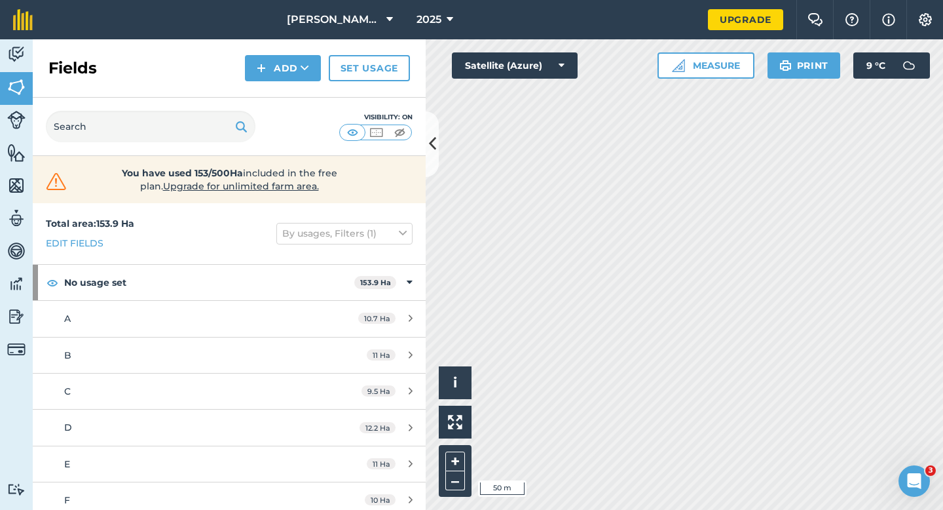
click at [549, 29] on div "[PERSON_NAME] Farming Partnership 2025 Upgrade Farm Chat Help Info Settings Map…" at bounding box center [471, 255] width 943 height 510
click at [268, 75] on button "Add" at bounding box center [283, 68] width 76 height 26
click at [274, 96] on link "Draw" at bounding box center [283, 97] width 72 height 29
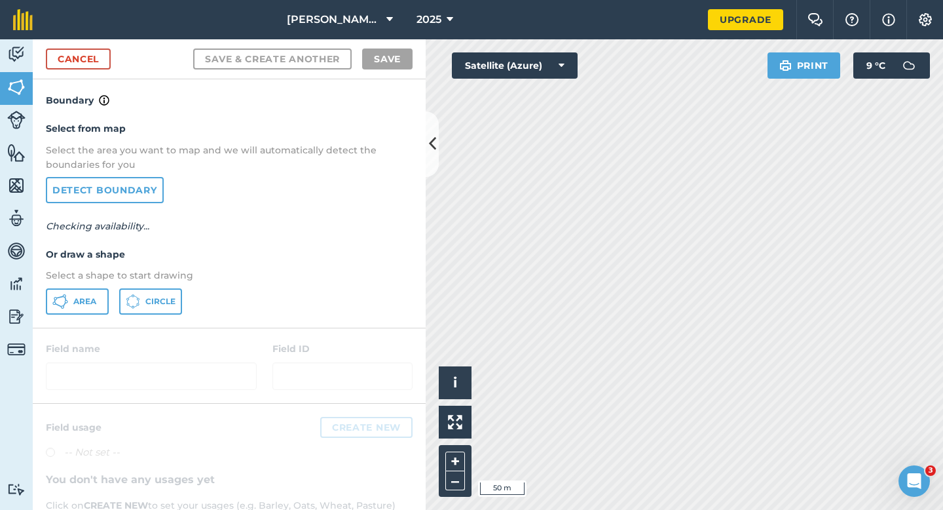
click at [86, 315] on div "Select from map Select the area you want to map and we will automatically detec…" at bounding box center [229, 217] width 393 height 219
click at [94, 307] on button "Area" at bounding box center [77, 301] width 63 height 26
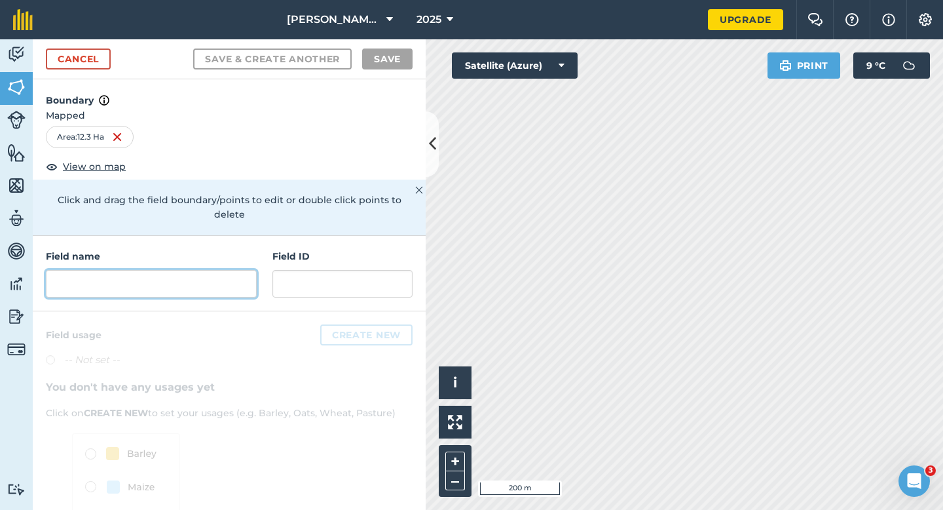
click at [177, 270] on input "text" at bounding box center [151, 284] width 211 height 28
click at [179, 252] on div "Field name" at bounding box center [151, 273] width 211 height 48
click at [179, 282] on div "Field name Field ID" at bounding box center [229, 273] width 393 height 75
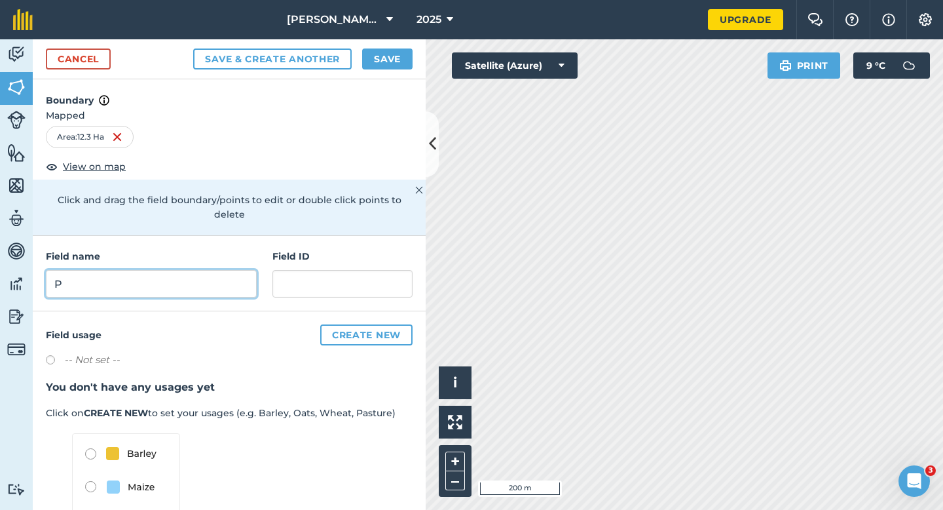
type input "P"
click at [419, 71] on div "Cancel Save & Create Another Save" at bounding box center [229, 59] width 393 height 40
click at [412, 67] on button "Save" at bounding box center [387, 58] width 50 height 21
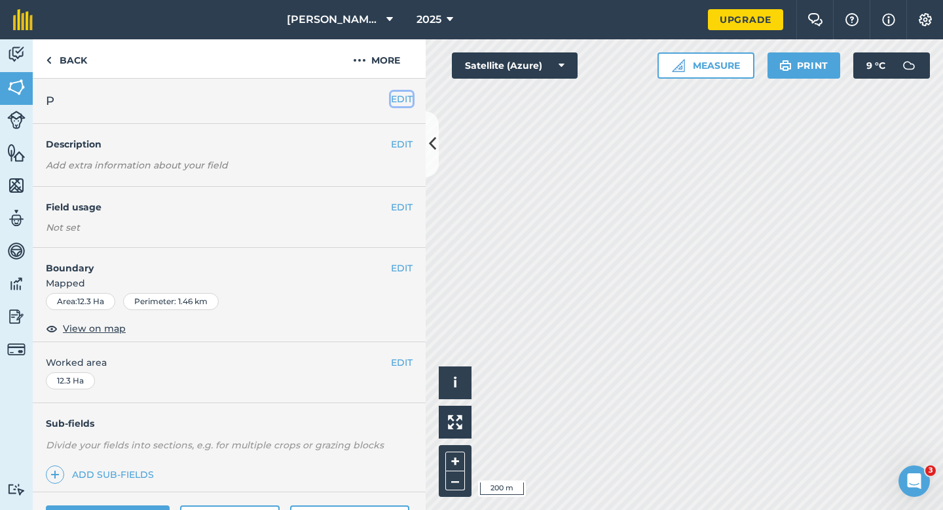
click at [397, 105] on button "EDIT" at bounding box center [402, 99] width 22 height 14
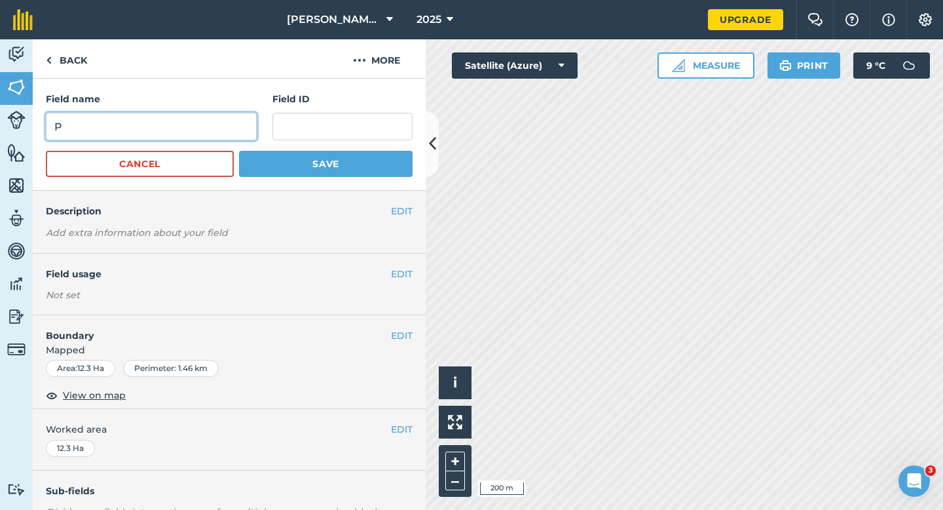
click at [168, 138] on input "P" at bounding box center [151, 127] width 211 height 28
type input "Q"
click at [239, 151] on button "Save" at bounding box center [326, 164] width 174 height 26
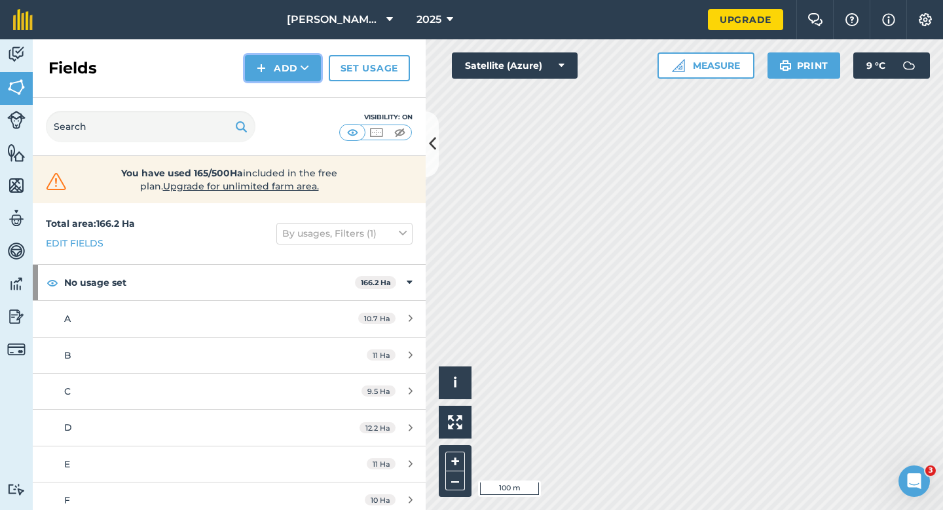
click at [289, 60] on button "Add" at bounding box center [283, 68] width 76 height 26
click at [291, 102] on link "Draw" at bounding box center [283, 97] width 72 height 29
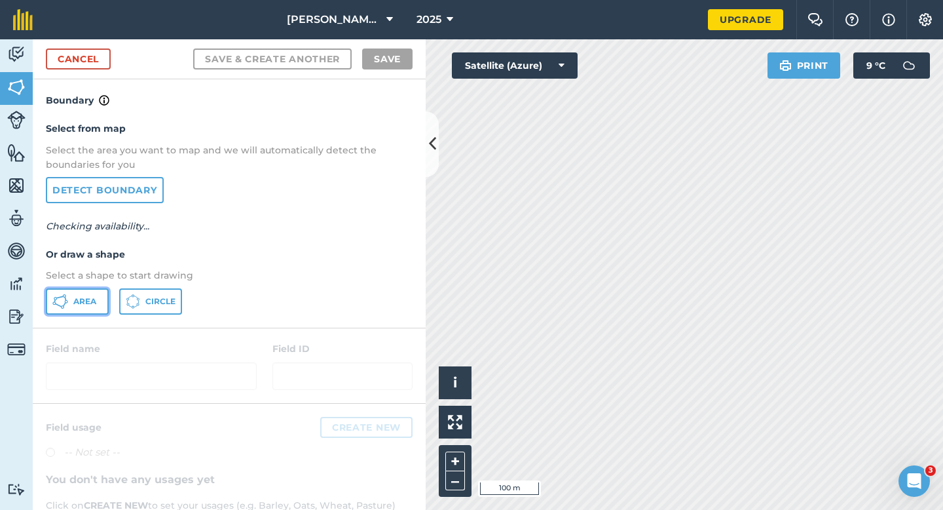
click at [81, 306] on span "Area" at bounding box center [84, 301] width 23 height 10
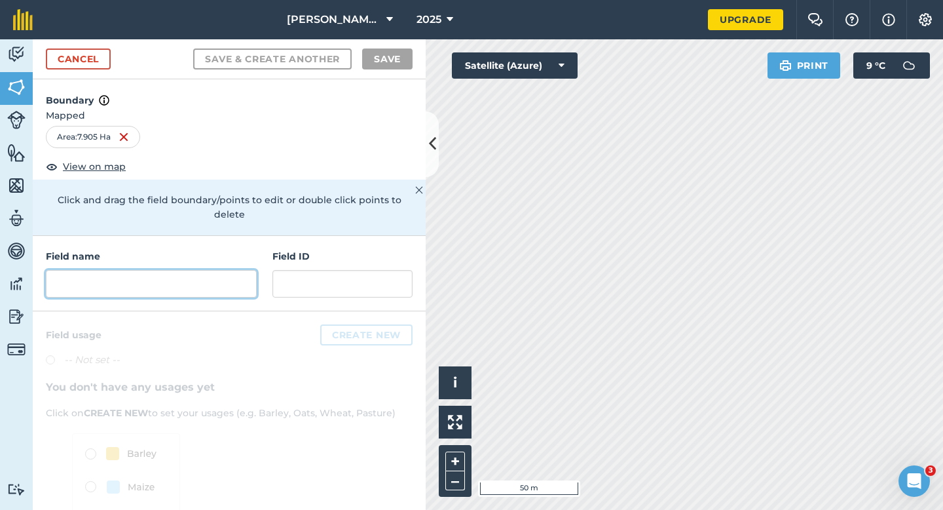
click at [204, 270] on input "text" at bounding box center [151, 284] width 211 height 28
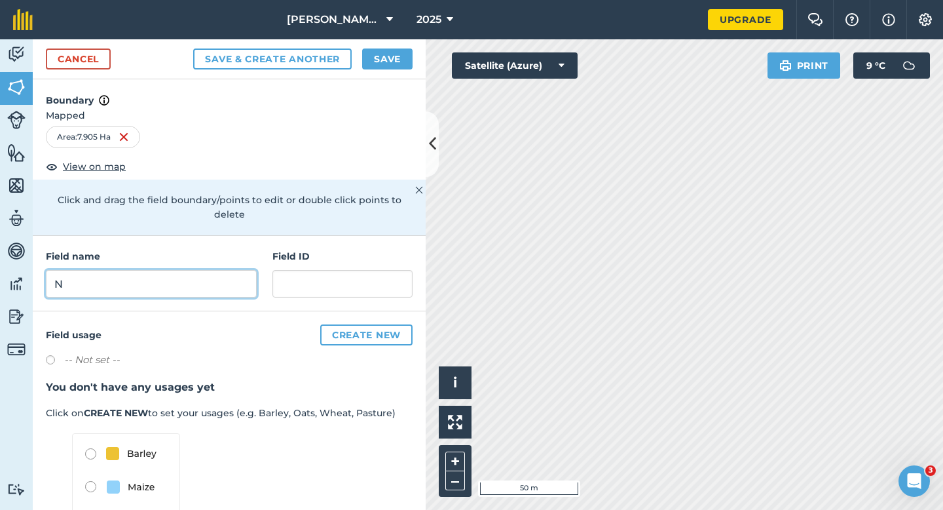
type input "N"
click at [377, 56] on button "Save" at bounding box center [387, 58] width 50 height 21
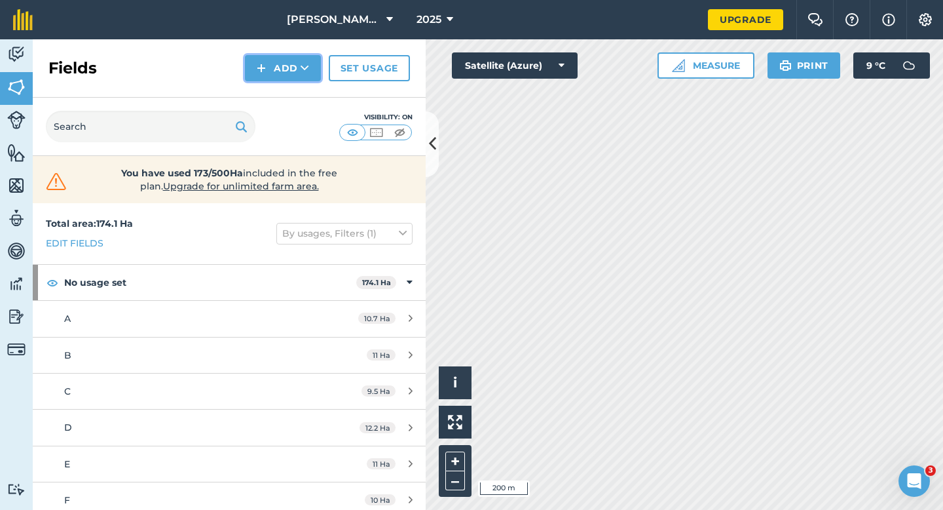
click at [289, 68] on button "Add" at bounding box center [283, 68] width 76 height 26
click at [291, 97] on link "Draw" at bounding box center [283, 97] width 72 height 29
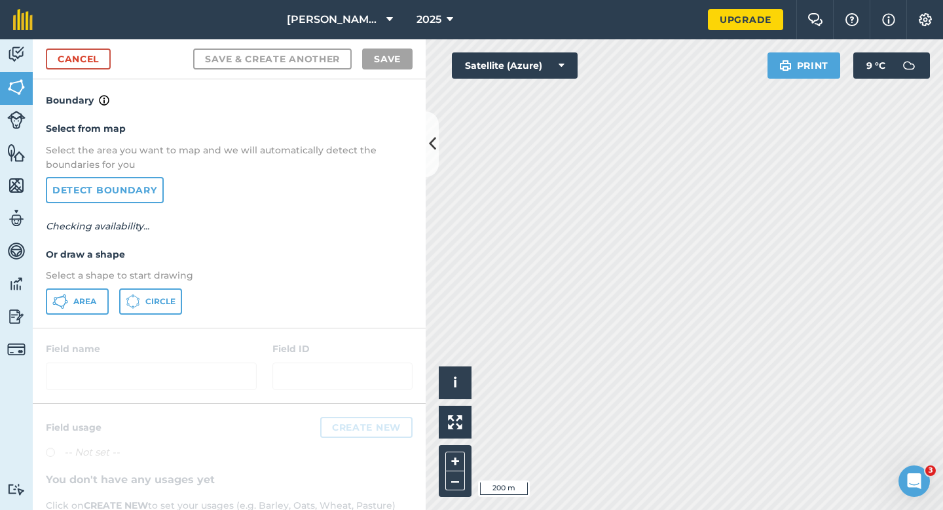
click at [84, 285] on div "Select from map Select the area you want to map and we will automatically detec…" at bounding box center [229, 217] width 393 height 219
click at [85, 289] on button "Area" at bounding box center [77, 301] width 63 height 26
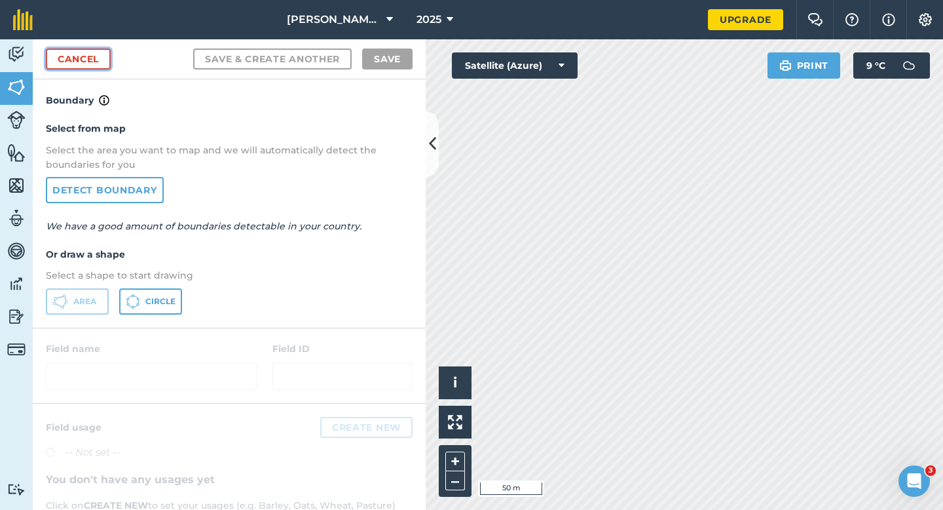
click at [92, 59] on link "Cancel" at bounding box center [78, 58] width 65 height 21
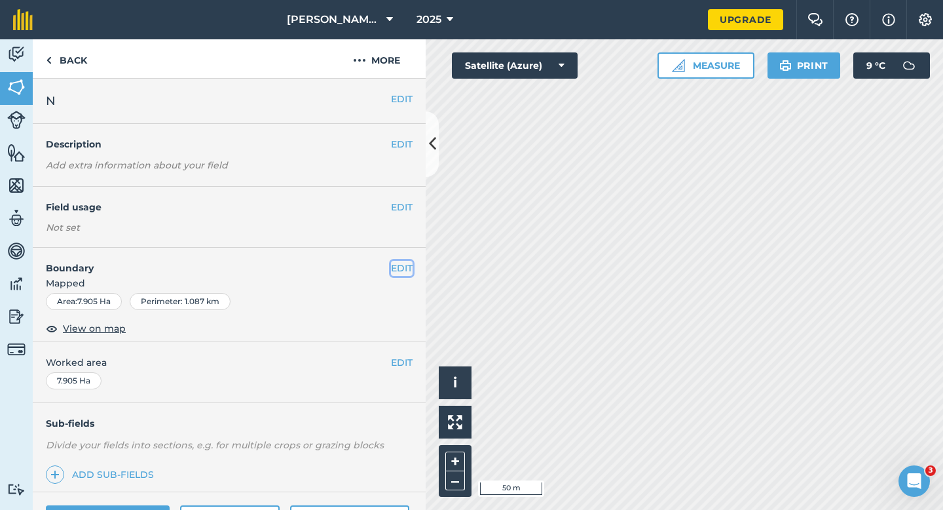
click at [409, 267] on button "EDIT" at bounding box center [402, 268] width 22 height 14
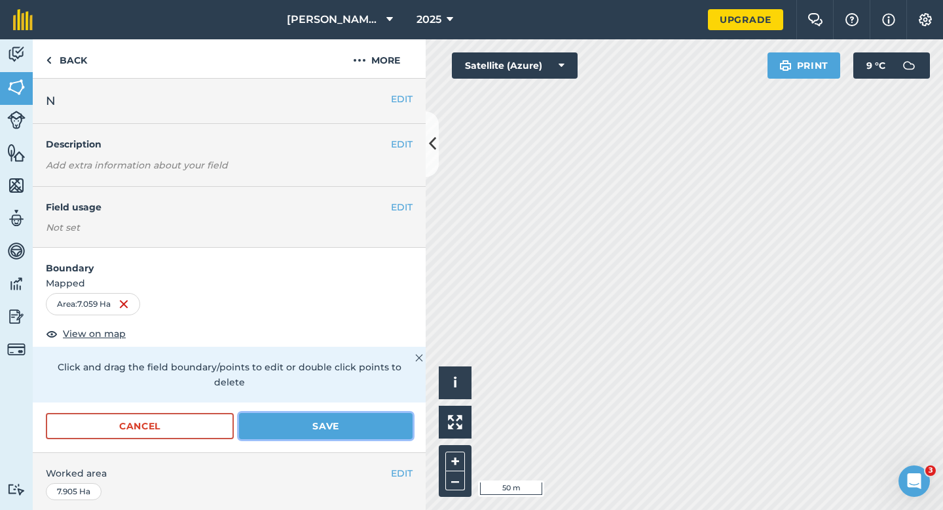
click at [337, 413] on button "Save" at bounding box center [326, 426] width 174 height 26
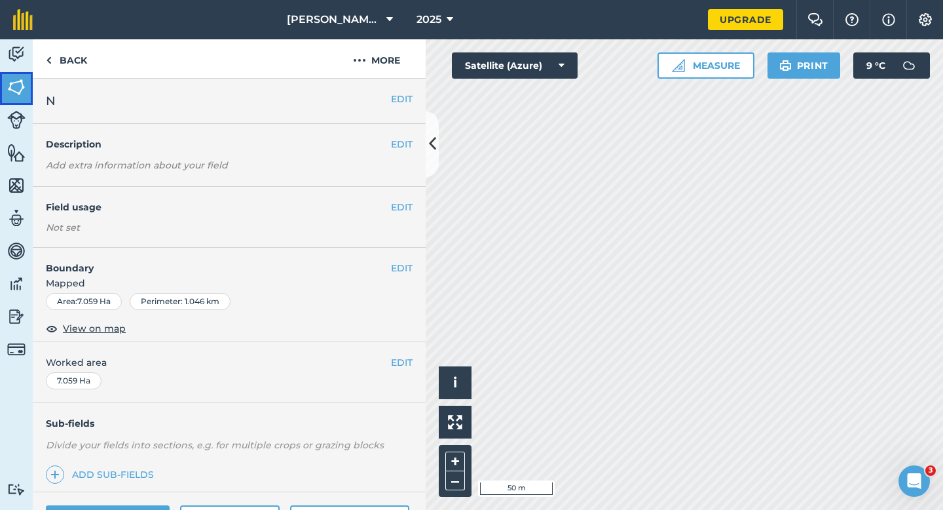
click at [2, 91] on link "Fields" at bounding box center [16, 88] width 33 height 33
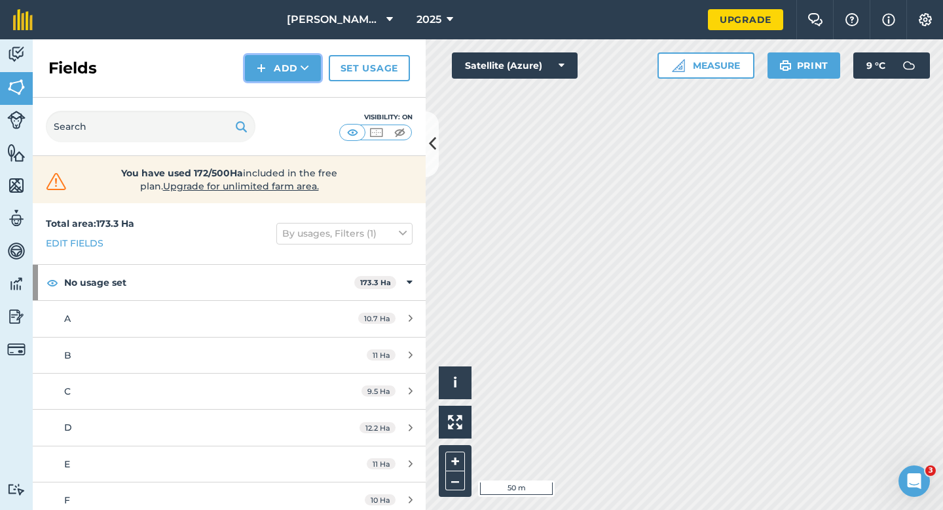
click at [303, 69] on icon at bounding box center [305, 68] width 9 height 13
click at [303, 84] on link "Draw" at bounding box center [283, 97] width 72 height 29
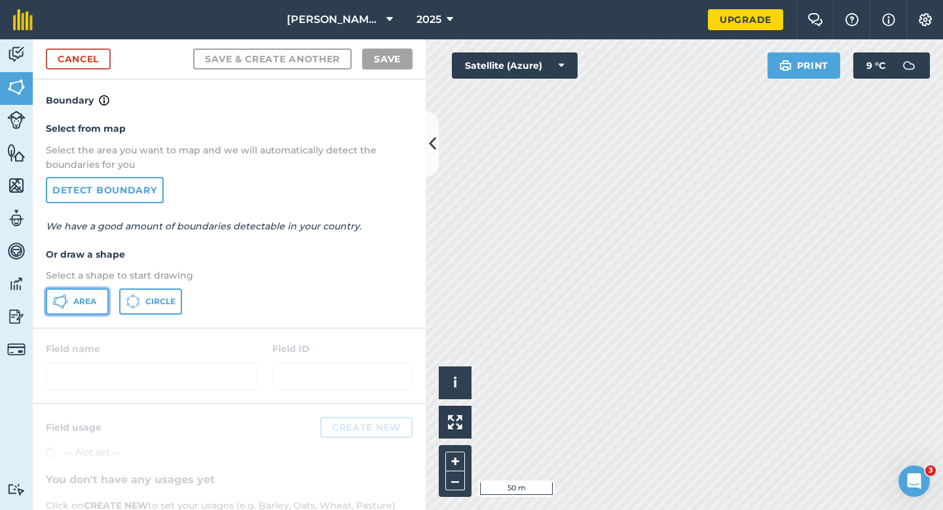
click at [99, 294] on button "Area" at bounding box center [77, 301] width 63 height 26
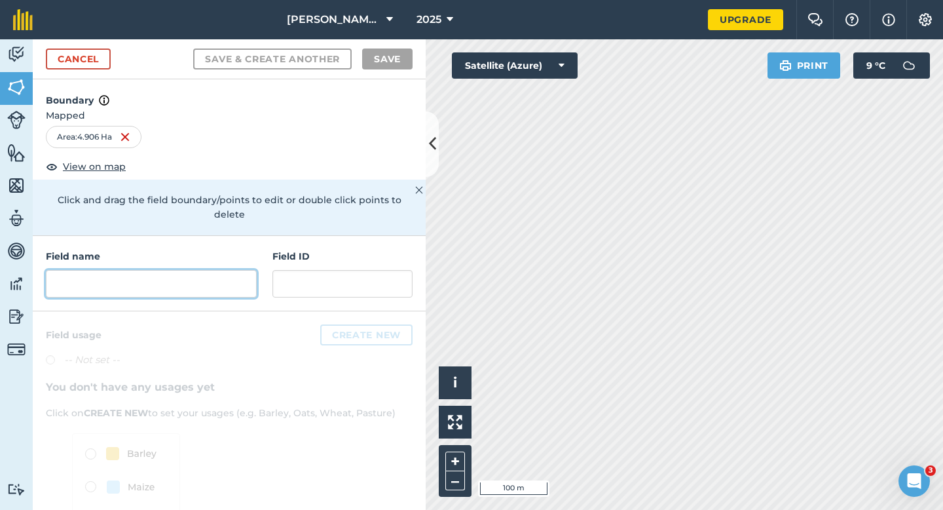
click at [255, 270] on input "text" at bounding box center [151, 284] width 211 height 28
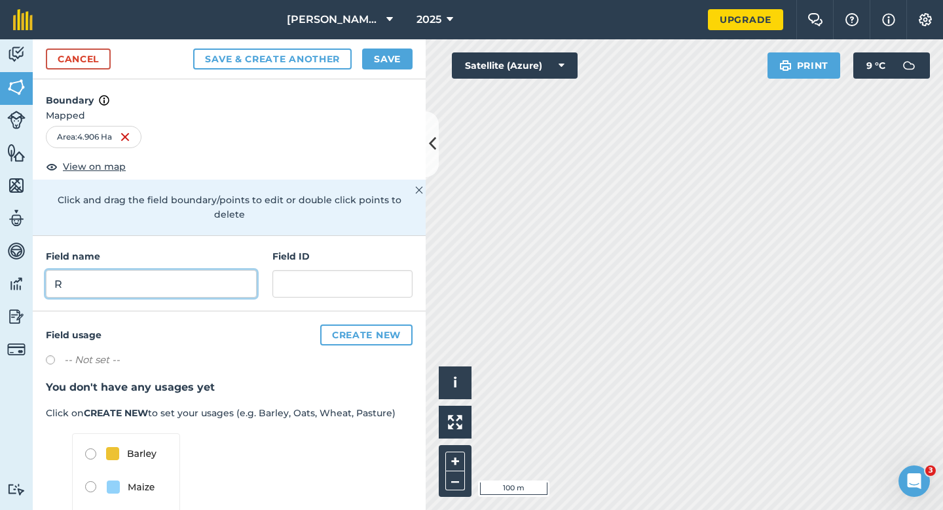
type input "R"
click at [379, 60] on button "Save" at bounding box center [387, 58] width 50 height 21
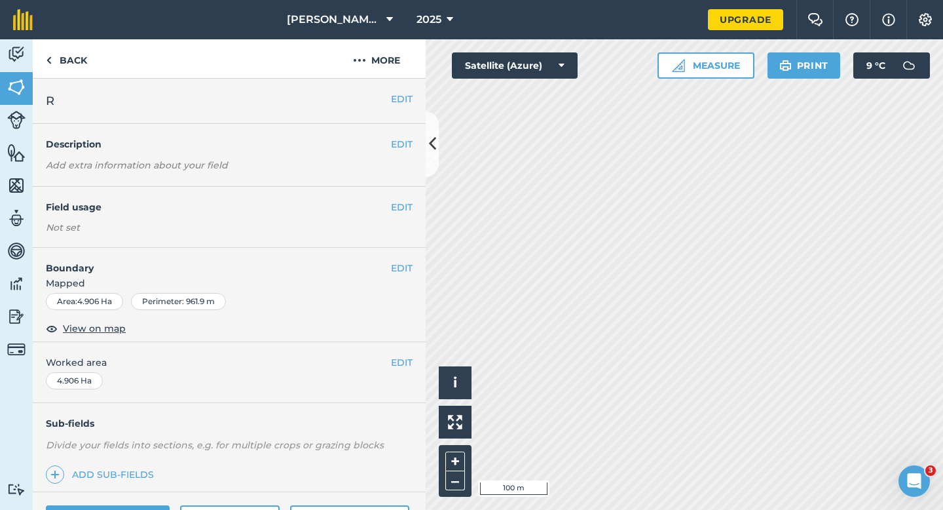
click at [399, 350] on div "EDIT Worked area 4.906 Ha" at bounding box center [229, 372] width 393 height 61
click at [399, 356] on button "EDIT" at bounding box center [402, 362] width 22 height 14
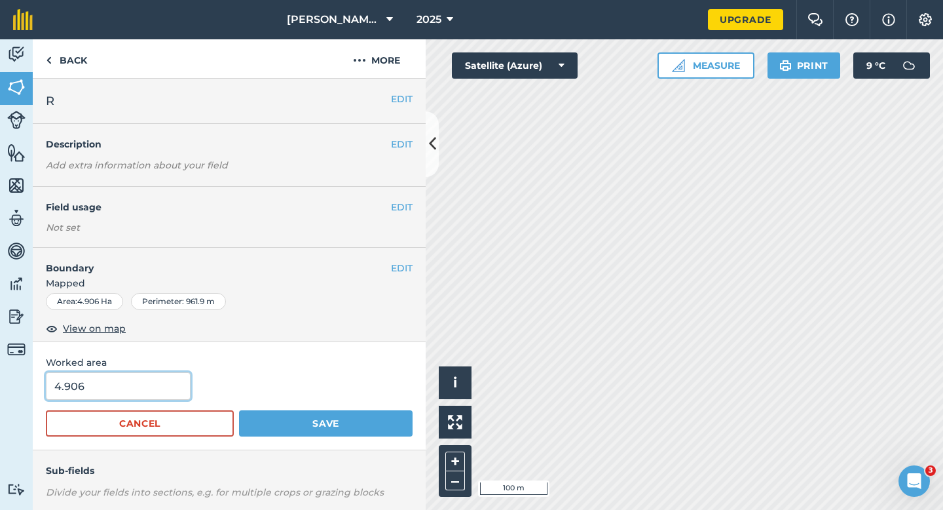
click at [153, 382] on input "4.906" at bounding box center [118, 386] width 145 height 28
type input "5"
click at [239, 410] on button "Save" at bounding box center [326, 423] width 174 height 26
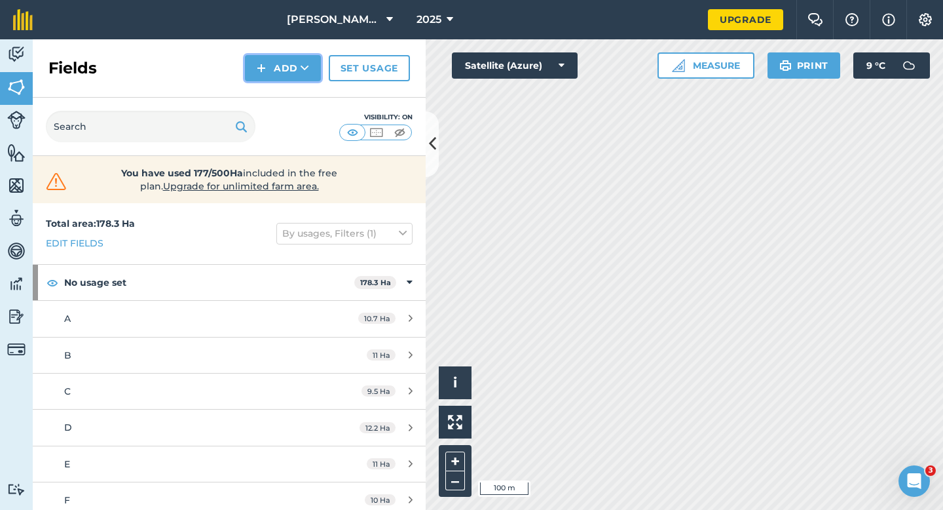
click at [284, 77] on button "Add" at bounding box center [283, 68] width 76 height 26
click at [284, 89] on link "Draw" at bounding box center [283, 97] width 72 height 29
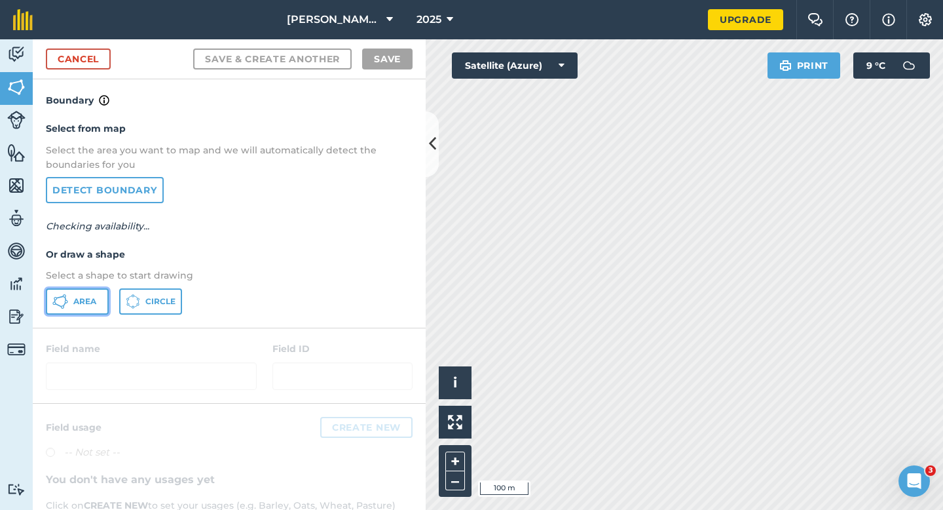
click at [57, 295] on icon at bounding box center [60, 301] width 16 height 16
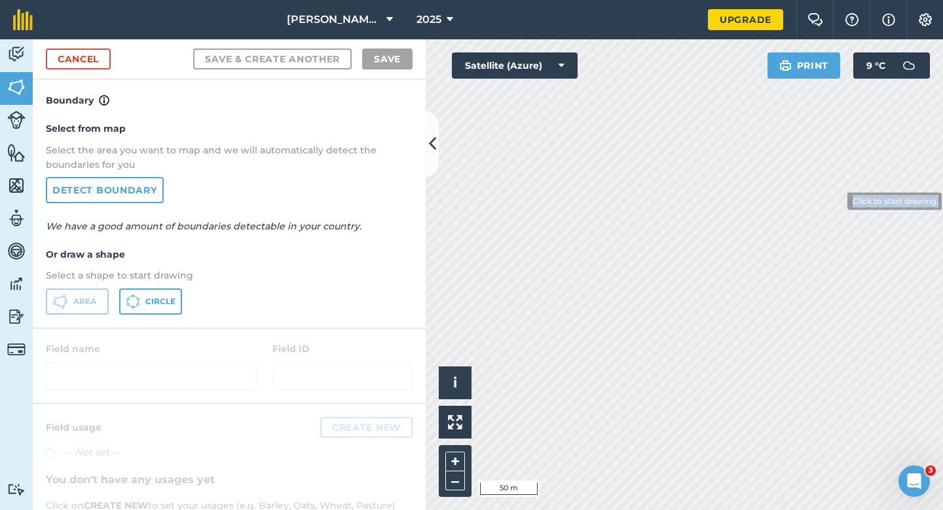
click at [827, 286] on div "Click to start drawing i © 2025 TomTom, Microsoft 50 m + – Satellite (Azure) Pr…" at bounding box center [684, 274] width 517 height 470
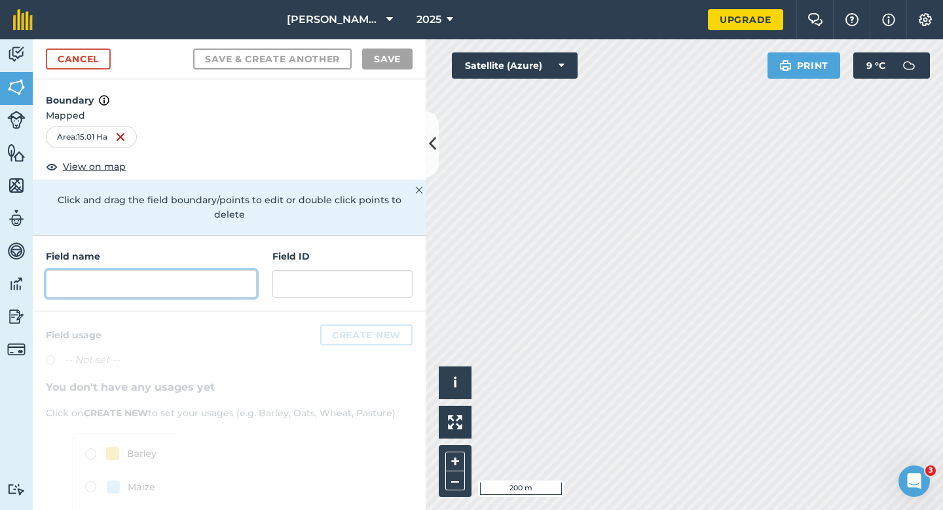
click at [138, 276] on input "text" at bounding box center [151, 284] width 211 height 28
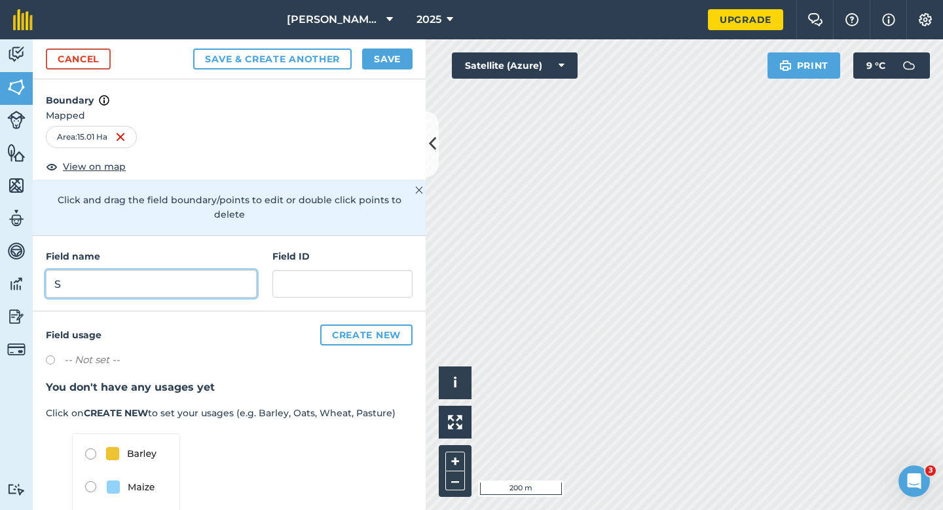
type input "S"
click at [370, 51] on button "Save" at bounding box center [387, 58] width 50 height 21
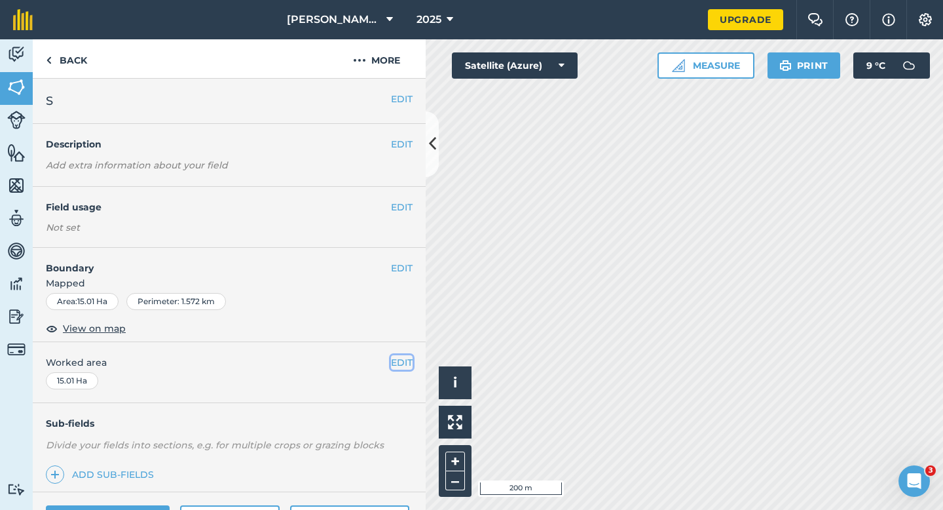
click at [401, 360] on button "EDIT" at bounding box center [402, 362] width 22 height 14
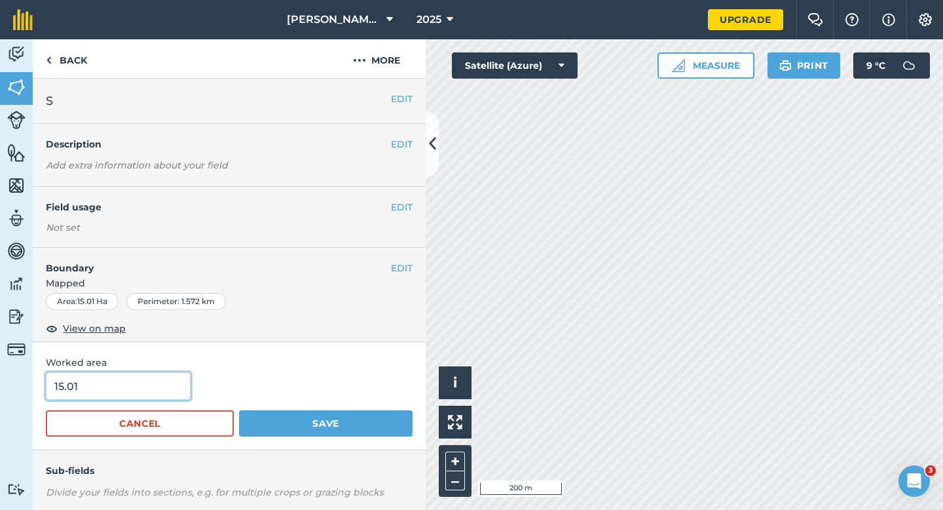
click at [164, 377] on input "15.01" at bounding box center [118, 386] width 145 height 28
type input "15"
click at [239, 410] on button "Save" at bounding box center [326, 423] width 174 height 26
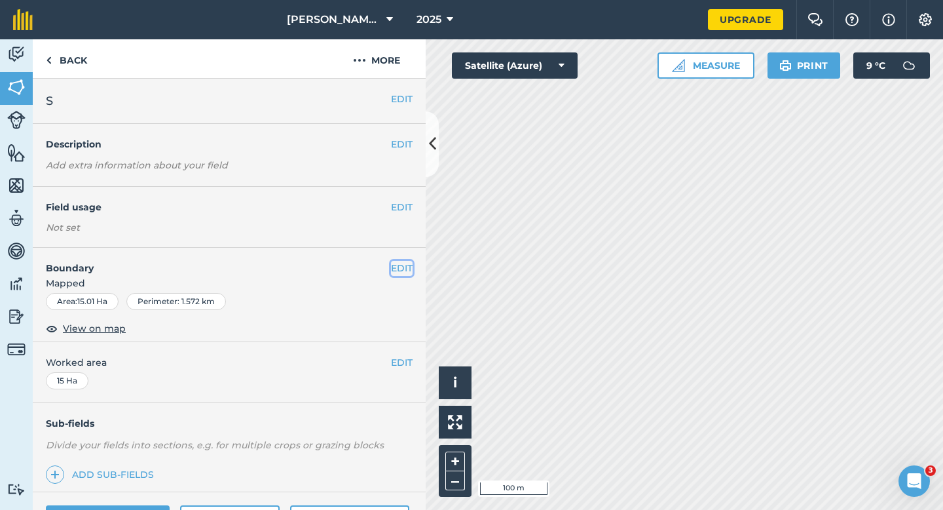
click at [396, 261] on button "EDIT" at bounding box center [402, 268] width 22 height 14
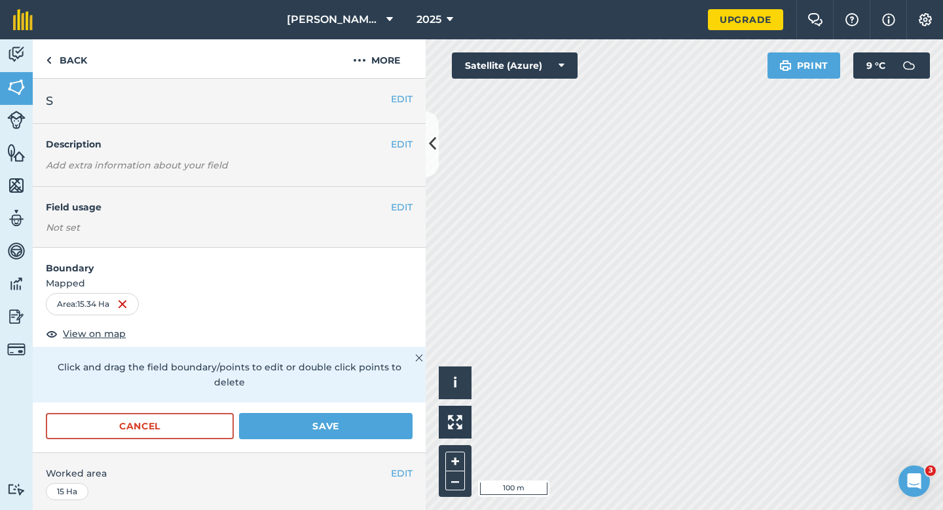
click at [358, 424] on div "Cancel Save" at bounding box center [229, 426] width 367 height 26
click at [361, 419] on button "Save" at bounding box center [326, 426] width 174 height 26
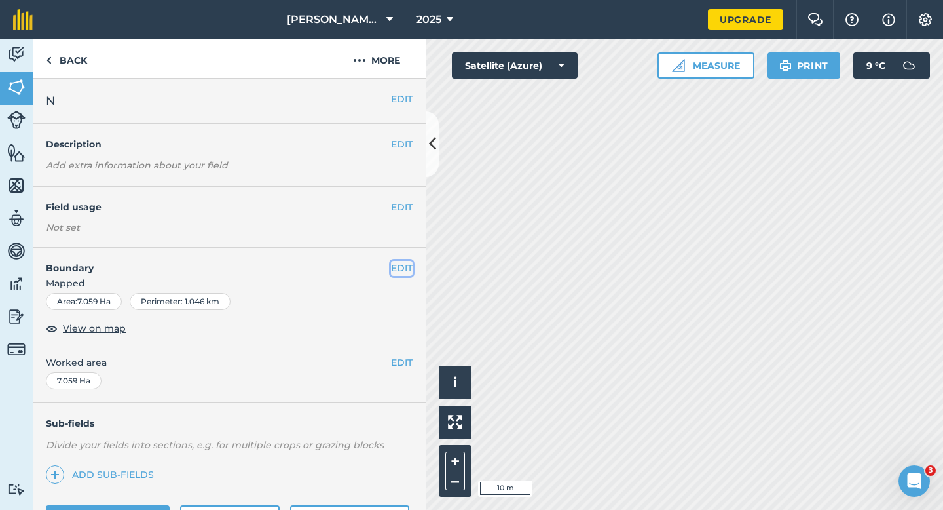
click at [400, 267] on button "EDIT" at bounding box center [402, 268] width 22 height 14
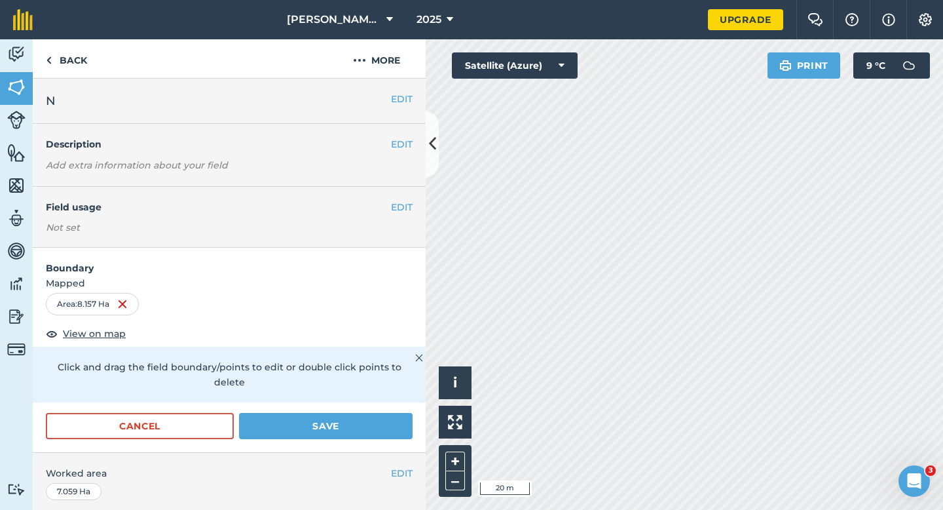
click at [418, 413] on div "Cancel Save" at bounding box center [229, 432] width 393 height 39
click at [408, 413] on button "Save" at bounding box center [326, 426] width 174 height 26
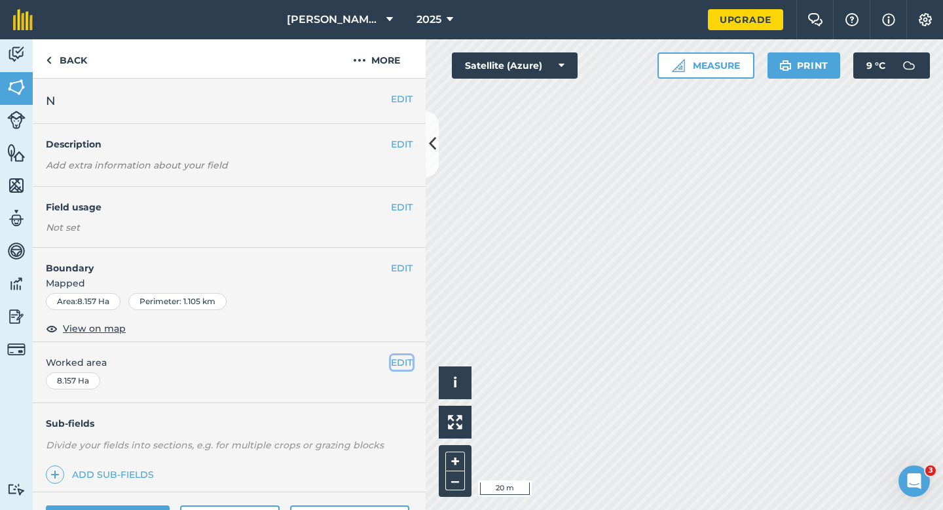
click at [411, 359] on button "EDIT" at bounding box center [402, 362] width 22 height 14
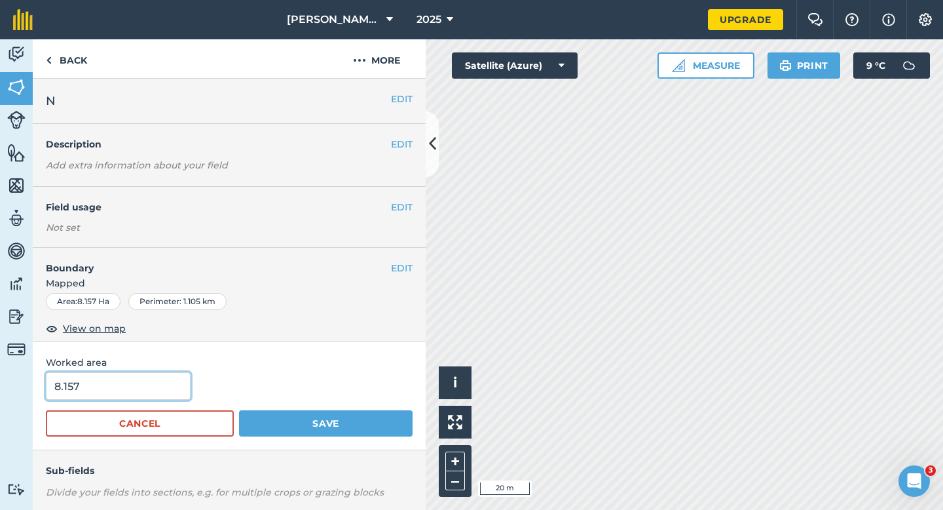
type input "8"
click at [147, 387] on input "8" at bounding box center [118, 386] width 145 height 28
click at [239, 410] on button "Save" at bounding box center [326, 423] width 174 height 26
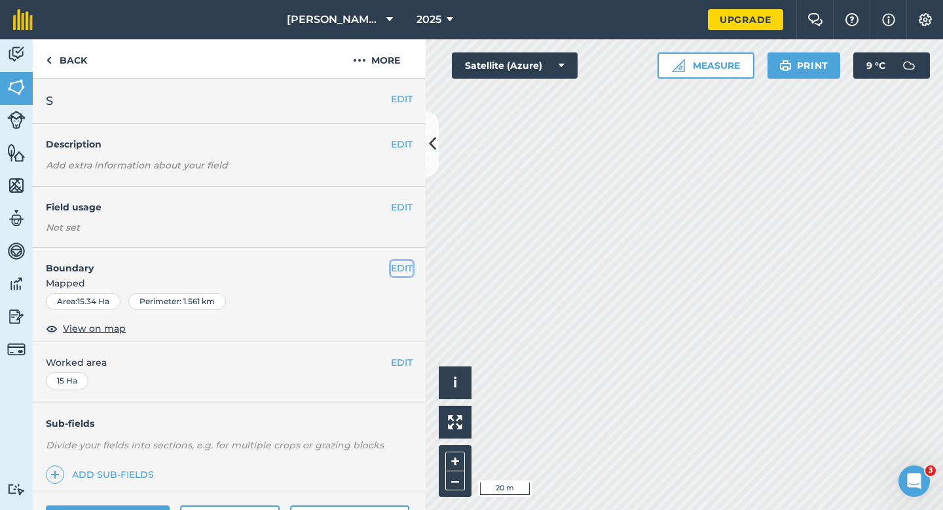
click at [398, 261] on button "EDIT" at bounding box center [402, 268] width 22 height 14
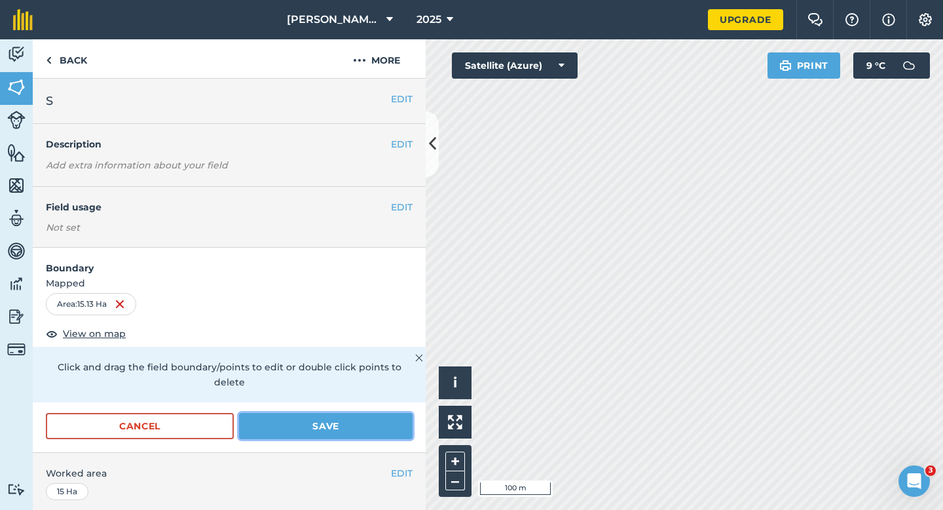
click at [390, 413] on button "Save" at bounding box center [326, 426] width 174 height 26
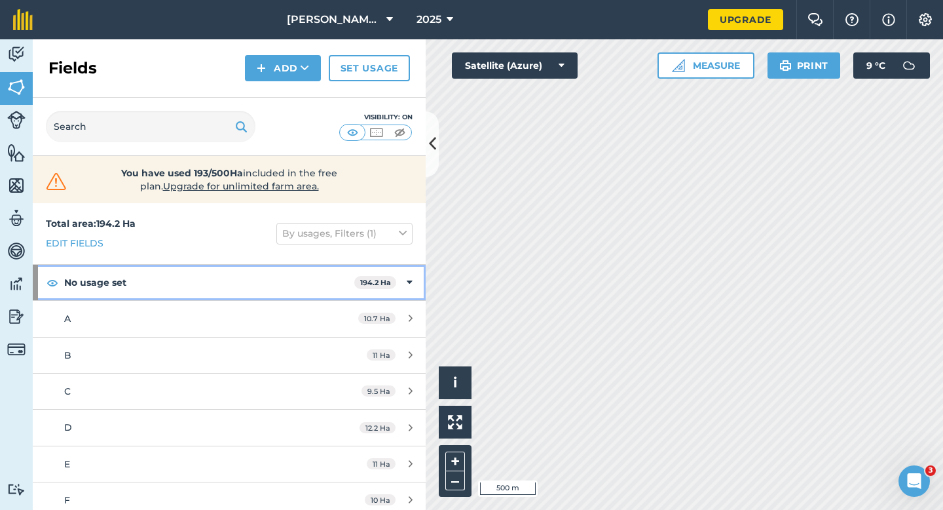
click at [405, 284] on div "No usage set 194.2 Ha" at bounding box center [229, 282] width 393 height 35
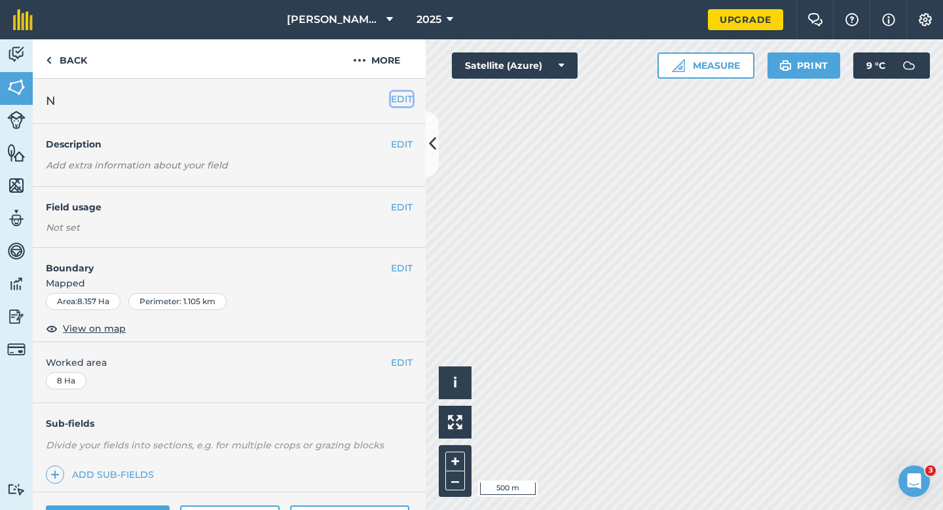
click at [406, 103] on button "EDIT" at bounding box center [402, 99] width 22 height 14
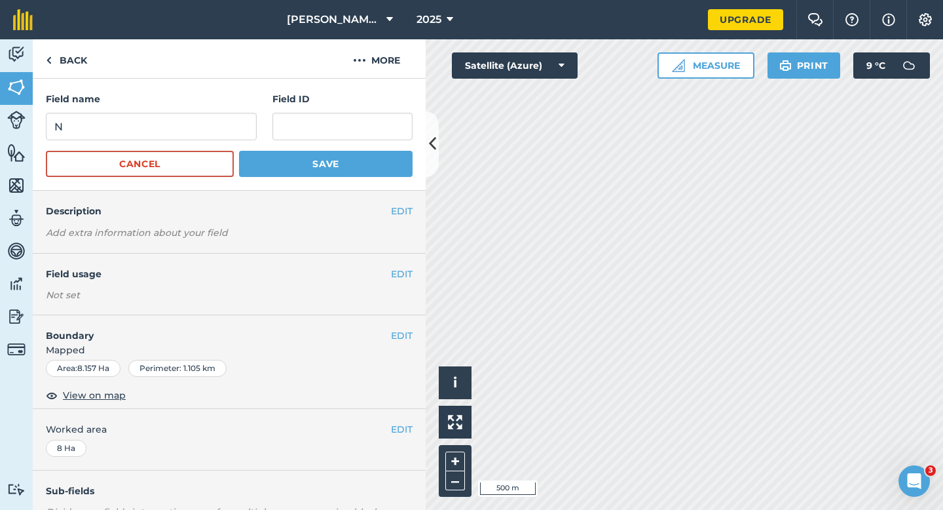
click at [265, 124] on div "Field name N Field ID" at bounding box center [229, 116] width 367 height 48
click at [254, 124] on input "N" at bounding box center [151, 127] width 211 height 28
type input "T"
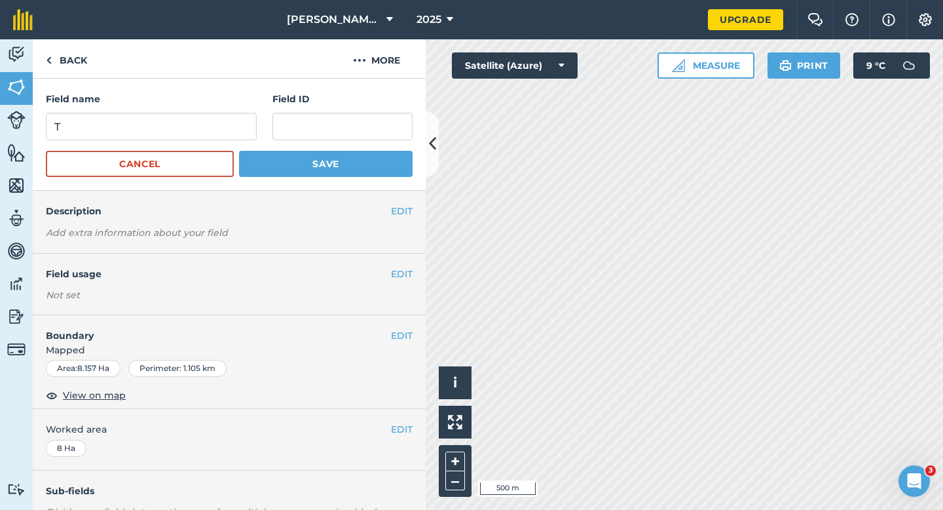
click at [331, 181] on div "Field name T Field ID Cancel Save" at bounding box center [229, 135] width 393 height 112
click at [331, 170] on button "Save" at bounding box center [326, 164] width 174 height 26
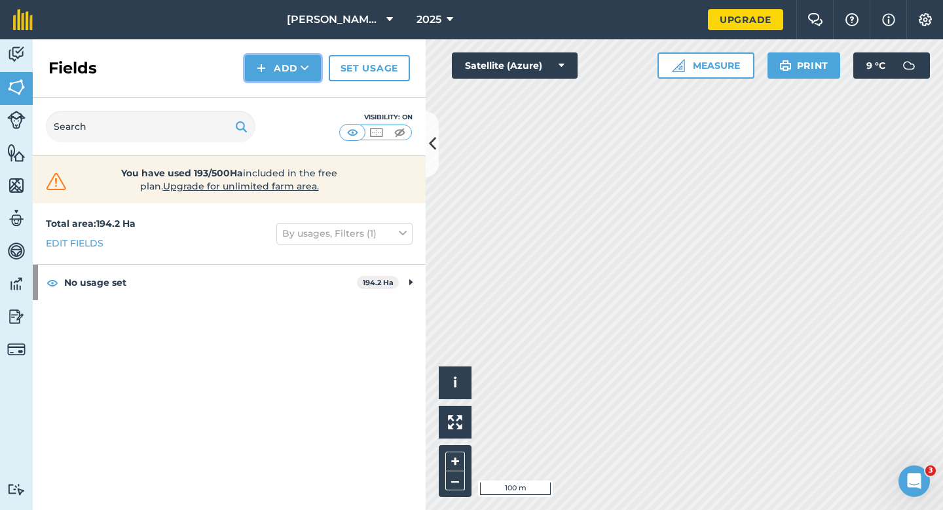
click at [267, 64] on button "Add" at bounding box center [283, 68] width 76 height 26
click at [286, 95] on link "Draw" at bounding box center [283, 97] width 72 height 29
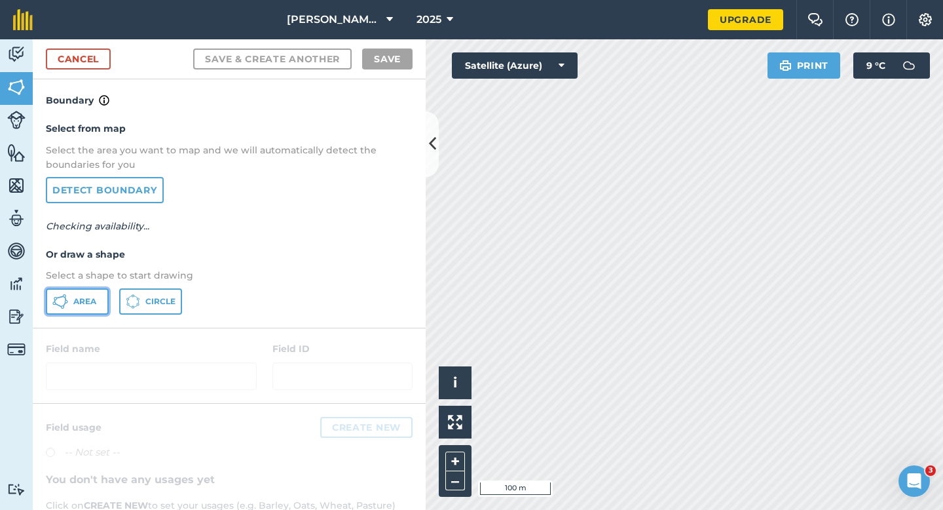
click at [96, 308] on button "Area" at bounding box center [77, 301] width 63 height 26
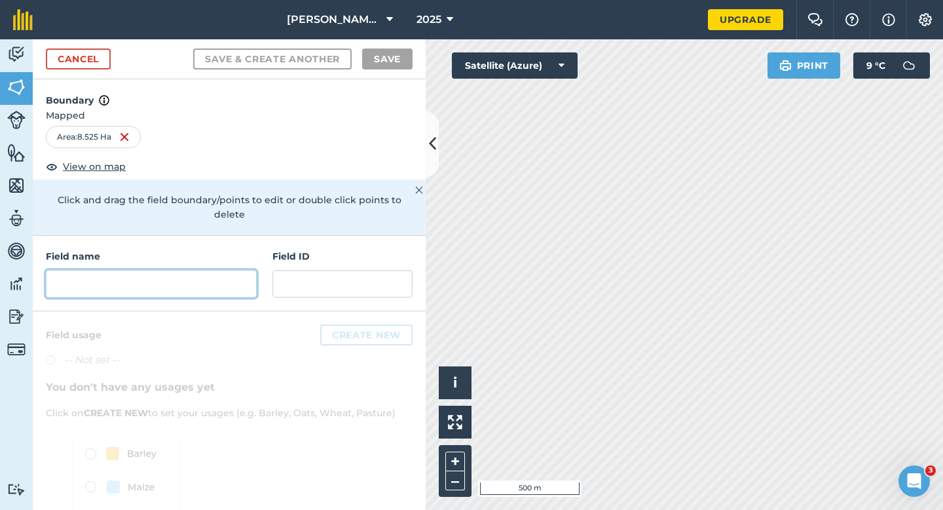
click at [196, 270] on input "text" at bounding box center [151, 284] width 211 height 28
click at [178, 270] on input "text" at bounding box center [151, 284] width 211 height 28
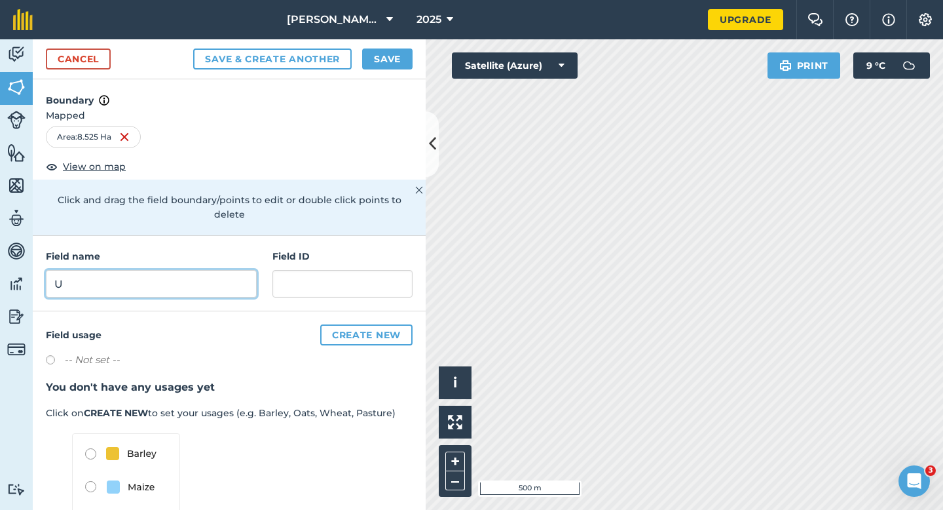
type input "U"
click at [373, 52] on button "Save" at bounding box center [387, 58] width 50 height 21
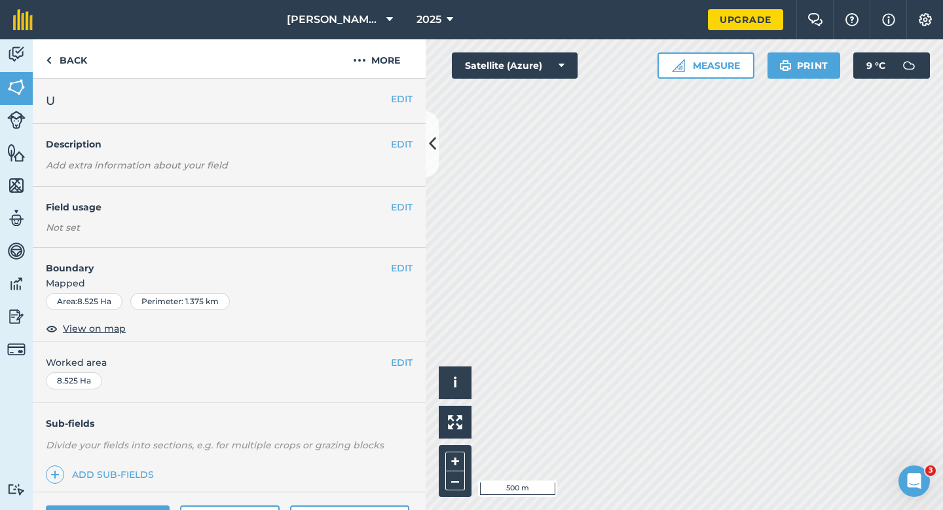
click at [389, 362] on span "Worked area" at bounding box center [229, 362] width 367 height 14
click at [394, 361] on button "EDIT" at bounding box center [402, 362] width 22 height 14
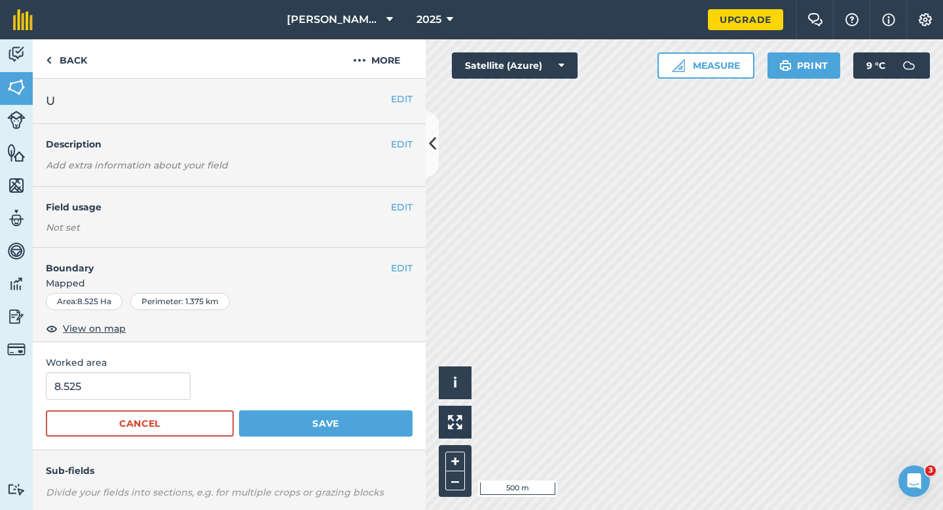
click at [193, 382] on div "8.525" at bounding box center [229, 386] width 367 height 28
click at [176, 382] on input "8.525" at bounding box center [118, 386] width 145 height 28
type input "8.5"
click at [239, 410] on button "Save" at bounding box center [326, 423] width 174 height 26
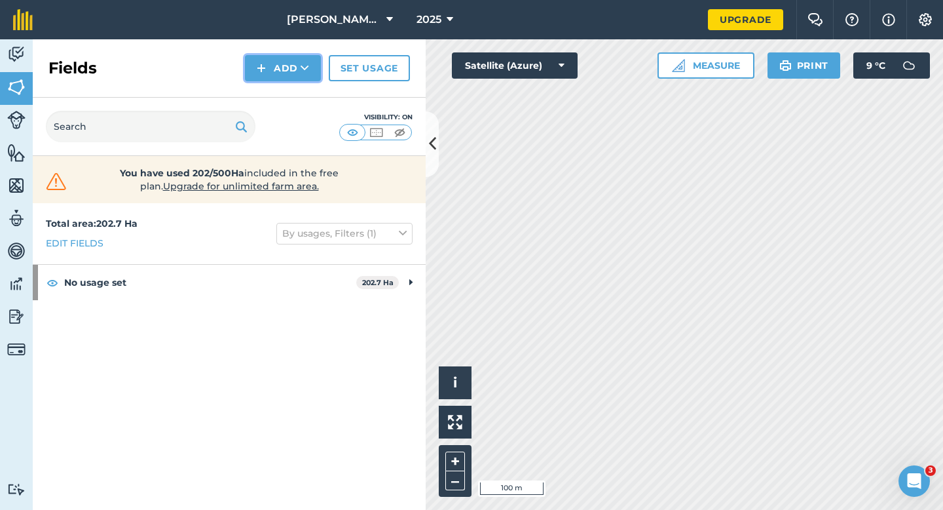
click at [287, 75] on button "Add" at bounding box center [283, 68] width 76 height 26
click at [289, 94] on link "Draw" at bounding box center [283, 97] width 72 height 29
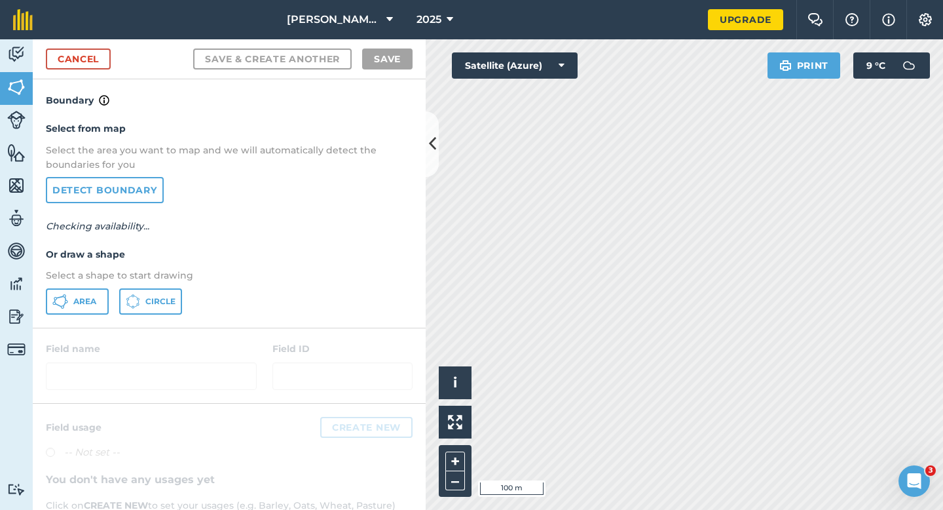
click at [88, 321] on div "Select from map Select the area you want to map and we will automatically detec…" at bounding box center [229, 217] width 393 height 219
click at [88, 289] on button "Area" at bounding box center [77, 301] width 63 height 26
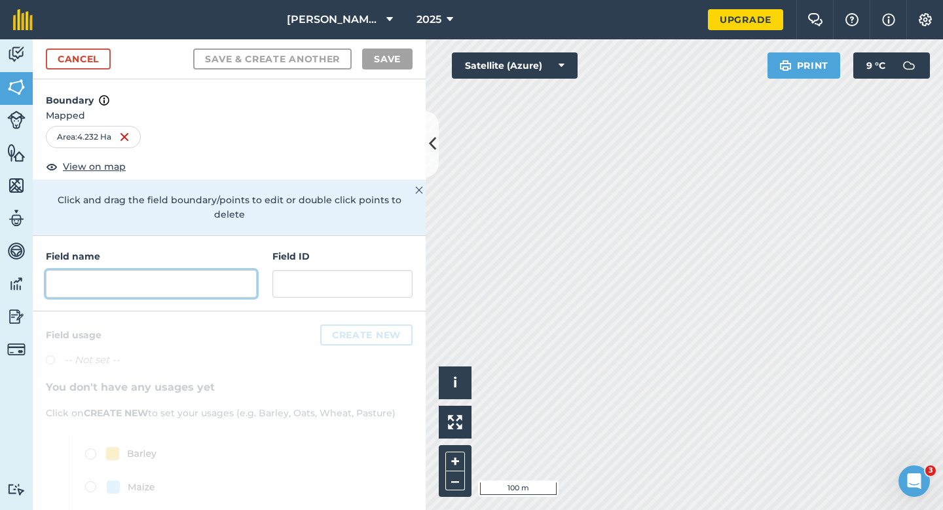
click at [214, 270] on input "text" at bounding box center [151, 284] width 211 height 28
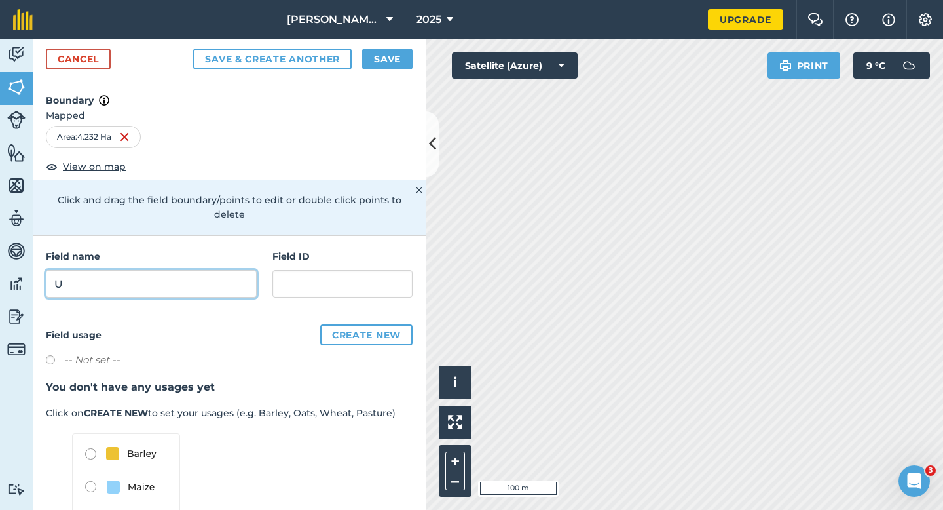
type input "U"
click at [402, 57] on button "Save" at bounding box center [387, 58] width 50 height 21
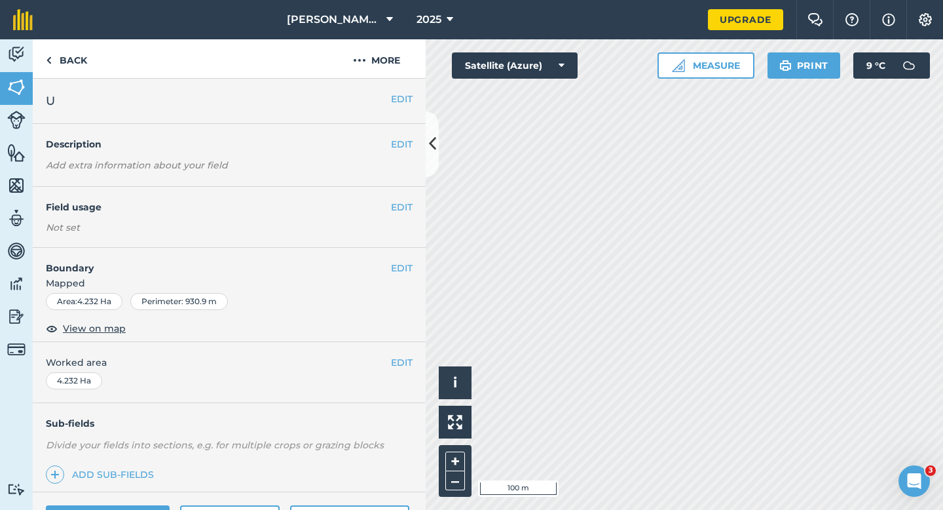
click at [396, 353] on div "EDIT Worked area 4.232 Ha" at bounding box center [229, 372] width 393 height 61
click at [398, 360] on button "EDIT" at bounding box center [402, 362] width 22 height 14
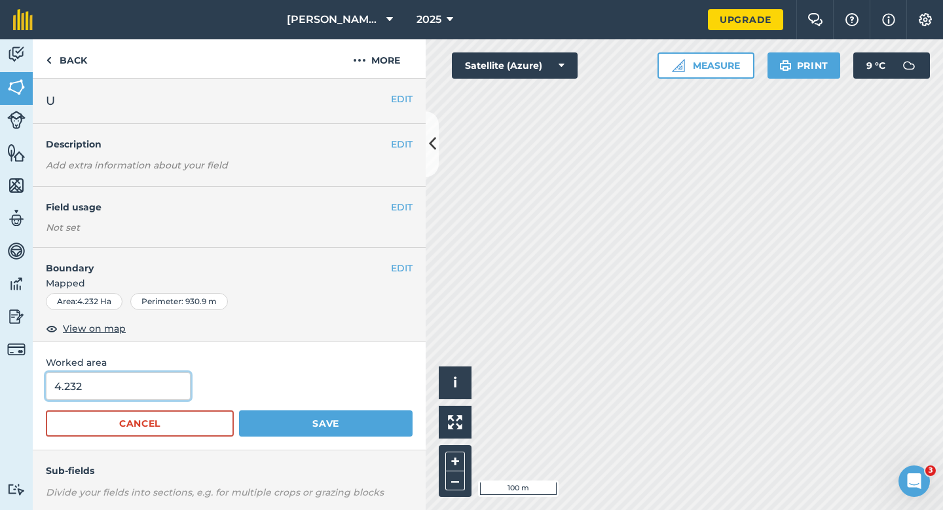
click at [116, 390] on input "4.232" at bounding box center [118, 386] width 145 height 28
type input "4.2"
click at [239, 410] on button "Save" at bounding box center [326, 423] width 174 height 26
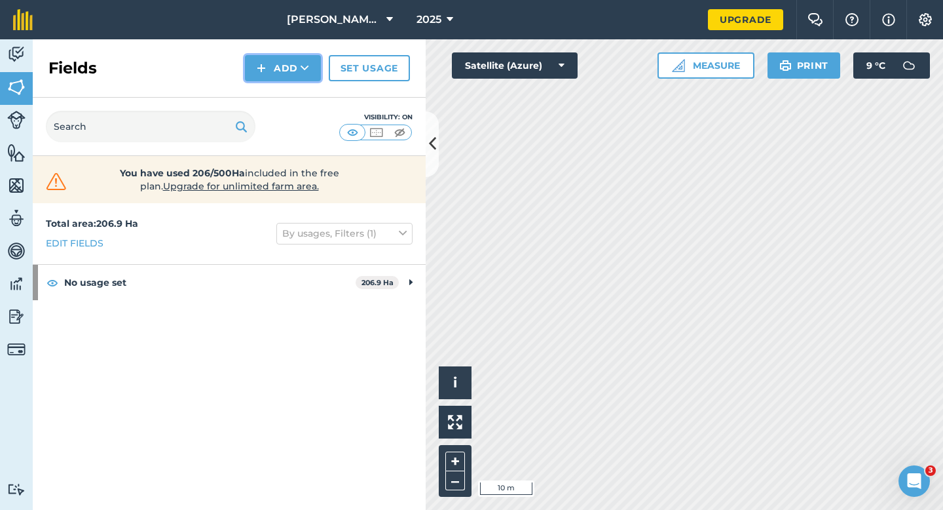
click at [269, 69] on button "Add" at bounding box center [283, 68] width 76 height 26
click at [274, 92] on link "Draw" at bounding box center [283, 97] width 72 height 29
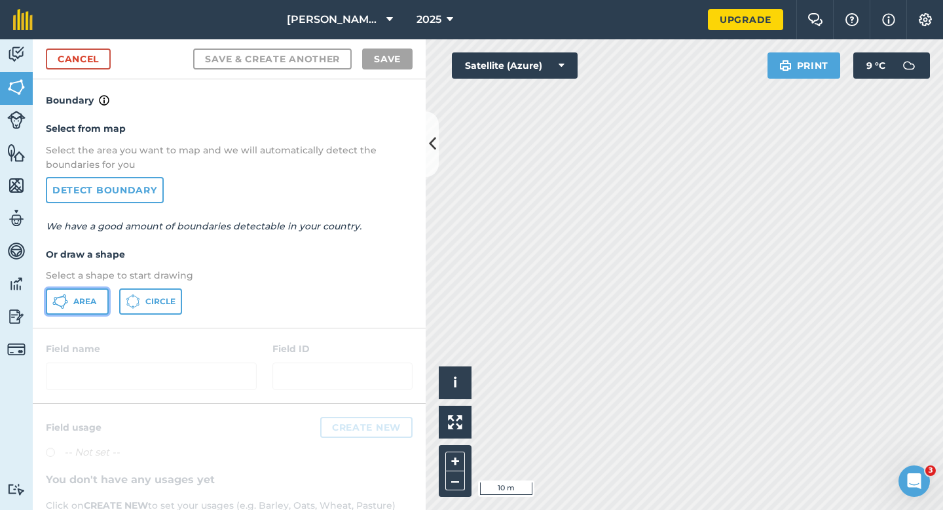
click at [87, 309] on button "Area" at bounding box center [77, 301] width 63 height 26
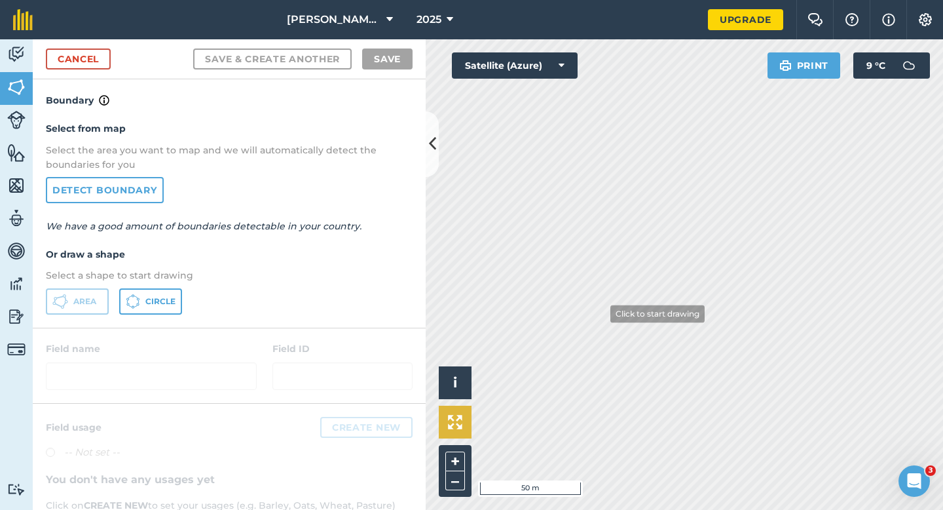
click at [458, 430] on div "Click to start drawing i © 2025 TomTom, Microsoft 50 m + – Satellite (Azure) Pr…" at bounding box center [684, 274] width 517 height 470
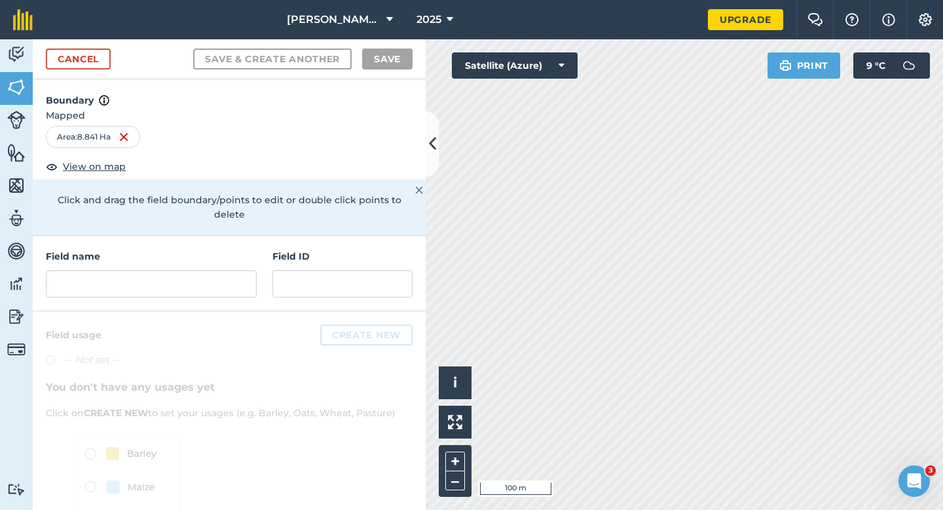
click at [224, 249] on div "Field name" at bounding box center [151, 273] width 211 height 48
click at [224, 270] on input "text" at bounding box center [151, 284] width 211 height 28
type input "V"
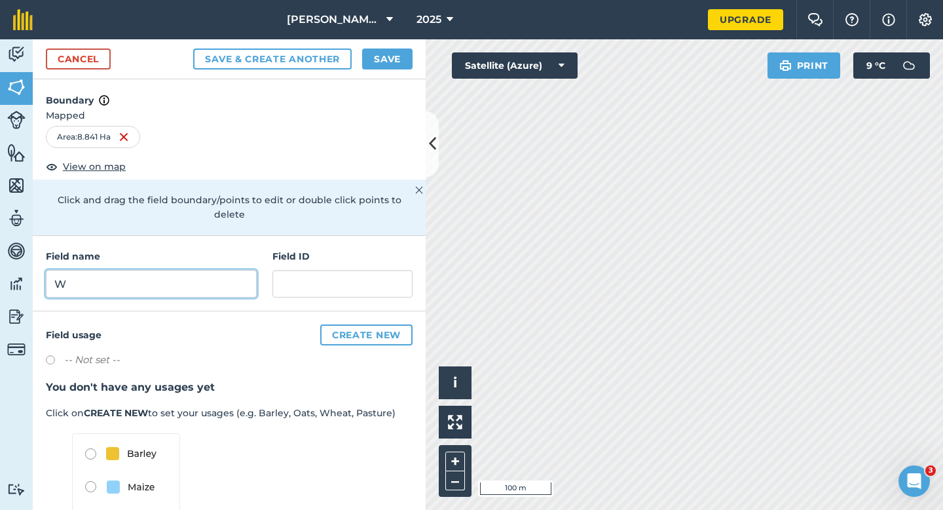
type input "W"
click at [378, 57] on button "Save" at bounding box center [387, 58] width 50 height 21
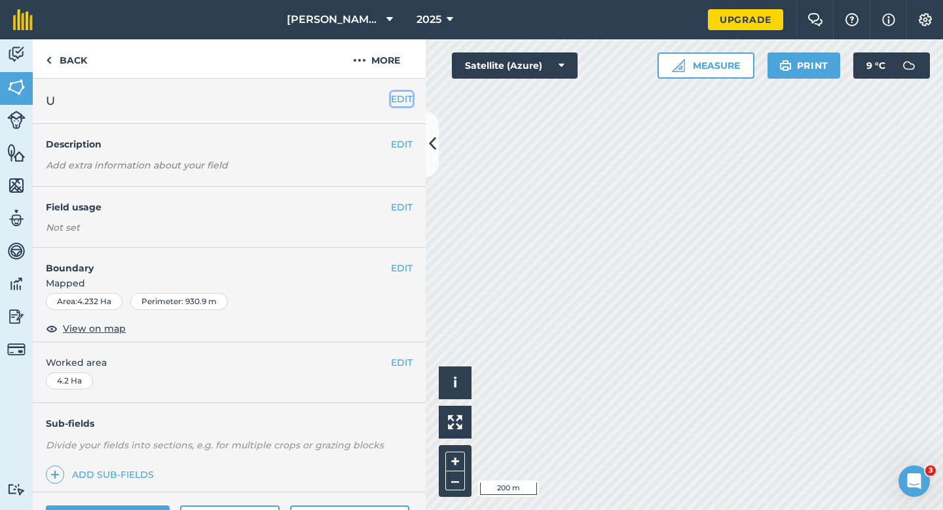
click at [411, 102] on button "EDIT" at bounding box center [402, 99] width 22 height 14
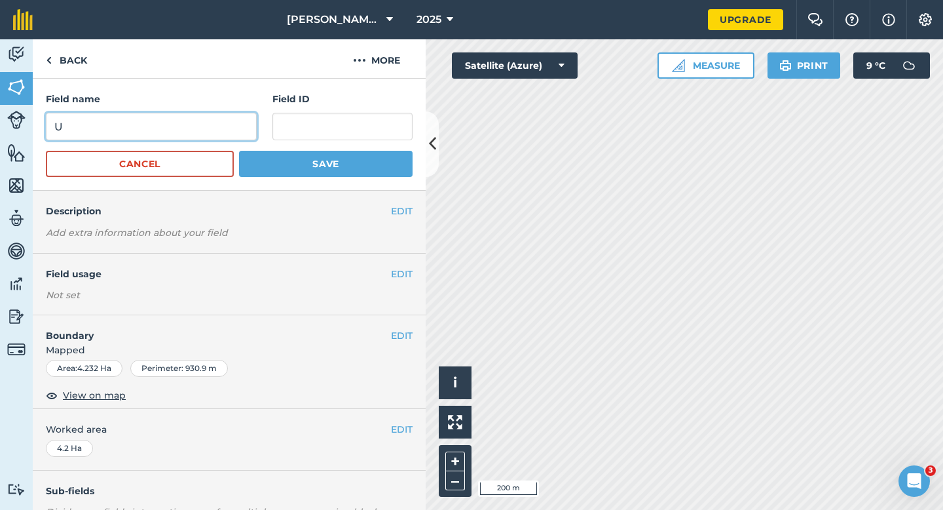
click at [235, 117] on input "U" at bounding box center [151, 127] width 211 height 28
type input "V"
click at [239, 151] on button "Save" at bounding box center [326, 164] width 174 height 26
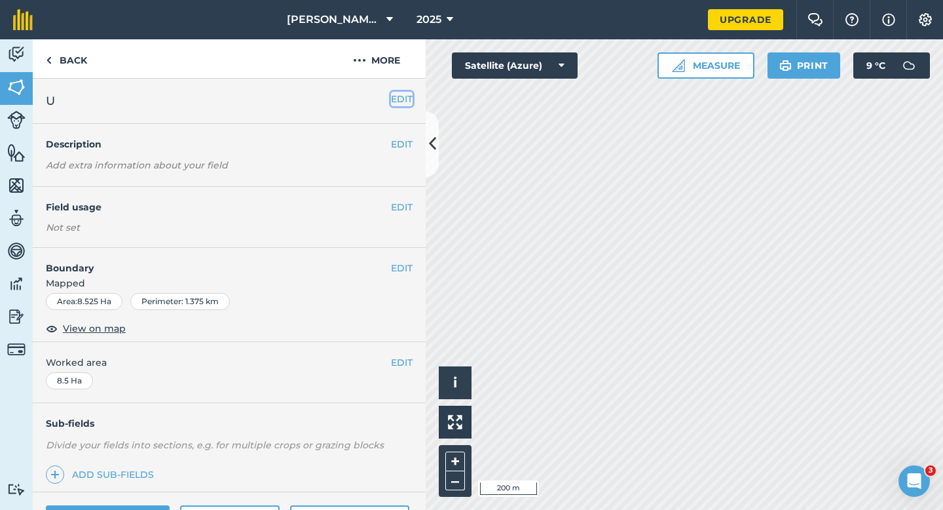
click at [398, 100] on button "EDIT" at bounding box center [402, 99] width 22 height 14
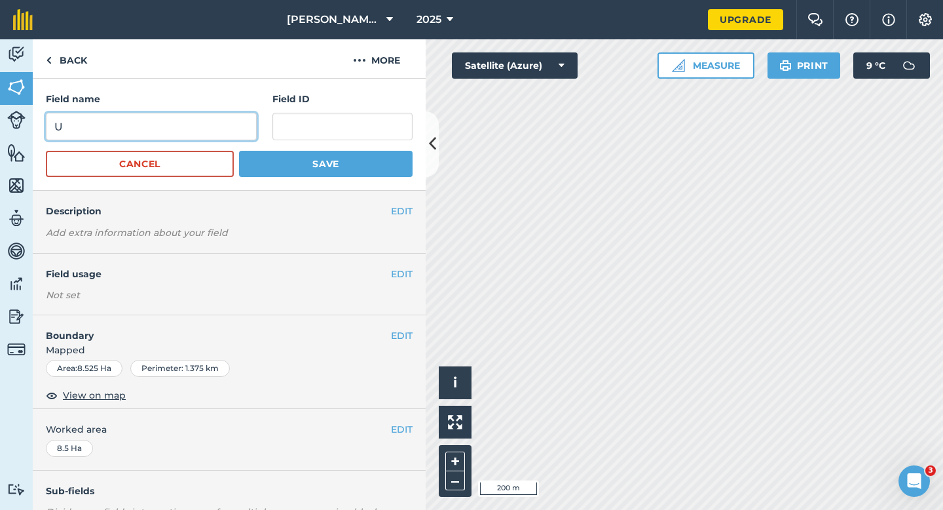
click at [189, 124] on input "U" at bounding box center [151, 127] width 211 height 28
type input "W"
click at [239, 151] on button "Save" at bounding box center [326, 164] width 174 height 26
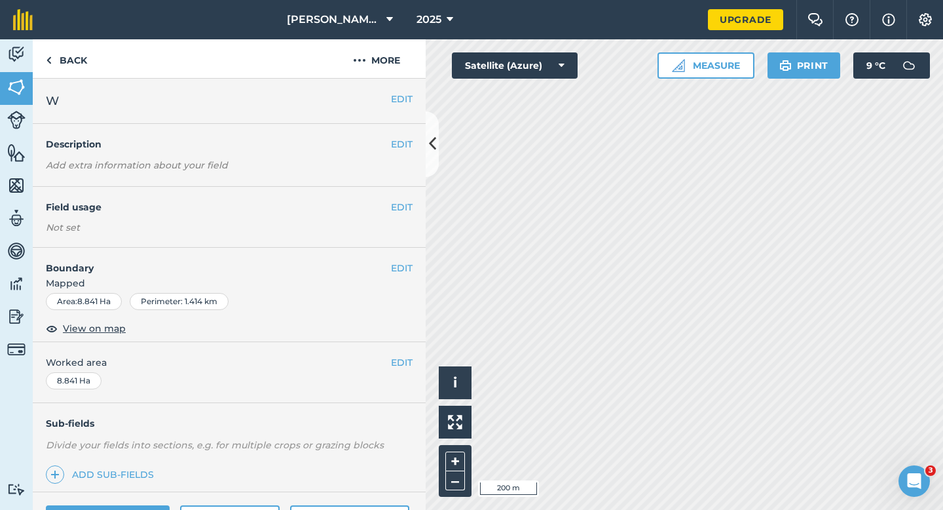
click at [404, 88] on div "EDIT W" at bounding box center [229, 101] width 393 height 45
click at [404, 100] on button "EDIT" at bounding box center [402, 99] width 22 height 14
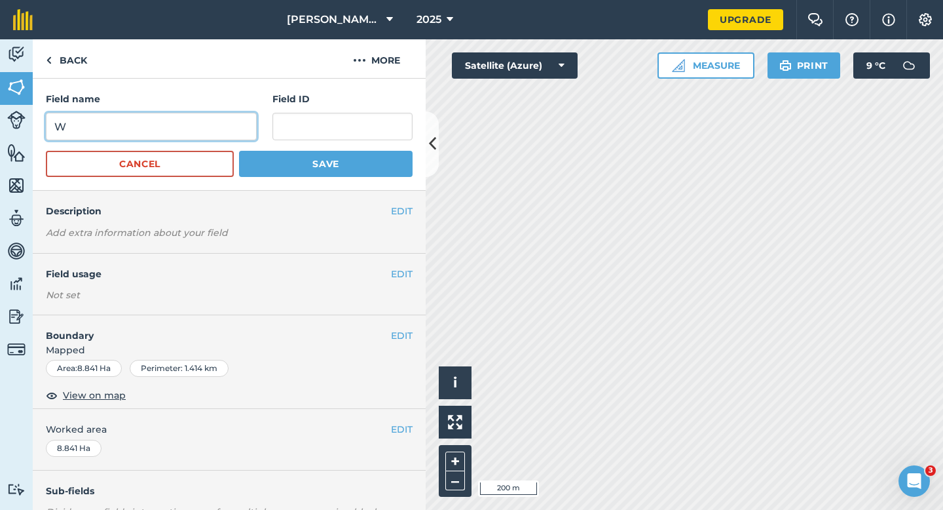
click at [196, 135] on input "W" at bounding box center [151, 127] width 211 height 28
type input "X"
click at [239, 151] on button "Save" at bounding box center [326, 164] width 174 height 26
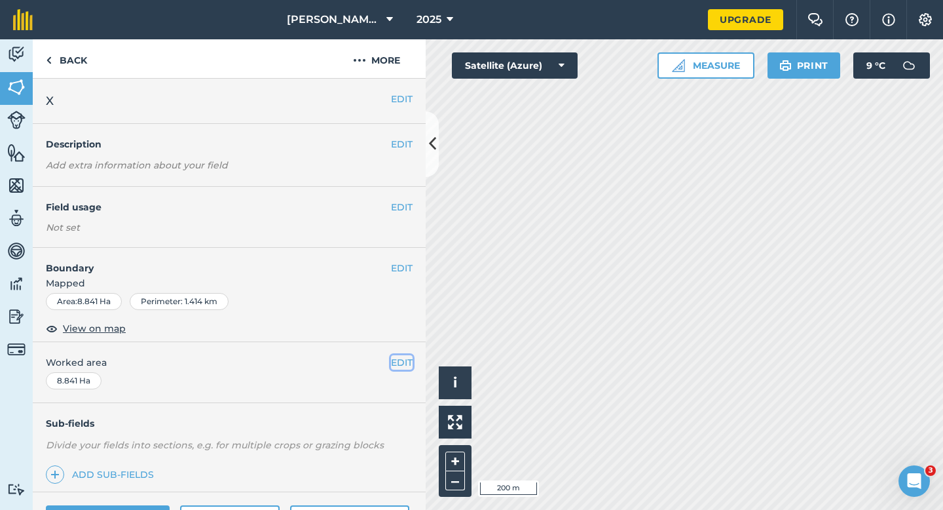
click at [406, 358] on button "EDIT" at bounding box center [402, 362] width 22 height 14
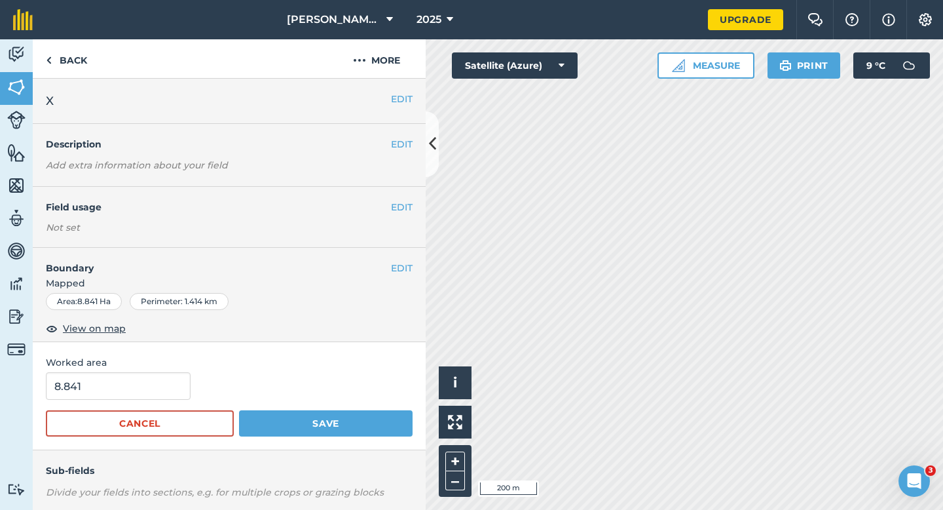
click at [157, 367] on span "Worked area" at bounding box center [229, 362] width 367 height 14
click at [157, 378] on input "8.841" at bounding box center [118, 386] width 145 height 28
click at [161, 382] on input "8.841" at bounding box center [118, 386] width 145 height 28
type input "8.8"
click at [239, 410] on button "Save" at bounding box center [326, 423] width 174 height 26
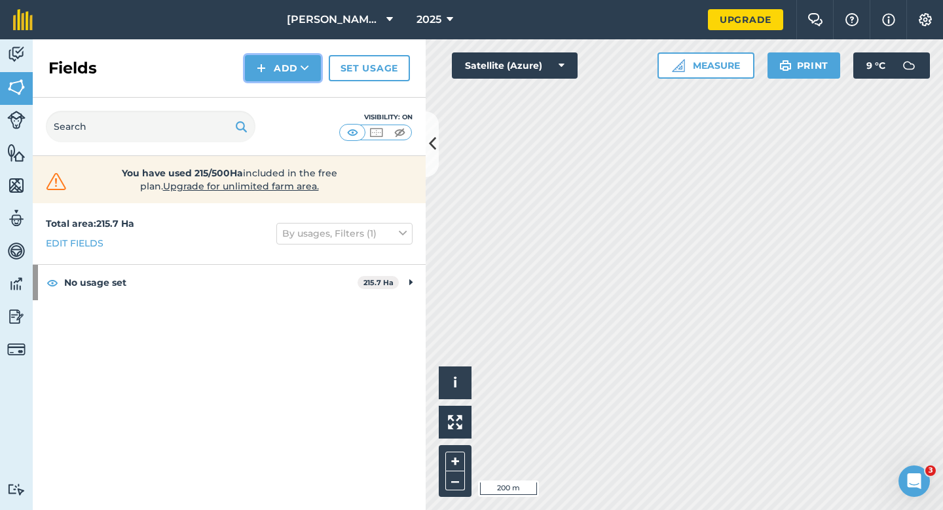
click at [280, 77] on button "Add" at bounding box center [283, 68] width 76 height 26
click at [280, 83] on link "Draw" at bounding box center [283, 97] width 72 height 29
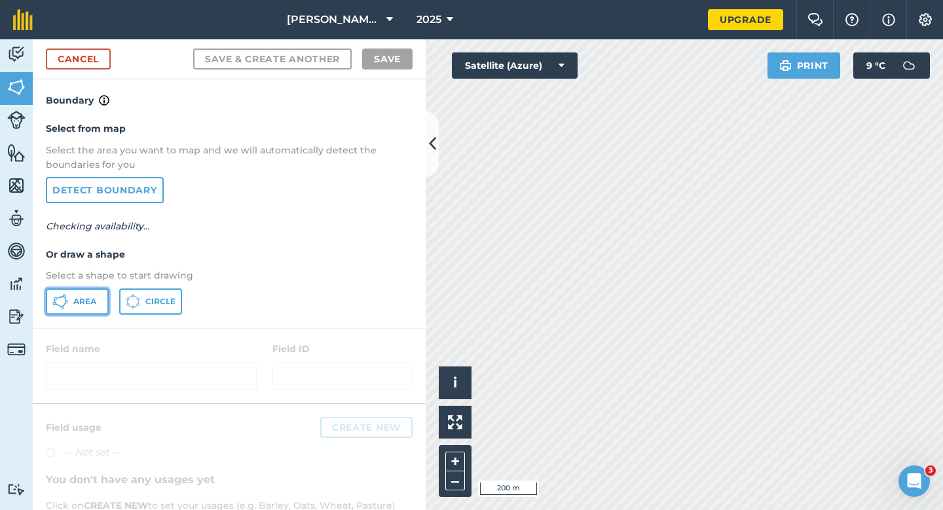
click at [93, 293] on button "Area" at bounding box center [77, 301] width 63 height 26
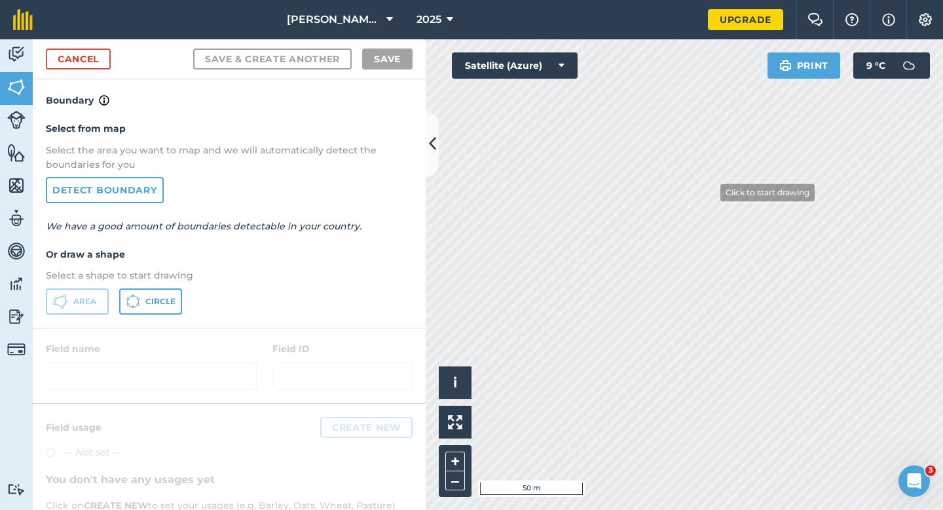
click at [805, 66] on div "Click to start drawing i © 2025 TomTom, Microsoft 50 m + – Satellite (Azure) Pr…" at bounding box center [684, 274] width 517 height 470
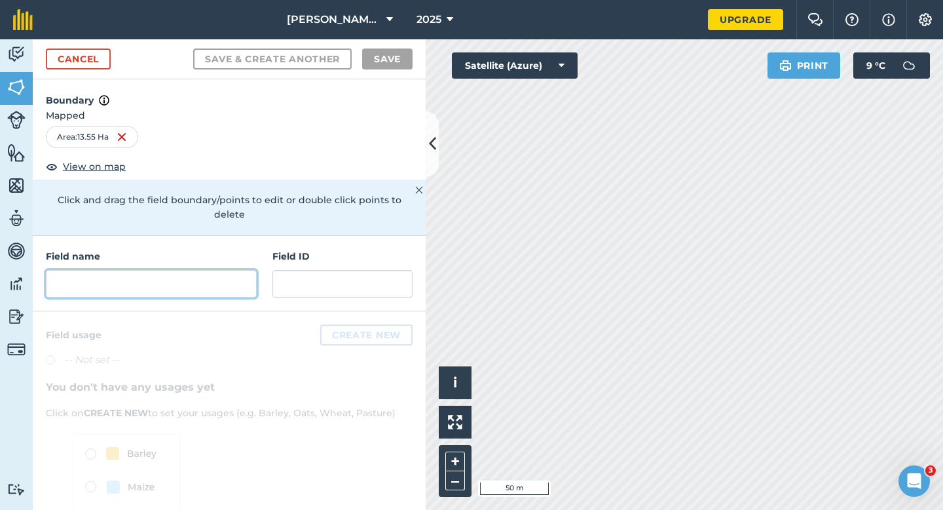
click at [118, 278] on input "text" at bounding box center [151, 284] width 211 height 28
click at [135, 272] on input "text" at bounding box center [151, 284] width 211 height 28
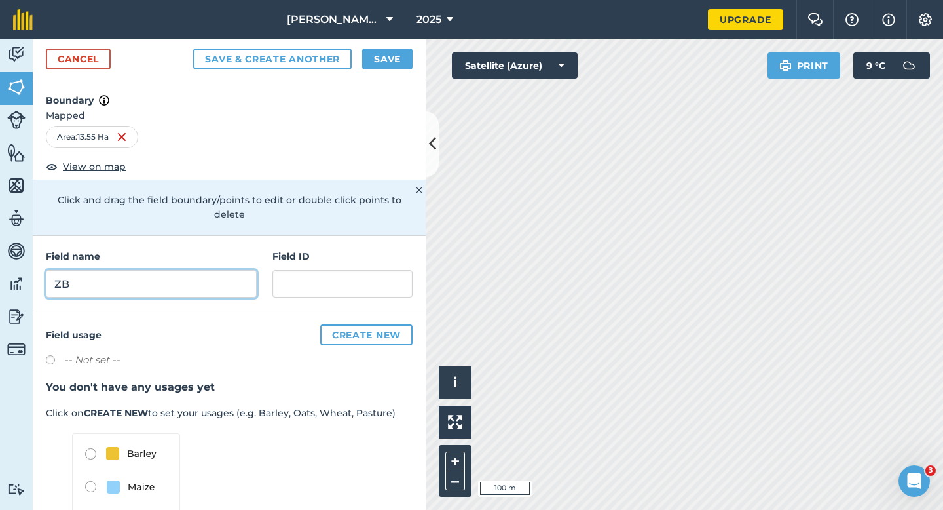
type input "ZB"
click at [381, 54] on button "Save" at bounding box center [387, 58] width 50 height 21
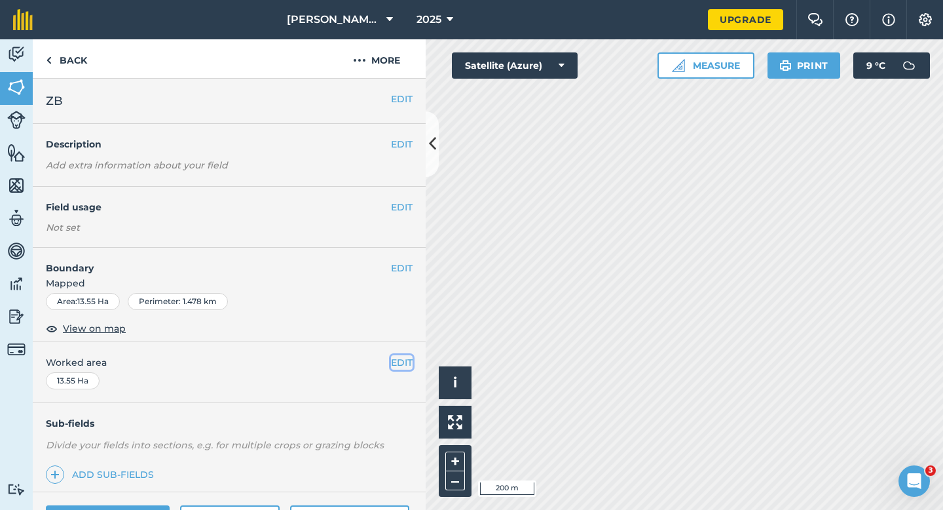
click at [403, 356] on button "EDIT" at bounding box center [402, 362] width 22 height 14
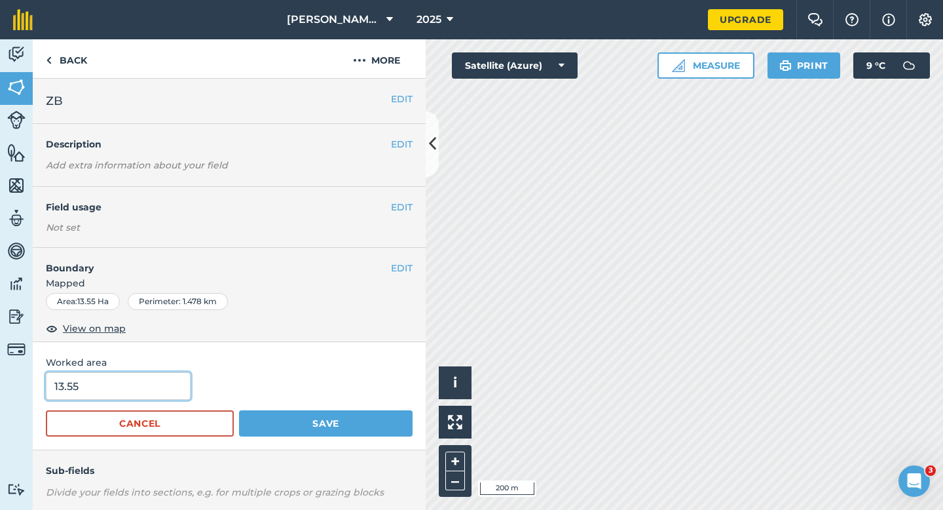
click at [102, 390] on input "13.55" at bounding box center [118, 386] width 145 height 28
type input "13.5"
click at [239, 410] on button "Save" at bounding box center [326, 423] width 174 height 26
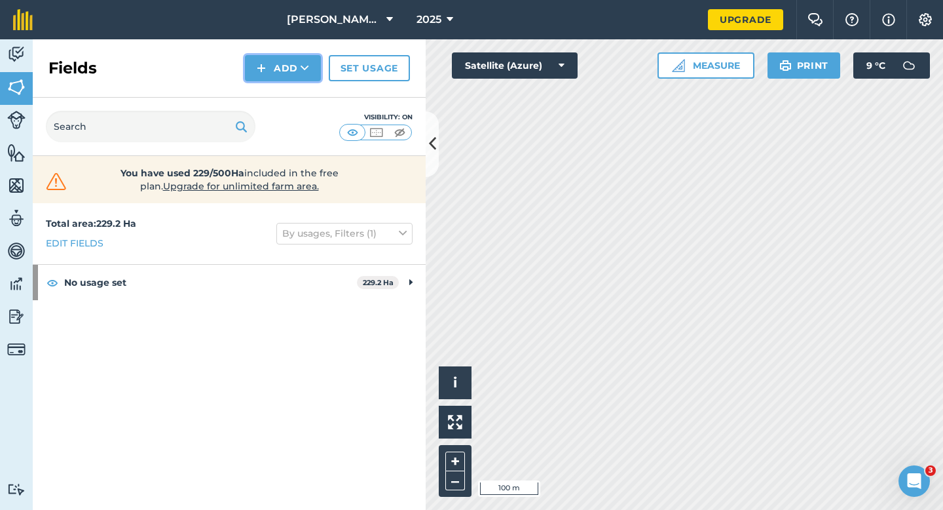
click at [261, 65] on img at bounding box center [261, 68] width 9 height 16
click at [282, 100] on link "Draw" at bounding box center [283, 97] width 72 height 29
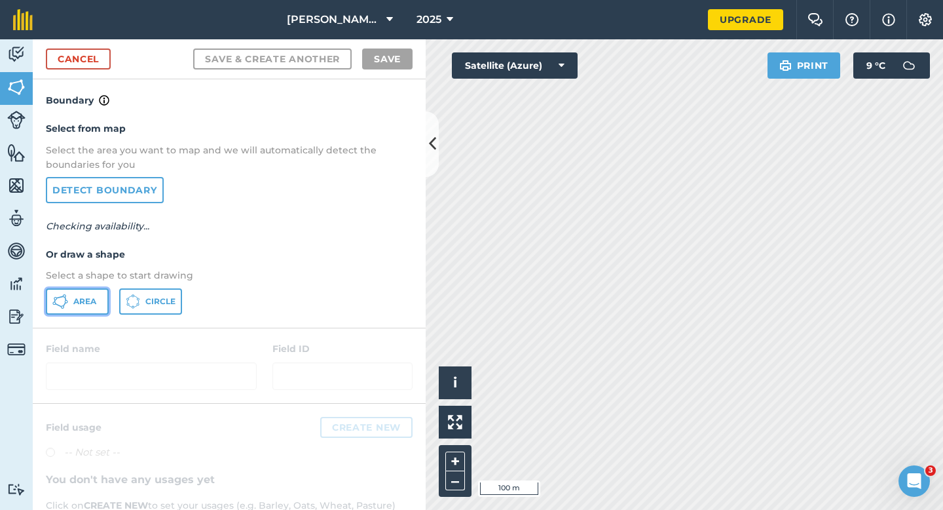
click at [85, 296] on span "Area" at bounding box center [84, 301] width 23 height 10
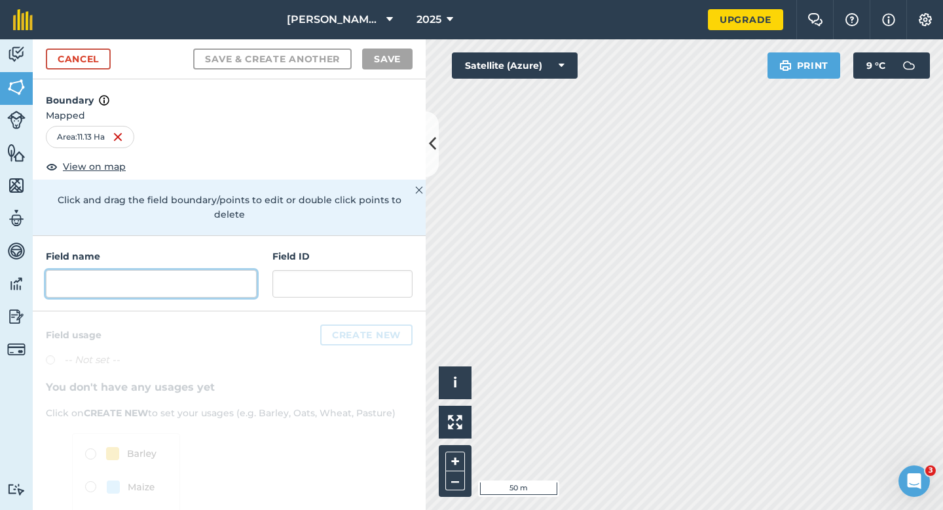
click at [226, 270] on input "text" at bounding box center [151, 284] width 211 height 28
type input "X"
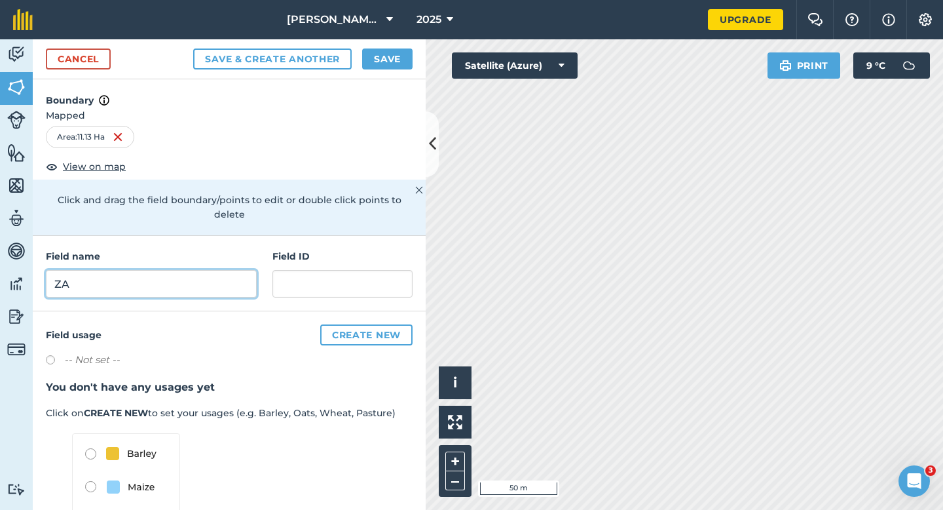
type input "ZA"
click at [371, 67] on button "Save" at bounding box center [387, 58] width 50 height 21
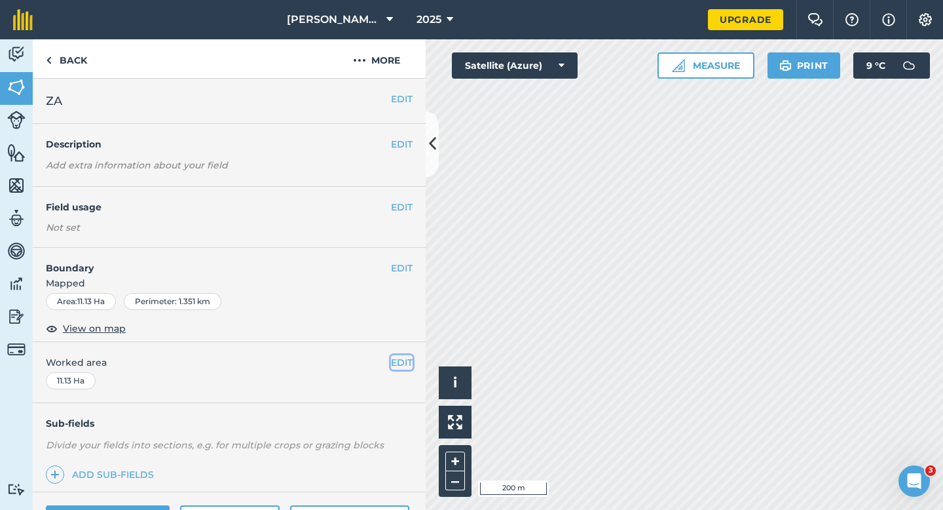
click at [391, 363] on button "EDIT" at bounding box center [402, 362] width 22 height 14
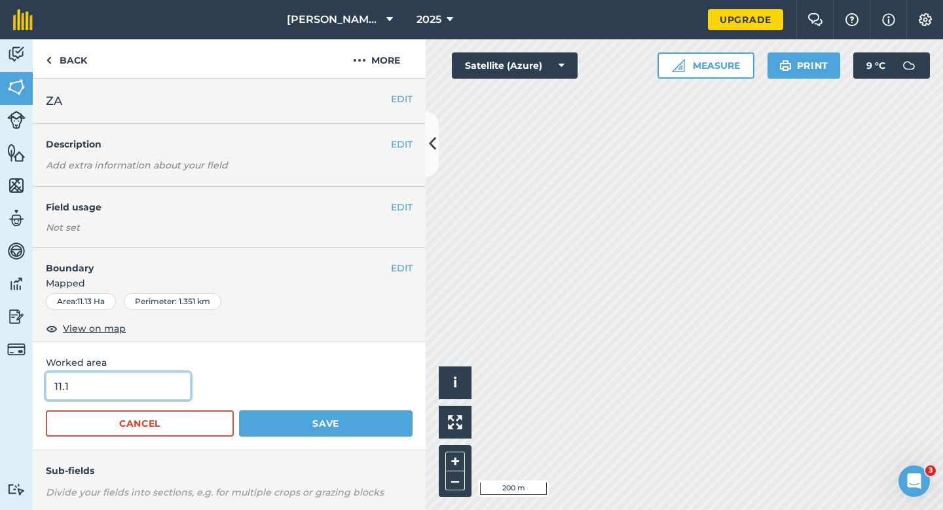
click at [165, 389] on input "11.1" at bounding box center [118, 386] width 145 height 28
type input "11.1"
click at [239, 410] on button "Save" at bounding box center [326, 423] width 174 height 26
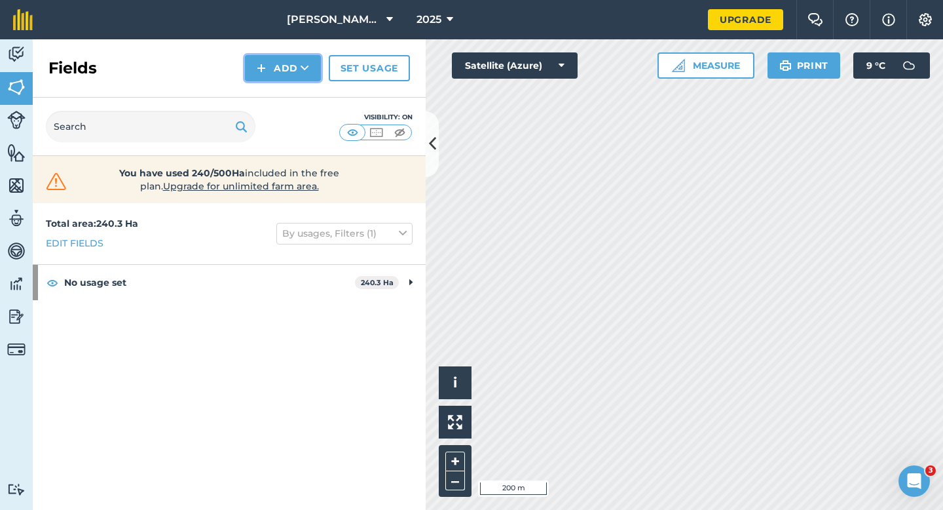
click at [265, 68] on img at bounding box center [261, 68] width 9 height 16
click at [274, 96] on link "Draw" at bounding box center [283, 97] width 72 height 29
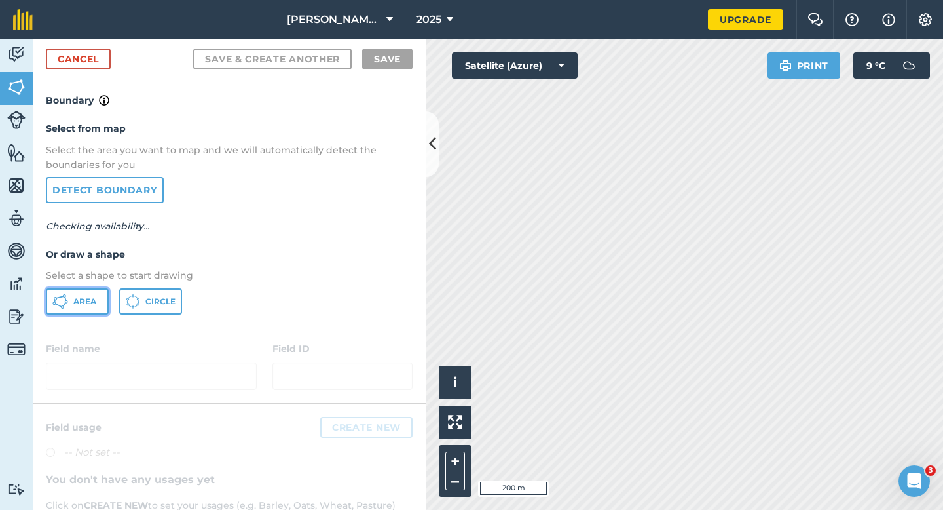
click at [98, 292] on button "Area" at bounding box center [77, 301] width 63 height 26
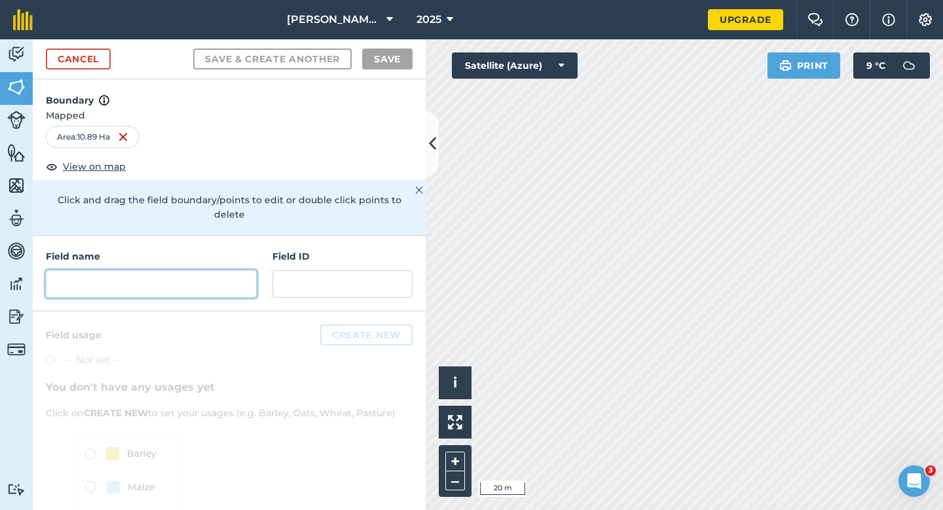
click at [253, 271] on input "text" at bounding box center [151, 284] width 211 height 28
click at [225, 253] on div "Field name" at bounding box center [151, 273] width 211 height 48
click at [225, 270] on input "text" at bounding box center [151, 284] width 211 height 28
type input "Y"
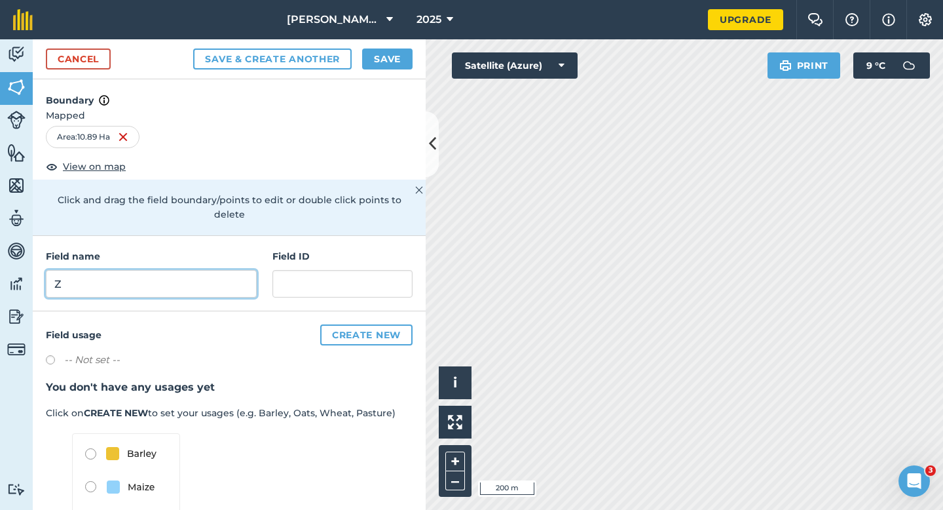
type input "Z"
click at [382, 60] on button "Save" at bounding box center [387, 58] width 50 height 21
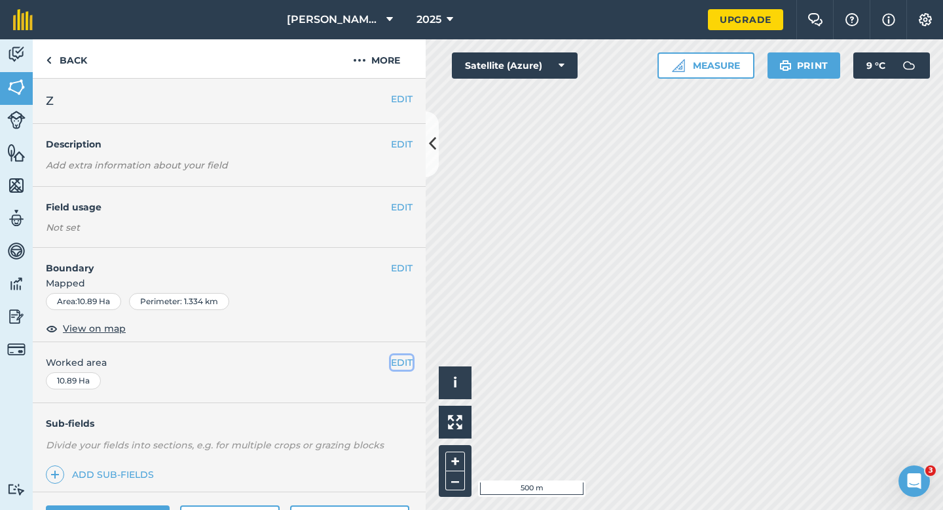
click at [394, 355] on button "EDIT" at bounding box center [402, 362] width 22 height 14
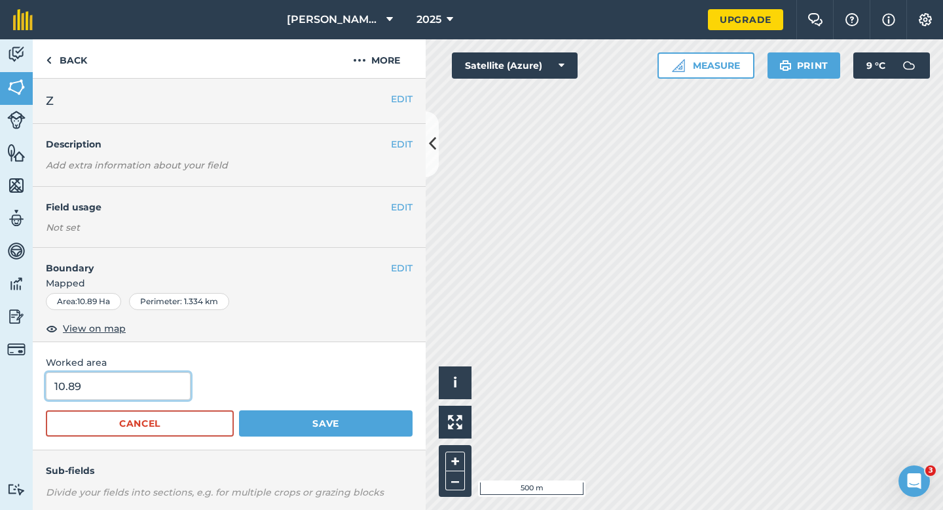
click at [161, 396] on input "10.89" at bounding box center [118, 386] width 145 height 28
type input "11"
click at [239, 410] on button "Save" at bounding box center [326, 423] width 174 height 26
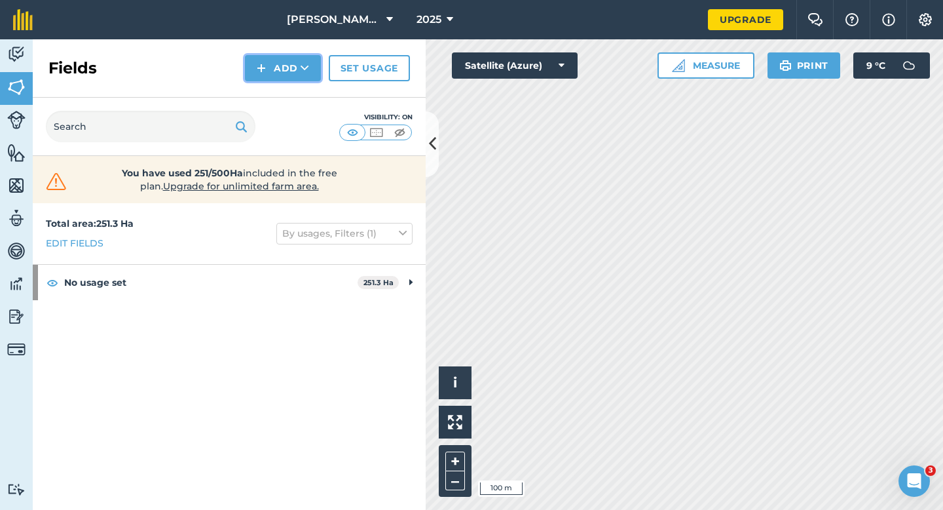
click at [290, 78] on button "Add" at bounding box center [283, 68] width 76 height 26
click at [290, 98] on link "Draw" at bounding box center [283, 97] width 72 height 29
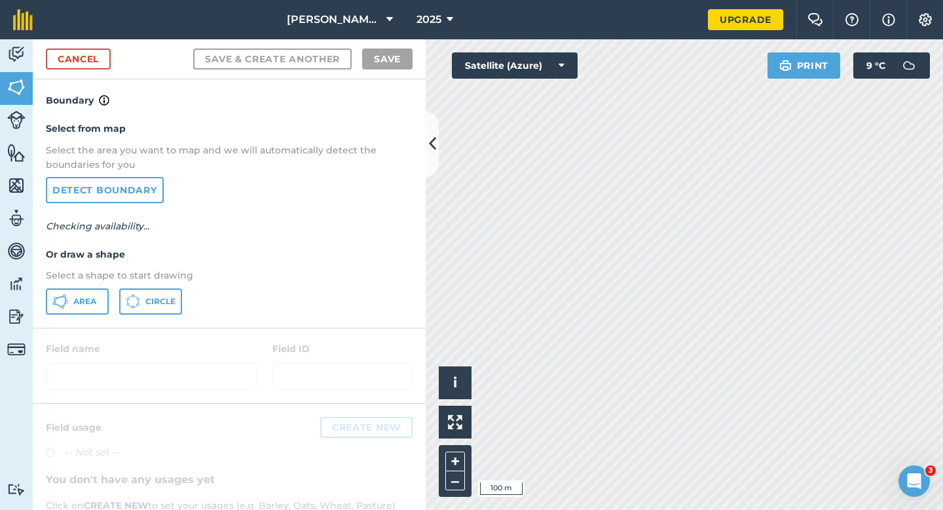
click at [45, 307] on div "Select from map Select the area you want to map and we will automatically detec…" at bounding box center [229, 217] width 393 height 219
click at [72, 307] on button "Area" at bounding box center [77, 301] width 63 height 26
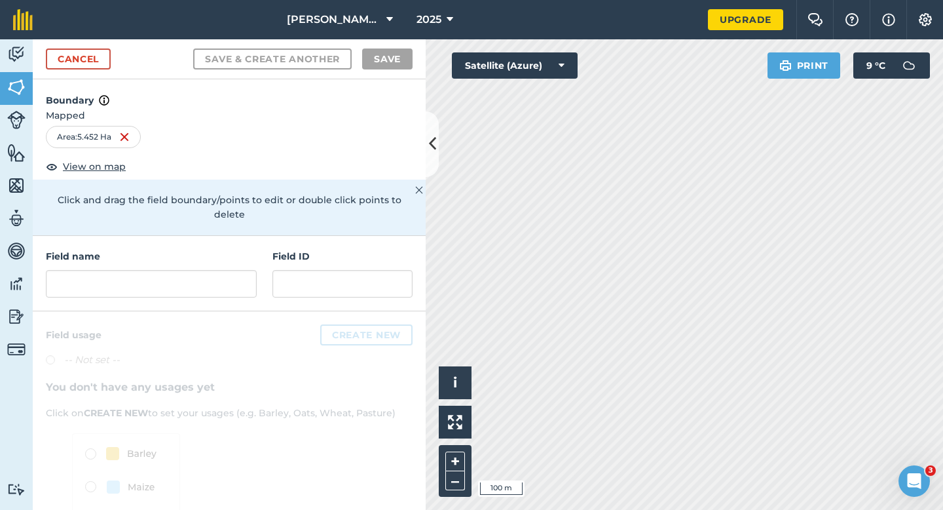
click at [257, 272] on div "Field name Field ID" at bounding box center [229, 273] width 393 height 75
click at [250, 272] on input "text" at bounding box center [151, 284] width 211 height 28
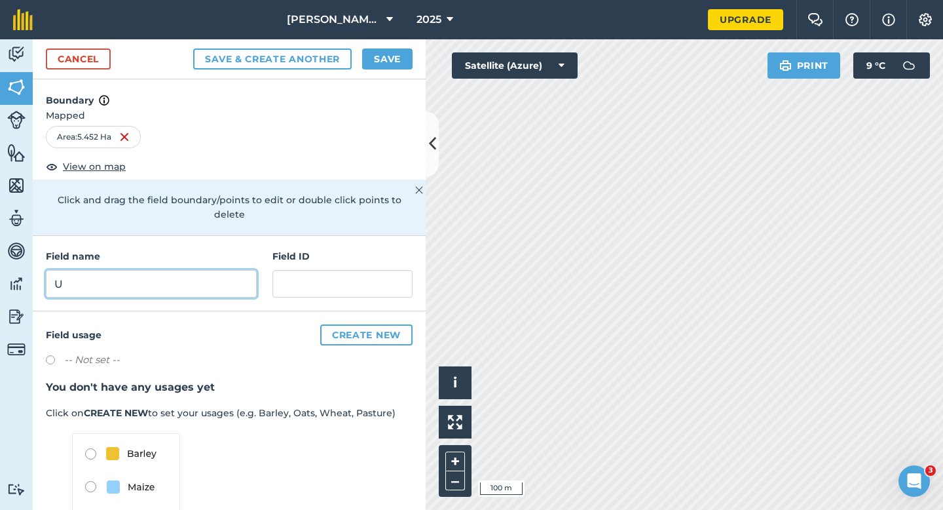
type input "U"
click at [382, 62] on button "Save" at bounding box center [387, 58] width 50 height 21
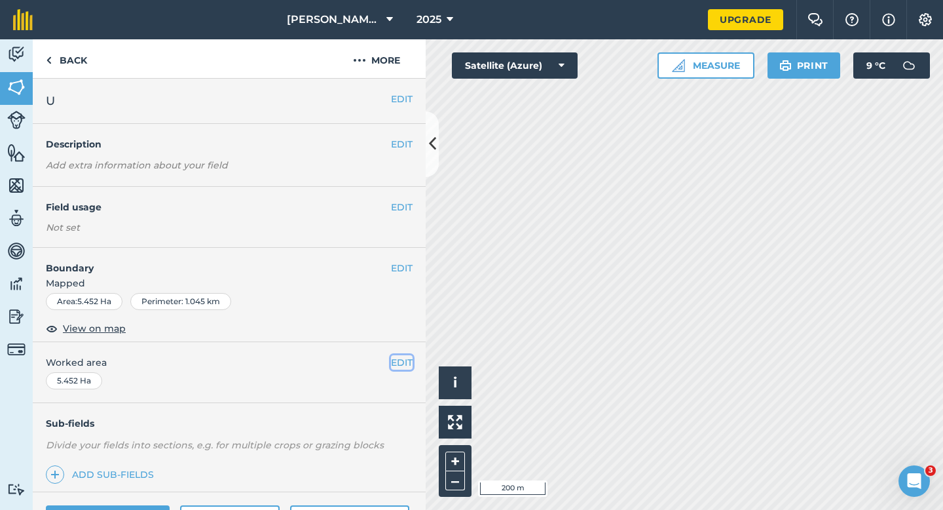
click at [400, 364] on button "EDIT" at bounding box center [402, 362] width 22 height 14
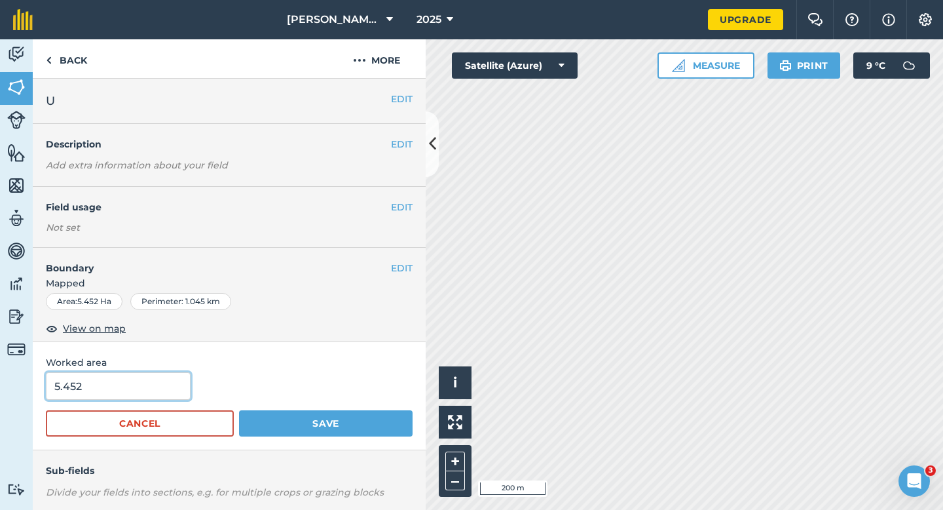
click at [138, 379] on input "5.452" at bounding box center [118, 386] width 145 height 28
click at [138, 384] on input "5.452" at bounding box center [118, 386] width 145 height 28
type input "5.5"
click at [239, 410] on button "Save" at bounding box center [326, 423] width 174 height 26
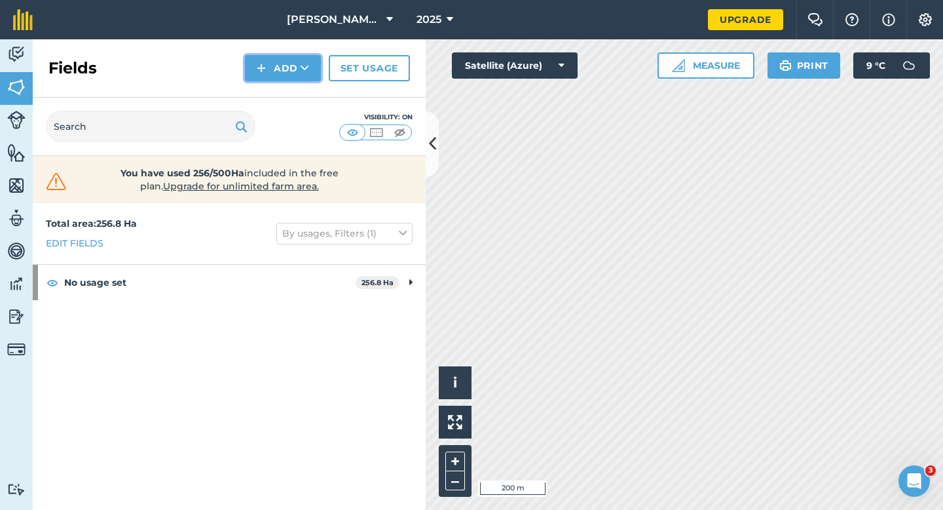
click at [274, 77] on button "Add" at bounding box center [283, 68] width 76 height 26
click at [276, 90] on link "Draw" at bounding box center [283, 97] width 72 height 29
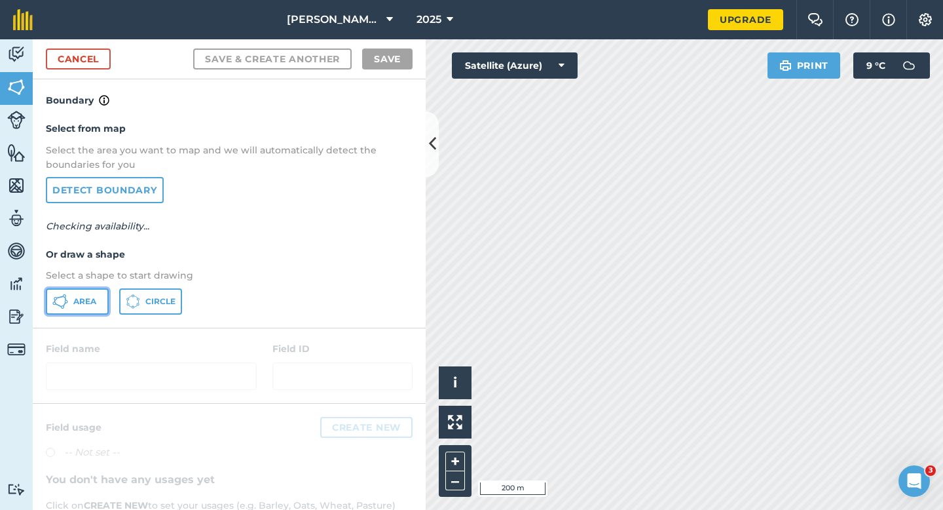
click at [71, 303] on button "Area" at bounding box center [77, 301] width 63 height 26
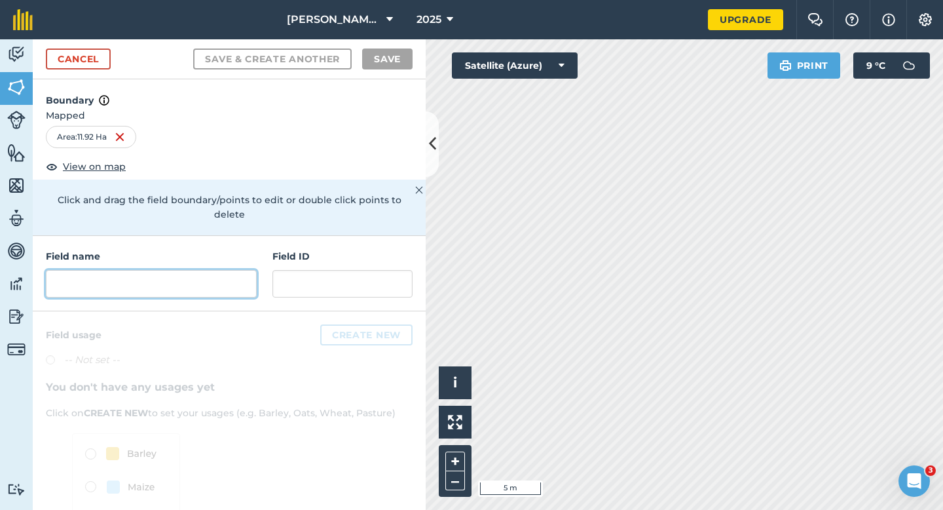
click at [210, 272] on input "text" at bounding box center [151, 284] width 211 height 28
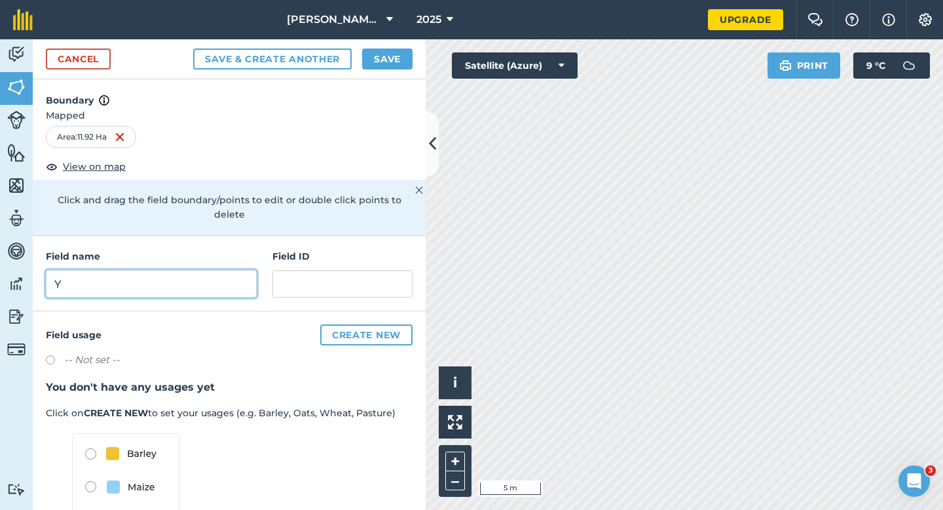
type input "Y"
click at [381, 48] on button "Save" at bounding box center [387, 58] width 50 height 21
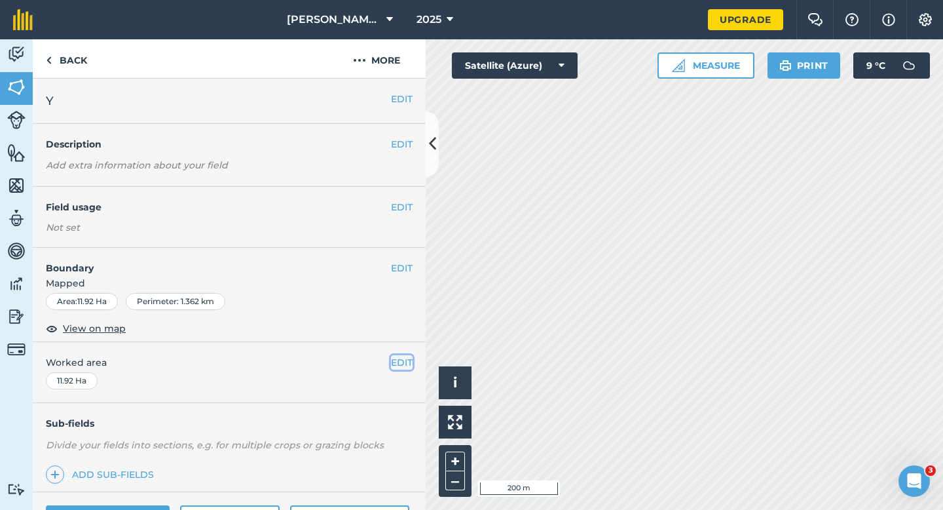
click at [402, 356] on button "EDIT" at bounding box center [402, 362] width 22 height 14
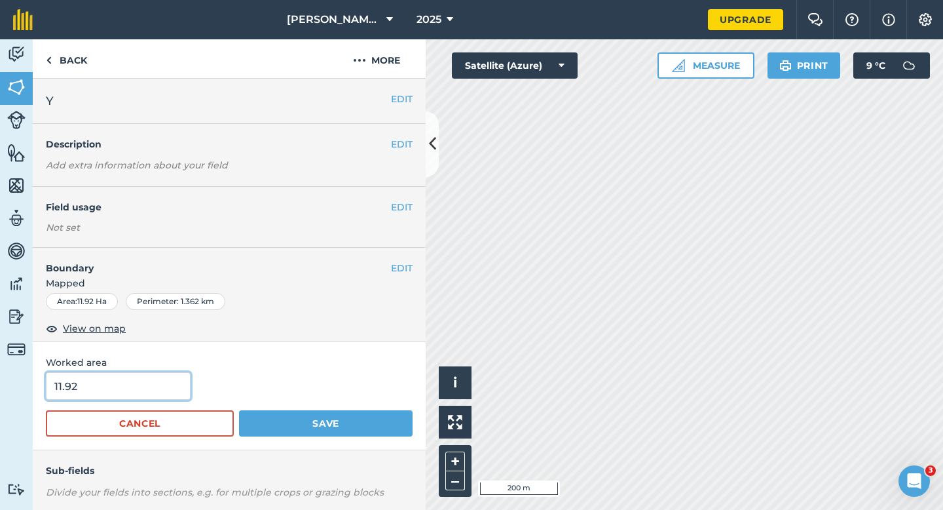
type input "12"
click at [155, 387] on input "12" at bounding box center [118, 386] width 145 height 28
click at [239, 410] on button "Save" at bounding box center [326, 423] width 174 height 26
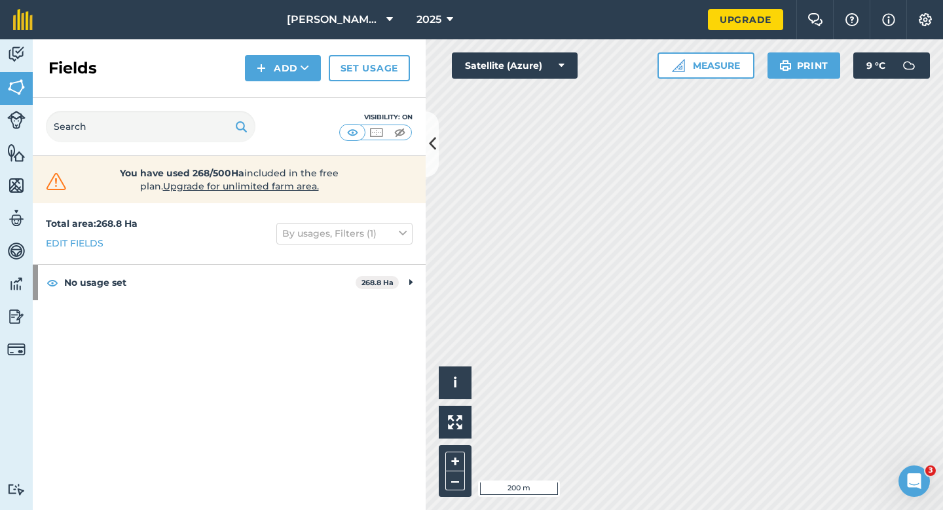
click at [291, 87] on div "Fields Add Set usage" at bounding box center [229, 68] width 393 height 58
click at [291, 73] on button "Add" at bounding box center [283, 68] width 76 height 26
click at [291, 88] on link "Draw" at bounding box center [283, 97] width 72 height 29
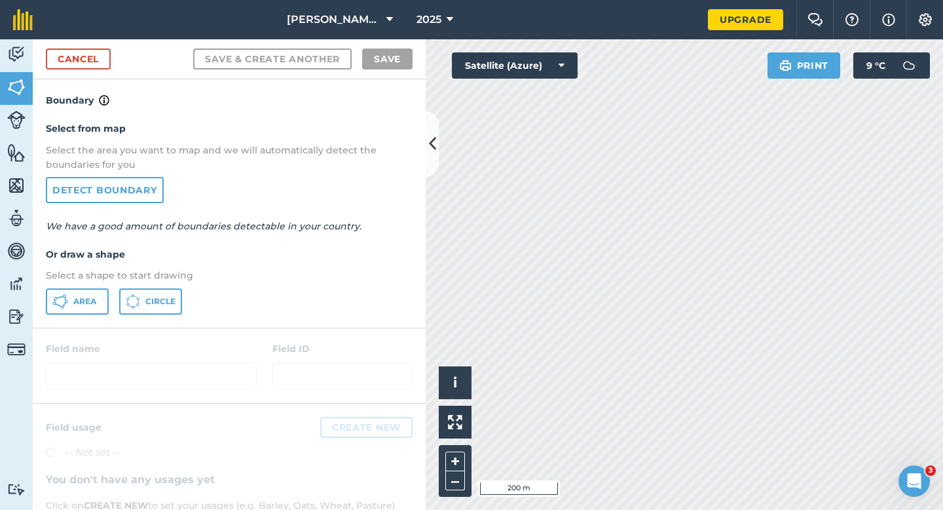
click at [90, 283] on div "Select from map Select the area you want to map and we will automatically detec…" at bounding box center [229, 217] width 393 height 219
click at [88, 299] on span "Area" at bounding box center [84, 301] width 23 height 10
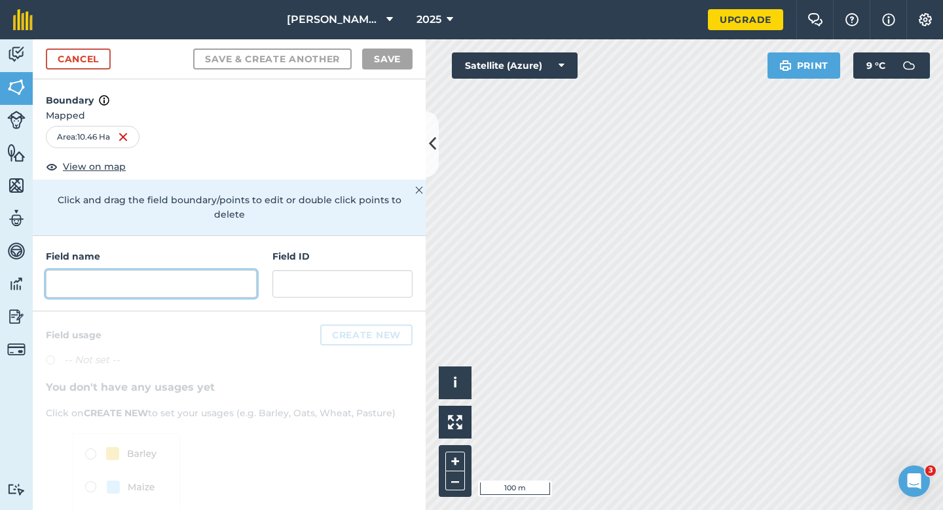
click at [253, 282] on input "text" at bounding box center [151, 284] width 211 height 28
click at [244, 270] on input "text" at bounding box center [151, 284] width 211 height 28
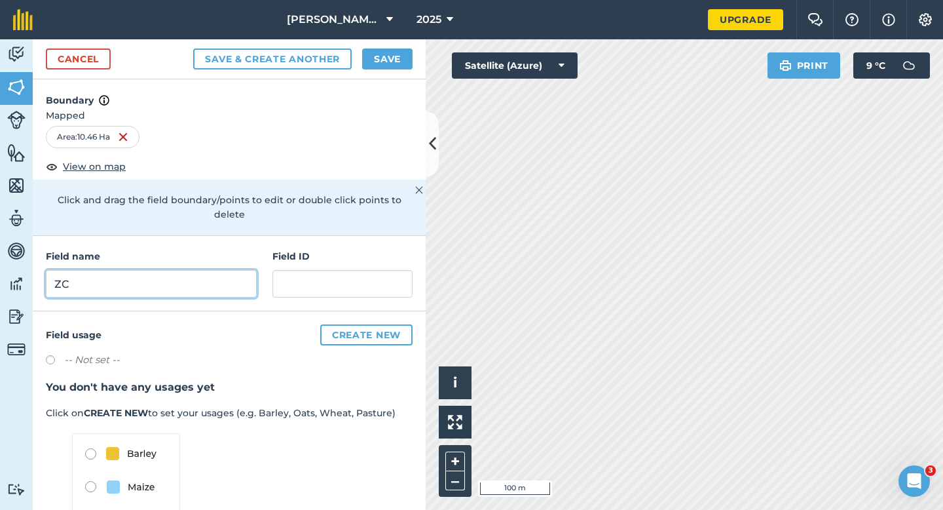
type input "ZC"
click at [390, 56] on button "Save" at bounding box center [387, 58] width 50 height 21
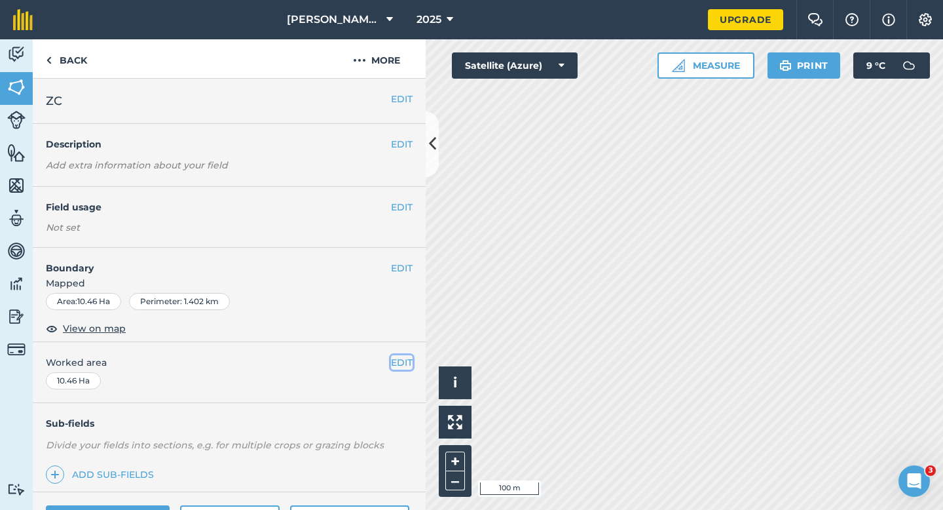
click at [397, 360] on button "EDIT" at bounding box center [402, 362] width 22 height 14
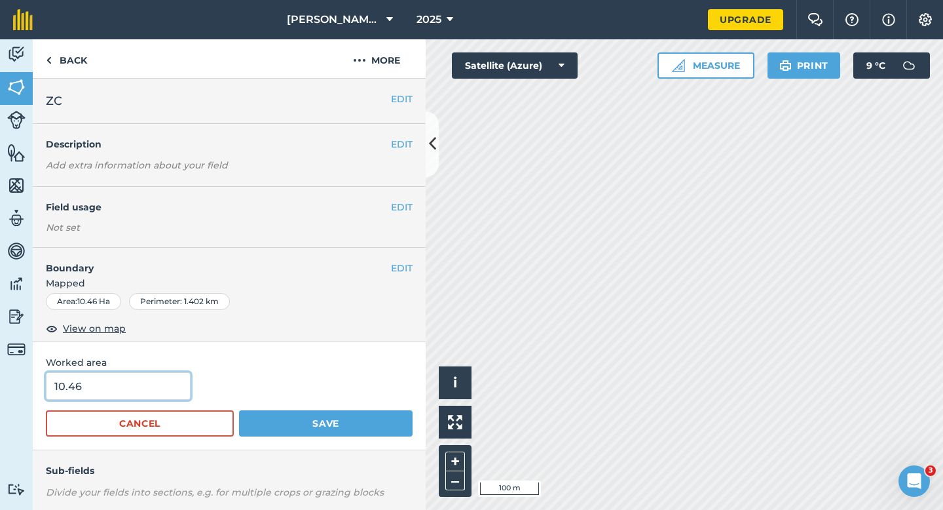
click at [167, 386] on input "10.46" at bounding box center [118, 386] width 145 height 28
type input "10.5"
click at [239, 410] on button "Save" at bounding box center [326, 423] width 174 height 26
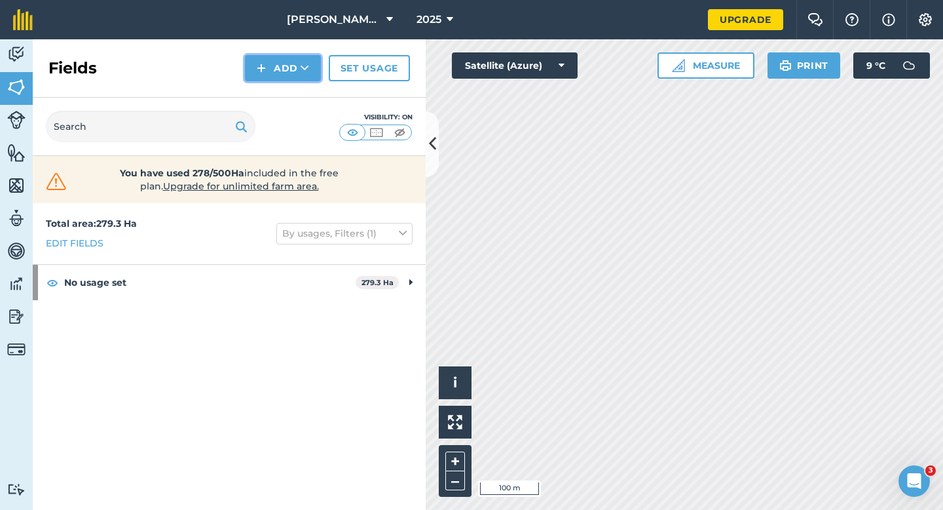
click at [274, 69] on button "Add" at bounding box center [283, 68] width 76 height 26
click at [274, 88] on link "Draw" at bounding box center [283, 97] width 72 height 29
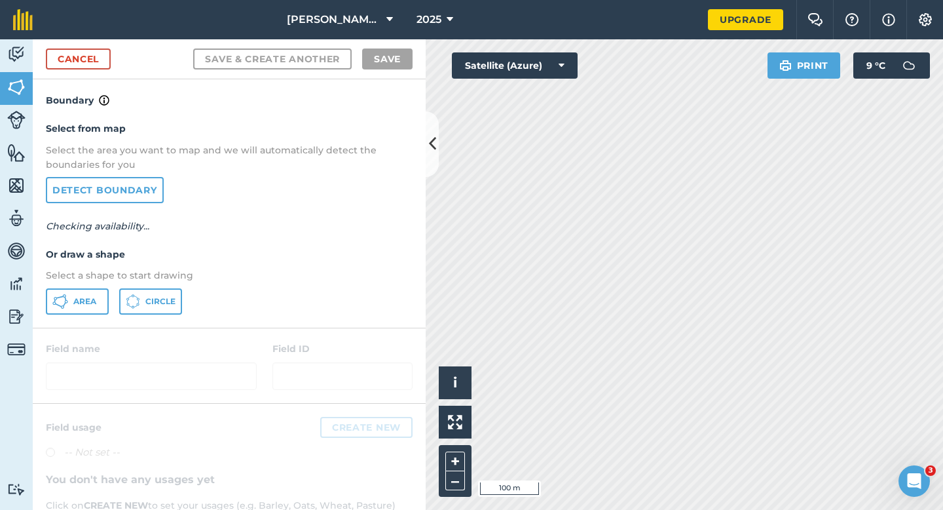
click at [91, 285] on div "Select from map Select the area you want to map and we will automatically detec…" at bounding box center [229, 217] width 393 height 219
click at [91, 299] on span "Area" at bounding box center [84, 301] width 23 height 10
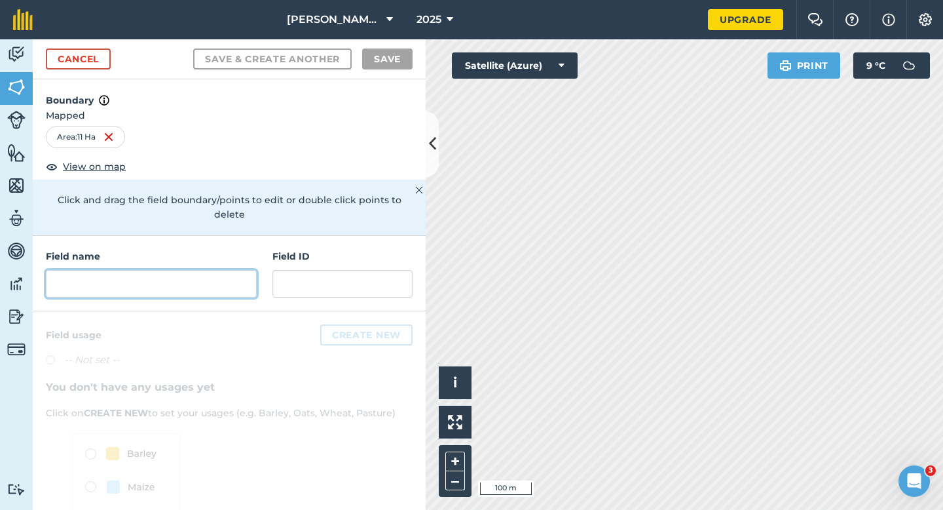
click at [127, 275] on input "text" at bounding box center [151, 284] width 211 height 28
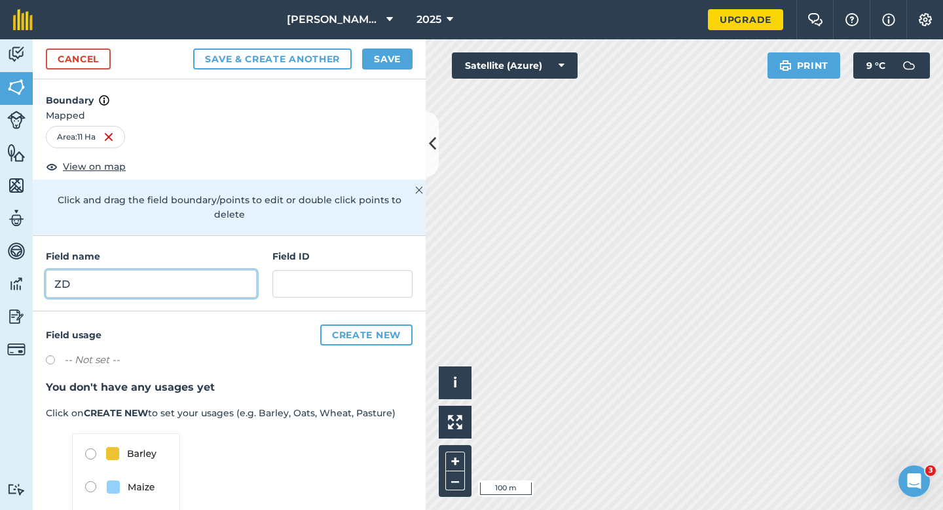
type input "ZD"
click at [396, 50] on button "Save" at bounding box center [387, 58] width 50 height 21
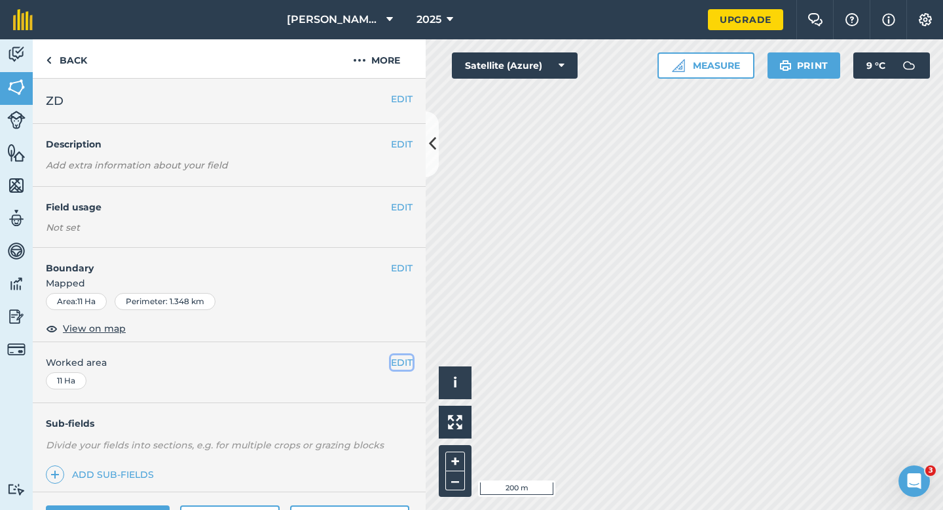
click at [409, 362] on button "EDIT" at bounding box center [402, 362] width 22 height 14
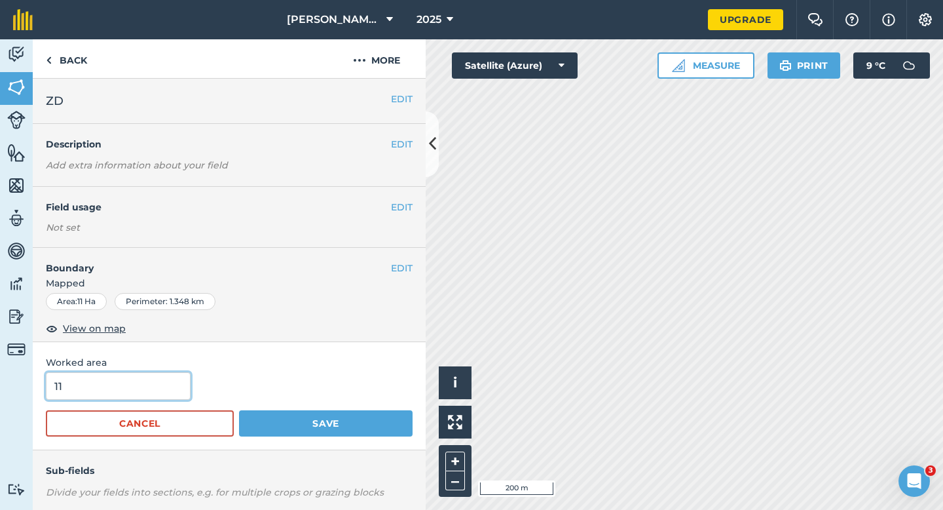
click at [153, 388] on input "11" at bounding box center [118, 386] width 145 height 28
click at [239, 410] on button "Save" at bounding box center [326, 423] width 174 height 26
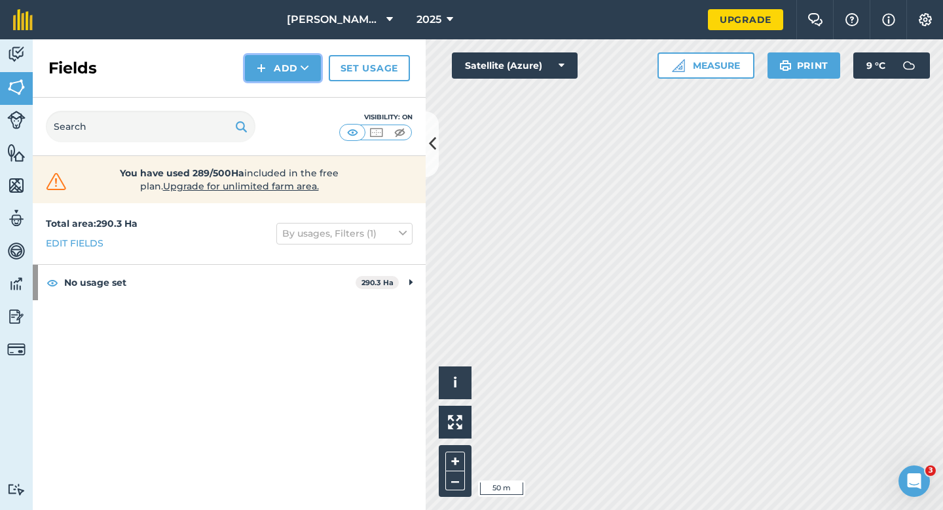
click at [287, 60] on button "Add" at bounding box center [283, 68] width 76 height 26
click at [287, 90] on link "Draw" at bounding box center [283, 97] width 72 height 29
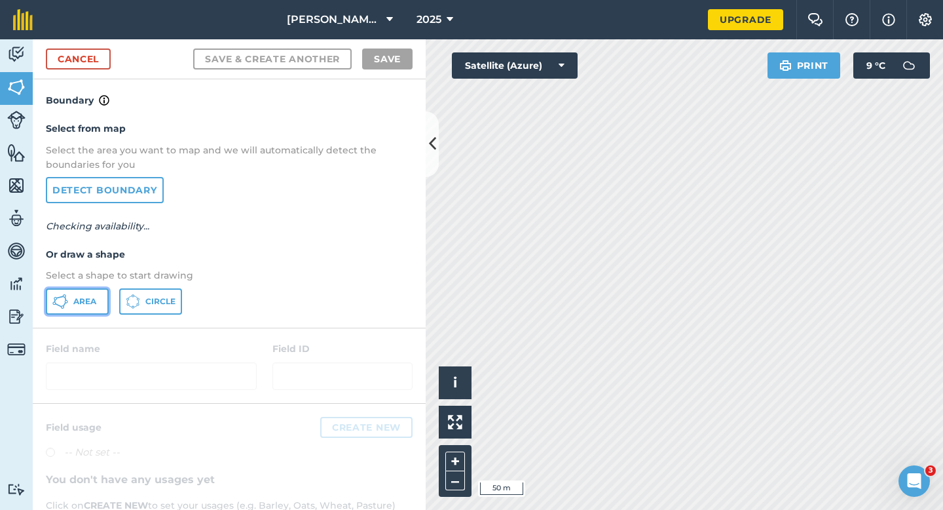
click at [79, 293] on button "Area" at bounding box center [77, 301] width 63 height 26
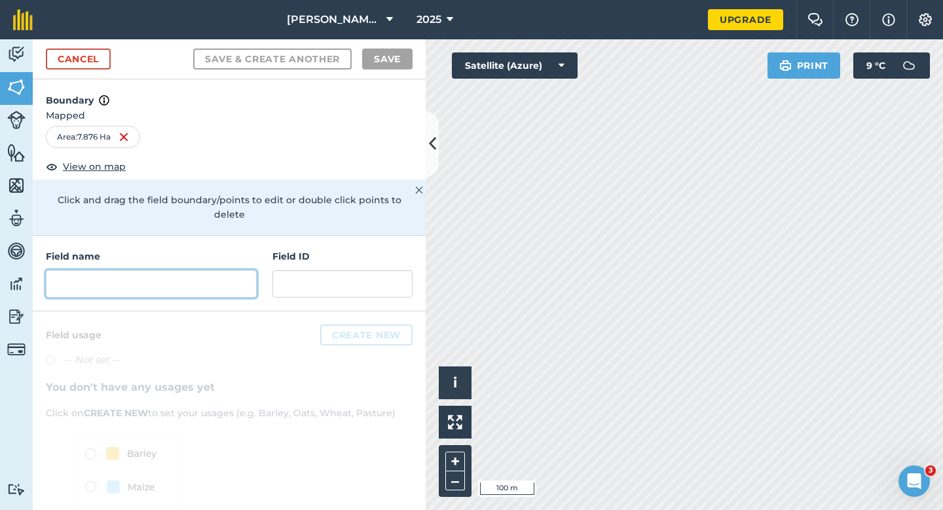
click at [256, 281] on input "text" at bounding box center [151, 284] width 211 height 28
click at [242, 270] on input "text" at bounding box center [151, 284] width 211 height 28
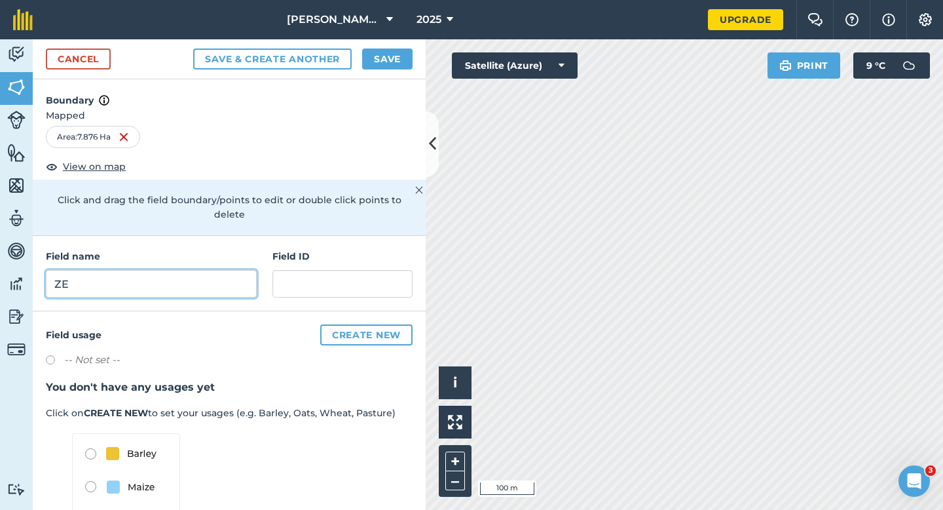
type input "ZE"
click at [390, 64] on button "Save" at bounding box center [387, 58] width 50 height 21
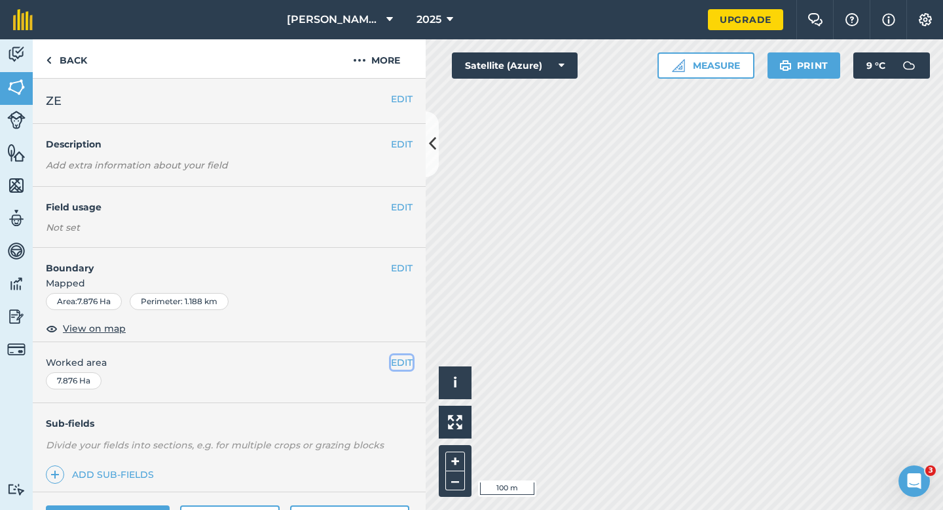
click at [396, 357] on button "EDIT" at bounding box center [402, 362] width 22 height 14
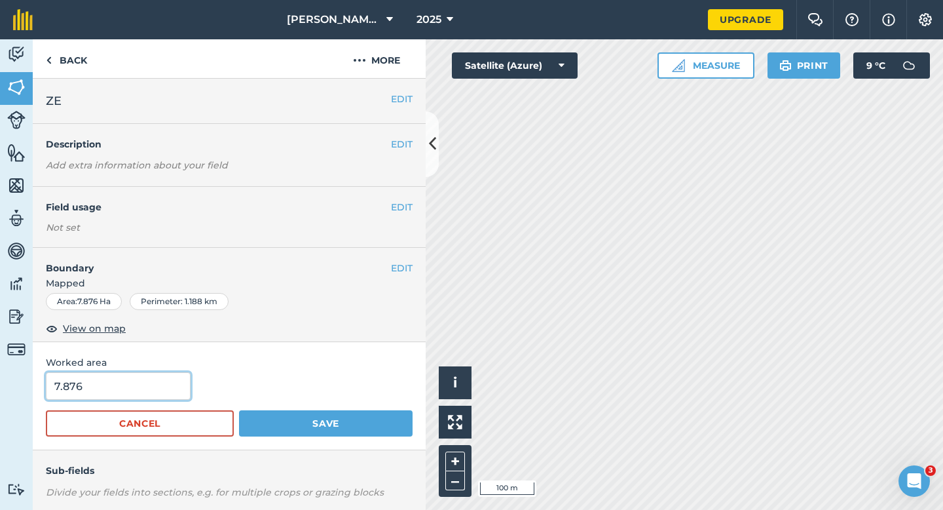
click at [161, 381] on input "7.876" at bounding box center [118, 386] width 145 height 28
type input "8"
click at [239, 410] on button "Save" at bounding box center [326, 423] width 174 height 26
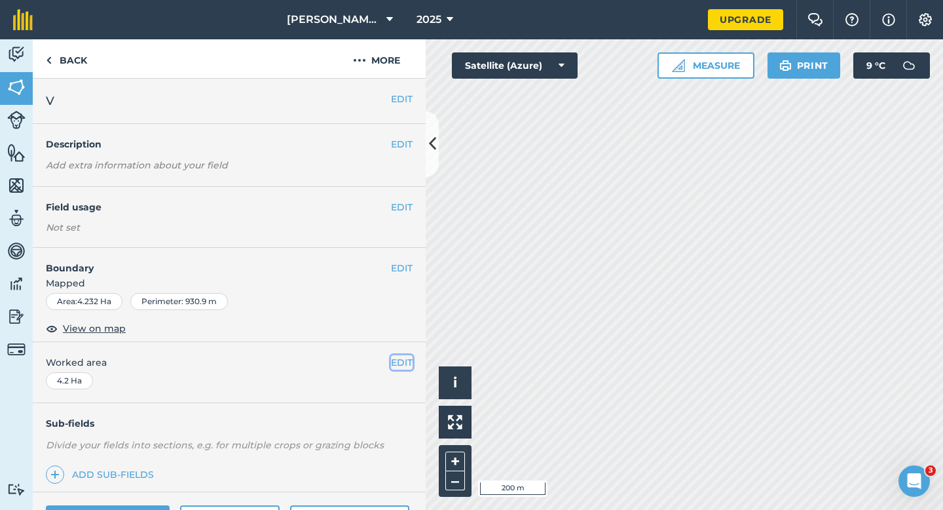
click at [397, 367] on button "EDIT" at bounding box center [402, 362] width 22 height 14
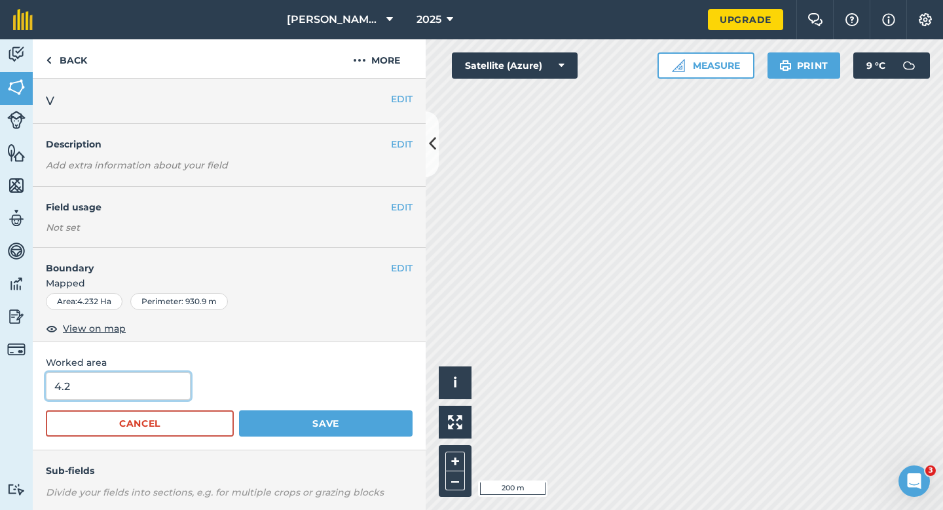
type input "5"
click at [101, 393] on input "5" at bounding box center [118, 386] width 145 height 28
click at [239, 410] on button "Save" at bounding box center [326, 423] width 174 height 26
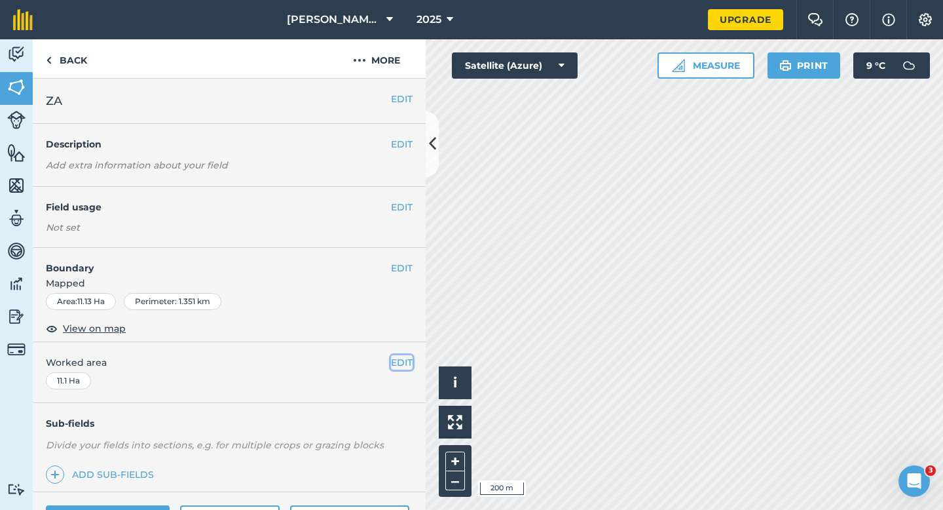
click at [397, 362] on button "EDIT" at bounding box center [402, 362] width 22 height 14
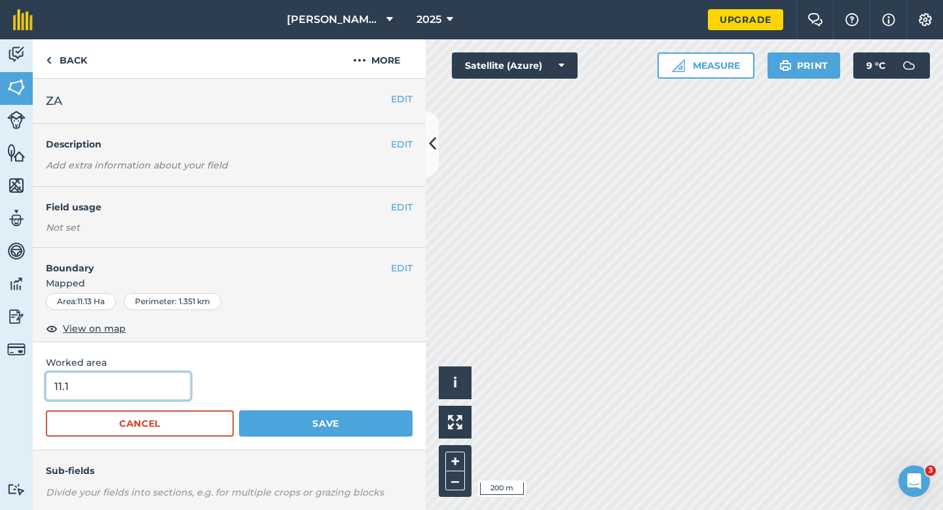
click at [174, 377] on input "11.1" at bounding box center [118, 386] width 145 height 28
type input "11"
click at [239, 410] on button "Save" at bounding box center [326, 423] width 174 height 26
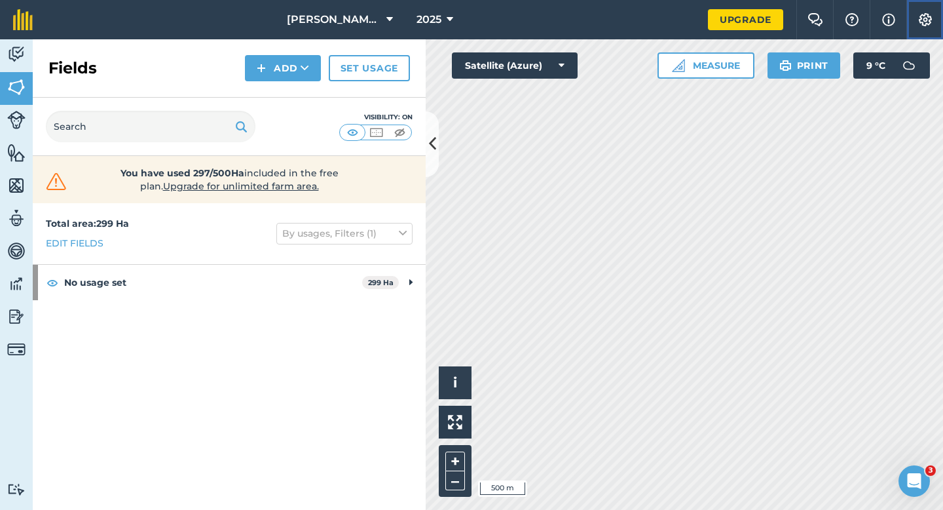
click at [913, 18] on button "Settings" at bounding box center [924, 19] width 37 height 39
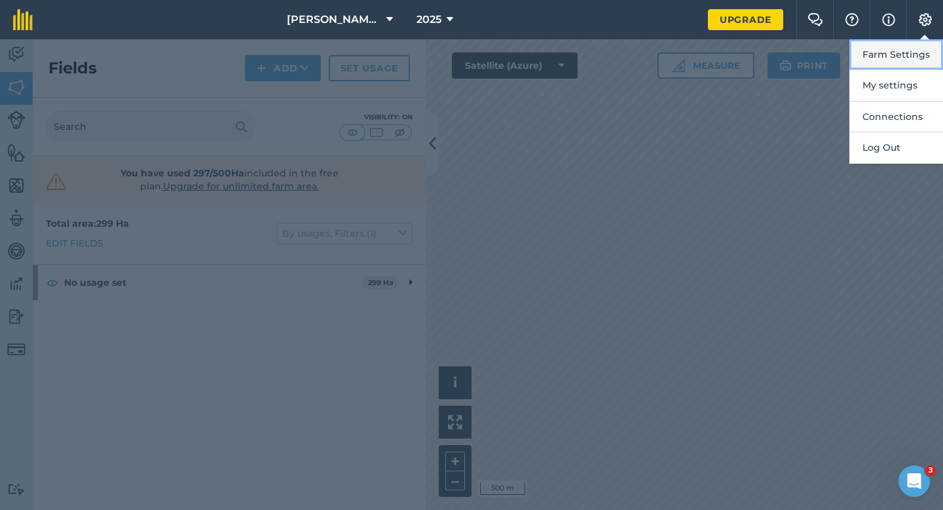
click at [913, 49] on button "Farm Settings" at bounding box center [896, 54] width 94 height 31
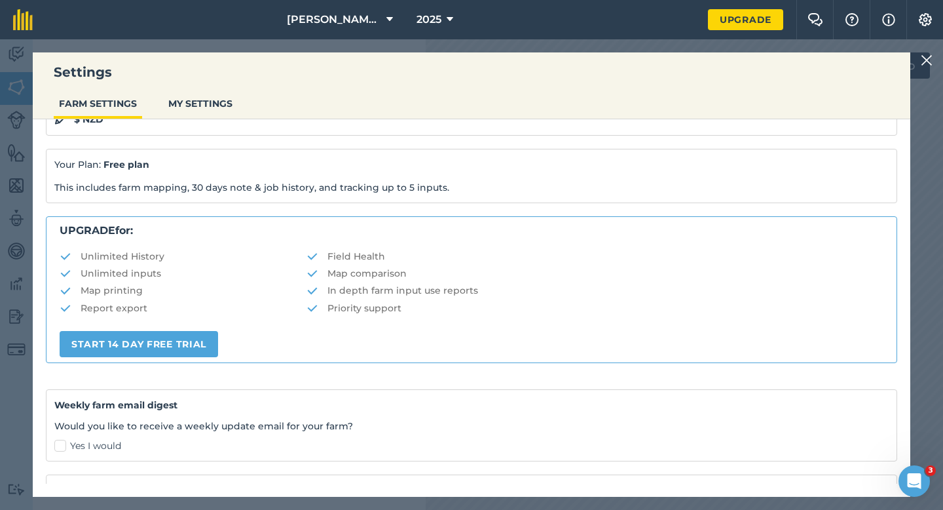
scroll to position [252, 0]
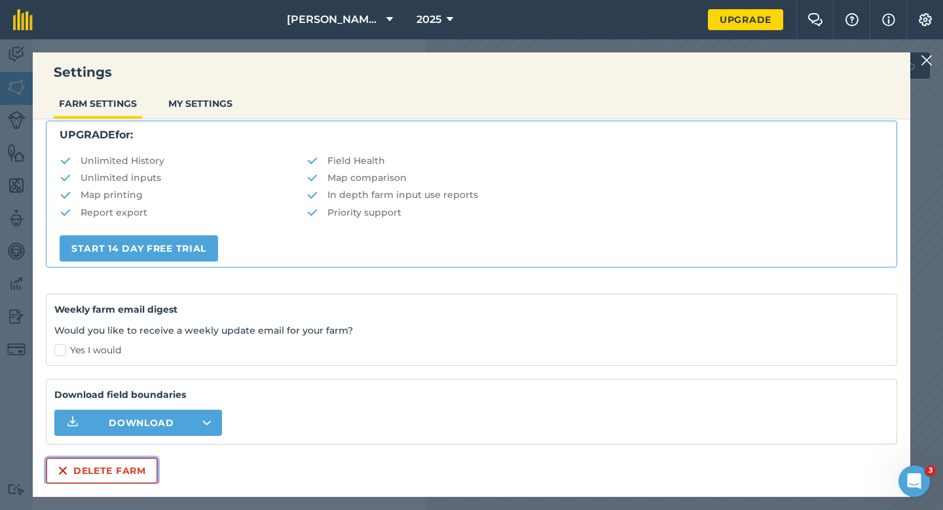
click at [127, 475] on button "Delete farm" at bounding box center [102, 470] width 112 height 26
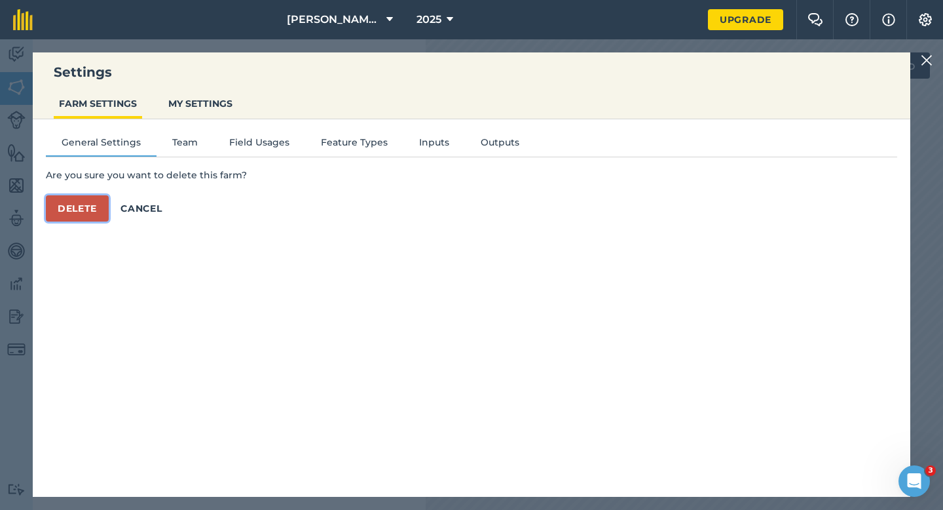
click at [75, 200] on button "Delete" at bounding box center [77, 208] width 63 height 26
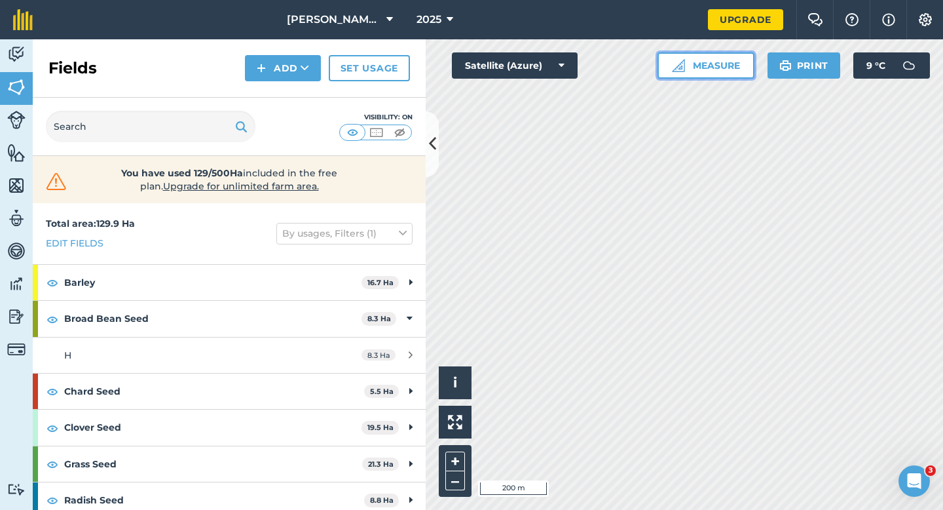
click at [682, 77] on button "Measure" at bounding box center [706, 65] width 97 height 26
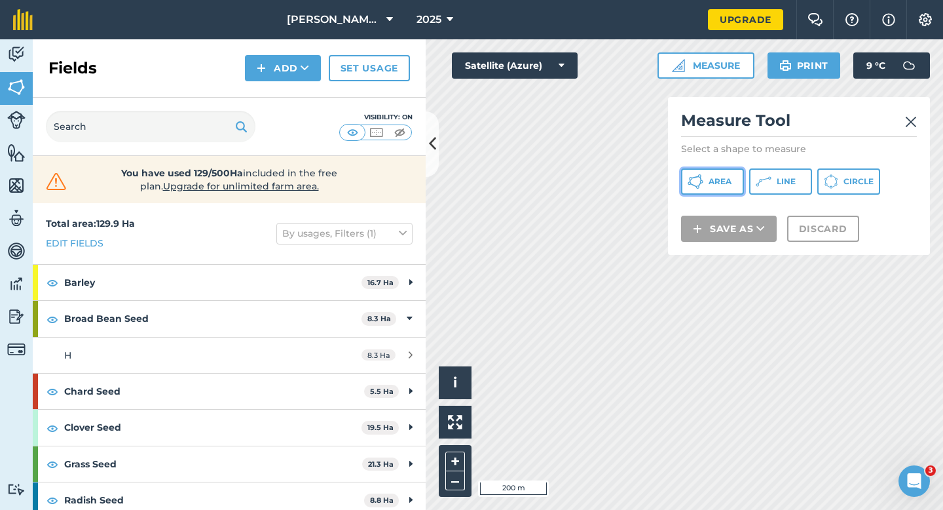
click at [703, 174] on icon at bounding box center [696, 182] width 16 height 16
click at [516, 60] on div "Click to start drawing i © 2025 TomTom, Microsoft 200 m + – Satellite (Azure) M…" at bounding box center [684, 274] width 517 height 470
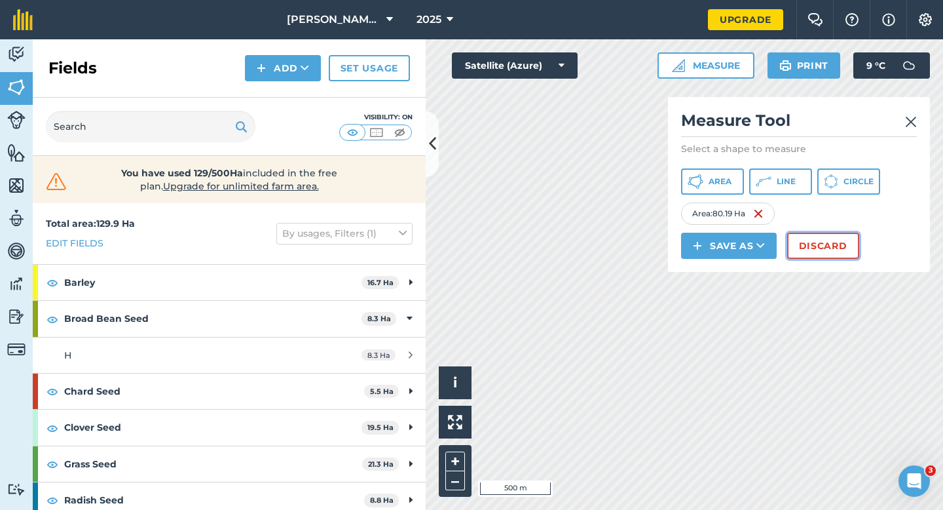
click at [802, 257] on button "Discard" at bounding box center [823, 246] width 72 height 26
